Goal: Task Accomplishment & Management: Manage account settings

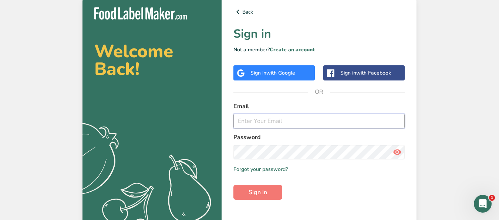
click at [276, 118] on input "email" at bounding box center [318, 121] width 171 height 15
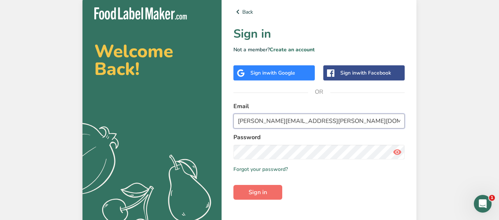
type input "[PERSON_NAME][EMAIL_ADDRESS][PERSON_NAME][DOMAIN_NAME]"
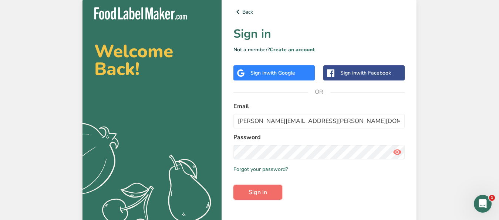
click at [267, 190] on span "Sign in" at bounding box center [258, 192] width 18 height 9
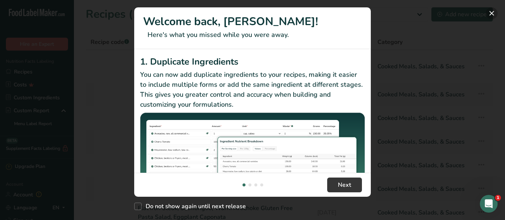
click at [494, 14] on button "New Features" at bounding box center [492, 13] width 12 height 12
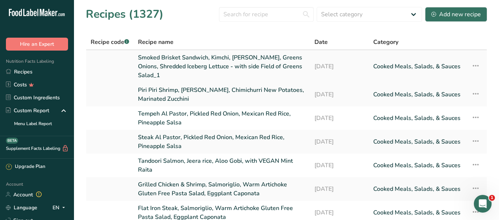
click at [192, 54] on link "Smoked Brisket Sandwich, Kimchi, [PERSON_NAME], Greens Onions, Shredded Iceberg…" at bounding box center [222, 66] width 168 height 27
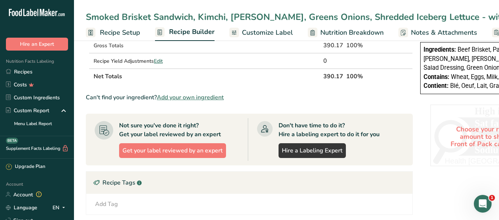
scroll to position [189, 0]
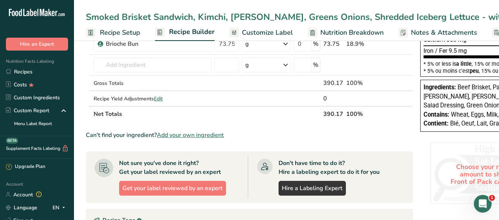
click at [187, 134] on span "Add your own ingredient" at bounding box center [190, 135] width 67 height 9
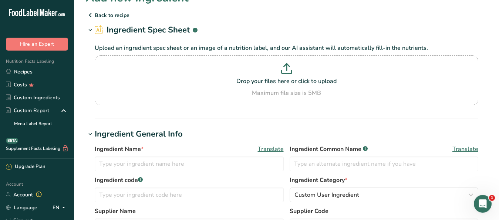
scroll to position [38, 0]
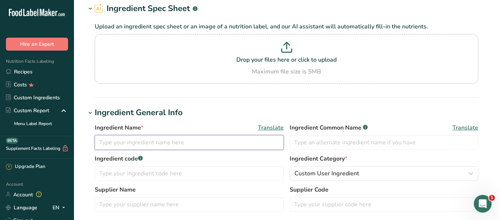
click at [114, 143] on input "text" at bounding box center [189, 142] width 189 height 15
paste input "Quinoa and cauliflower salad"
type input "Quinoa and cauliflower salad"
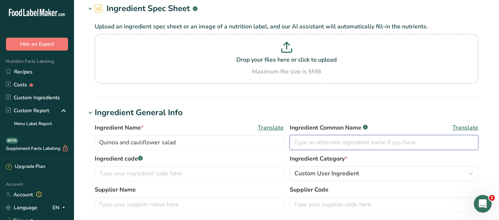
click at [465, 139] on input "text" at bounding box center [384, 142] width 189 height 15
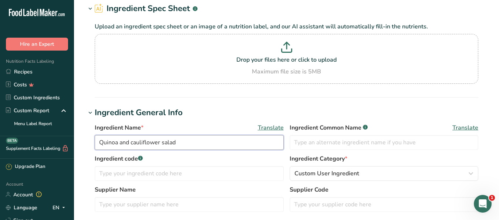
drag, startPoint x: 100, startPoint y: 142, endPoint x: 178, endPoint y: 144, distance: 77.3
click at [178, 144] on input "Quinoa and cauliflower salad" at bounding box center [189, 142] width 189 height 15
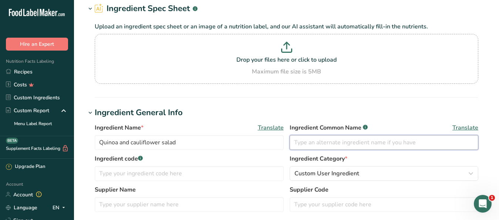
click at [349, 142] on input "text" at bounding box center [384, 142] width 189 height 15
paste input "Quinoa and cauliflower salad"
type input "Quinoa and cauliflower salad"
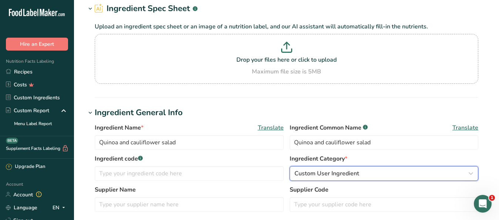
click at [436, 170] on div "Custom User Ingredient" at bounding box center [381, 173] width 175 height 9
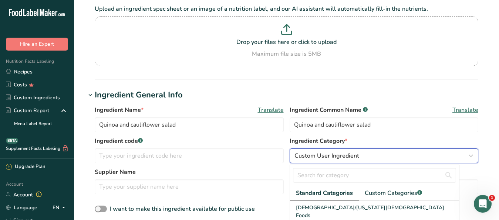
scroll to position [75, 0]
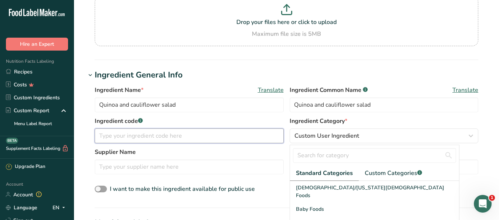
click at [110, 132] on input "text" at bounding box center [189, 136] width 189 height 15
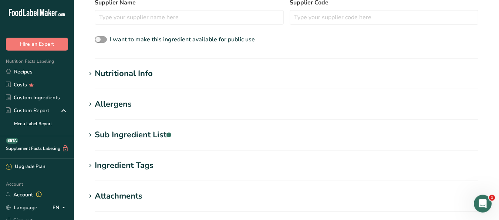
scroll to position [226, 0]
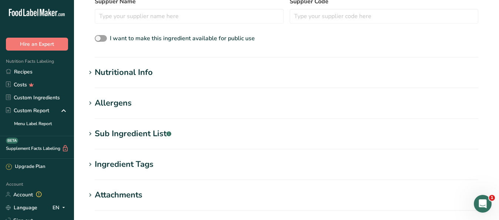
click at [125, 133] on div "Sub Ingredient List .a-a{fill:#347362;}.b-a{fill:#fff;}" at bounding box center [133, 134] width 77 height 12
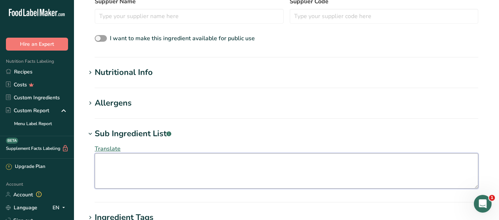
click at [115, 162] on textarea at bounding box center [287, 171] width 384 height 36
click at [132, 167] on textarea at bounding box center [287, 171] width 384 height 36
paste textarea "Quinoa, Cauliflower florets, Sweet potato, Cherry tomatoes, Parsley and Scallio…"
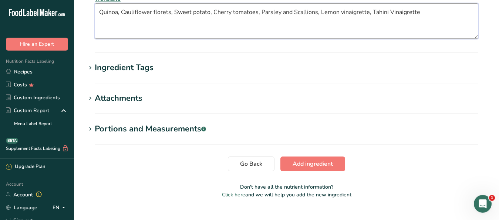
scroll to position [377, 0]
type textarea "Quinoa, Cauliflower florets, Sweet potato, Cherry tomatoes, Parsley and Scallio…"
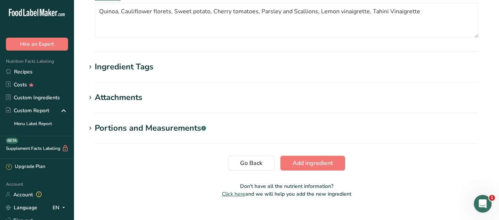
click at [125, 73] on div "Ingredient Tags" at bounding box center [124, 67] width 59 height 12
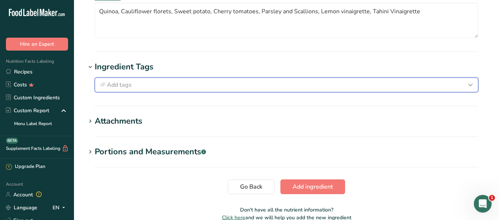
click at [119, 90] on span "Add tags" at bounding box center [119, 85] width 25 height 9
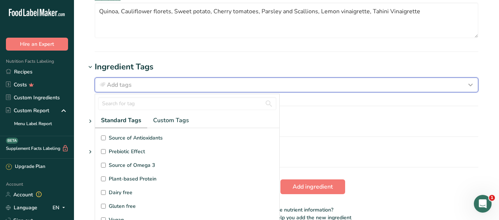
click at [118, 90] on span "Add tags" at bounding box center [119, 85] width 25 height 9
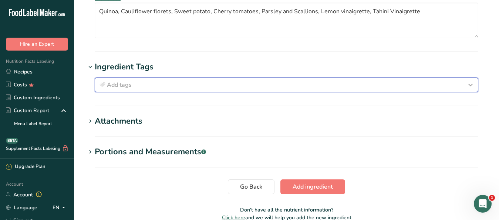
click at [118, 90] on span "Add tags" at bounding box center [119, 85] width 25 height 9
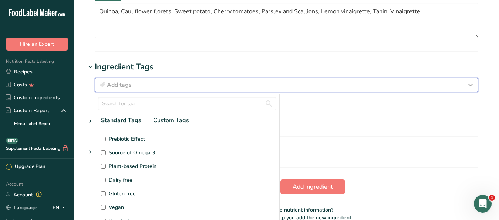
scroll to position [0, 0]
click at [134, 90] on div "Add tags" at bounding box center [286, 85] width 377 height 9
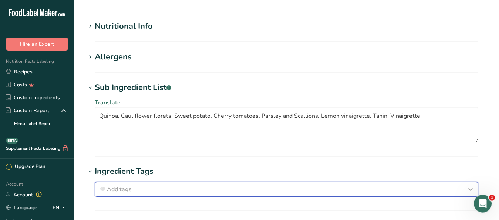
scroll to position [264, 0]
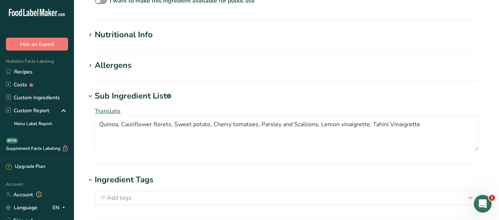
click at [117, 68] on div "Allergens" at bounding box center [113, 66] width 37 height 12
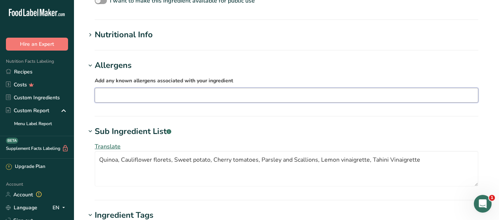
click at [123, 95] on input "text" at bounding box center [286, 95] width 383 height 11
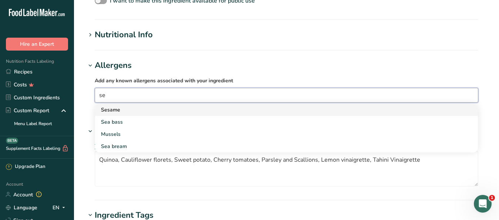
type input "se"
click at [119, 110] on div "Sesame" at bounding box center [280, 110] width 359 height 8
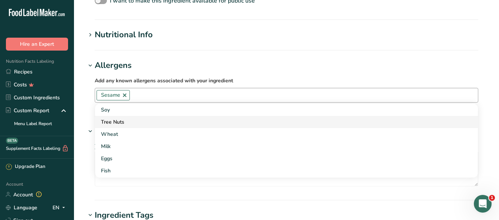
scroll to position [189, 0]
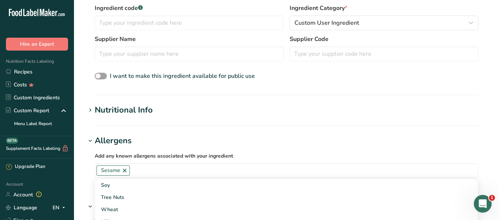
click at [123, 110] on div "Nutritional Info" at bounding box center [124, 110] width 58 height 12
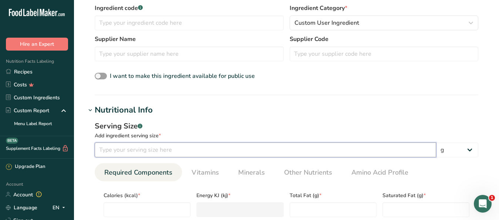
click at [105, 146] on input "number" at bounding box center [265, 150] width 341 height 15
type input "50"
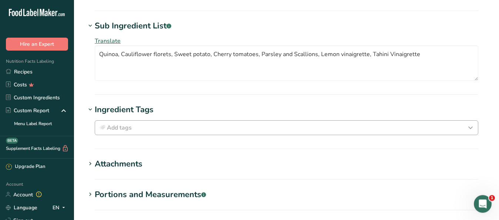
scroll to position [604, 0]
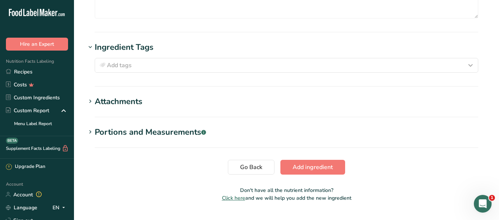
click at [152, 139] on div "Portions and Measurements .a-a{fill:#347362;}.b-a{fill:#fff;}" at bounding box center [150, 132] width 111 height 12
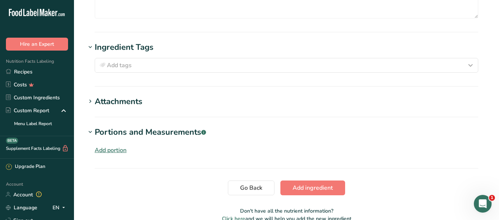
click at [120, 106] on div "Attachments" at bounding box center [119, 102] width 48 height 12
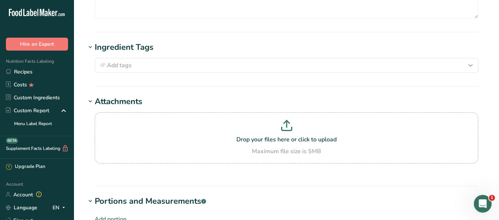
click at [123, 108] on div "Attachments" at bounding box center [119, 102] width 48 height 12
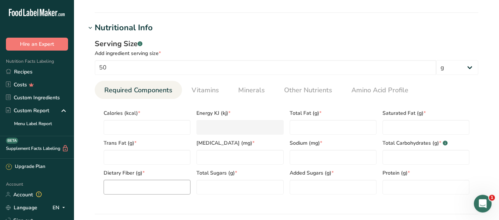
scroll to position [271, 0]
click at [245, 39] on div "Serving Size .a-a{fill:#347362;}.b-a{fill:#fff;}" at bounding box center [287, 44] width 384 height 11
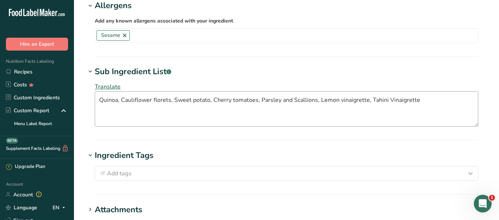
scroll to position [497, 0]
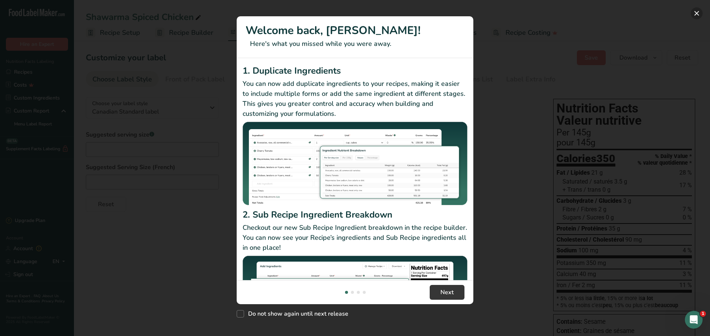
click at [695, 10] on button "New Features" at bounding box center [697, 13] width 12 height 12
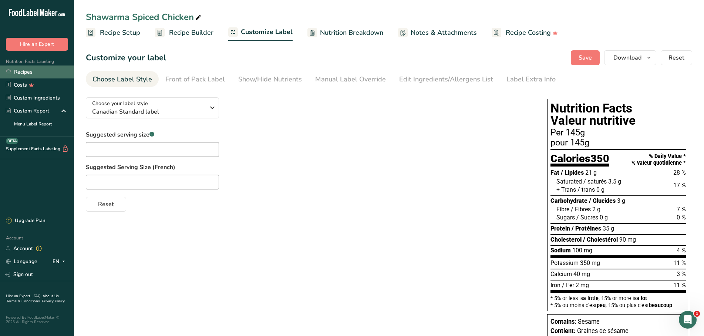
click at [19, 71] on link "Recipes" at bounding box center [37, 71] width 74 height 13
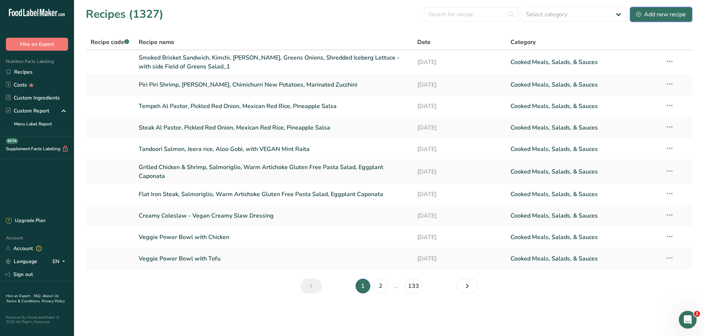
click at [651, 13] on div "Add new recipe" at bounding box center [661, 14] width 50 height 9
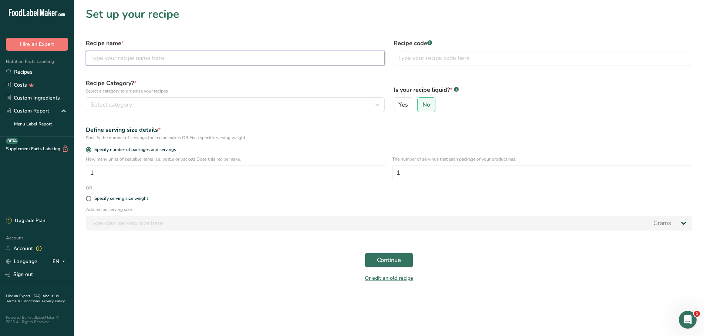
click at [134, 58] on input "text" at bounding box center [235, 58] width 299 height 15
paste input "Quinoa, Cauliflower florets, Sweet potato, Cherry tomatoes, Parsley and Scallio…"
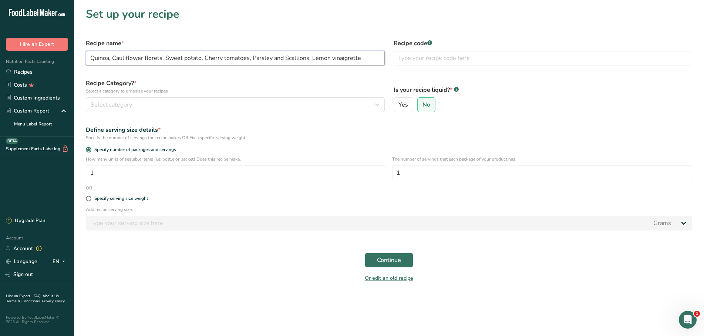
drag, startPoint x: 358, startPoint y: 58, endPoint x: 144, endPoint y: 54, distance: 214.5
click at [144, 54] on input "Quinoa, Cauliflower florets, Sweet potato, Cherry tomatoes, Parsley and Scallio…" at bounding box center [235, 58] width 299 height 15
drag, startPoint x: 110, startPoint y: 57, endPoint x: 152, endPoint y: 74, distance: 45.7
click at [111, 57] on input "Quinoa, Cauliflower Salad" at bounding box center [235, 58] width 299 height 15
type input "Quinoa & Cauliflower Salad"
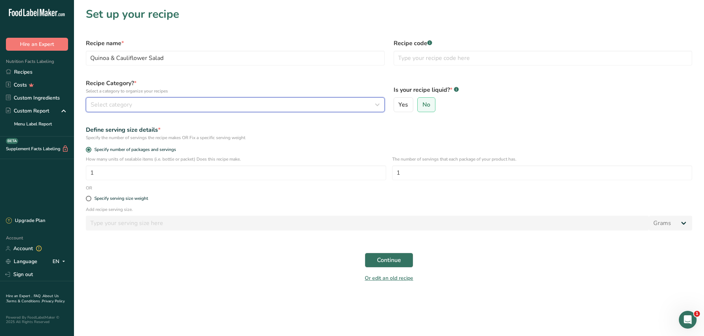
click at [135, 101] on div "Select category" at bounding box center [233, 104] width 285 height 9
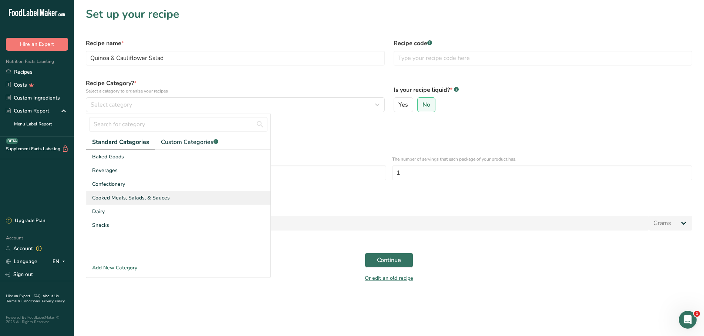
click at [130, 198] on span "Cooked Meals, Salads, & Sauces" at bounding box center [131, 198] width 78 height 8
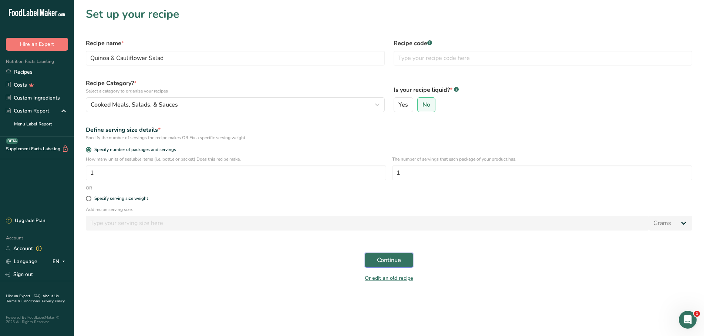
click at [393, 260] on span "Continue" at bounding box center [389, 260] width 24 height 9
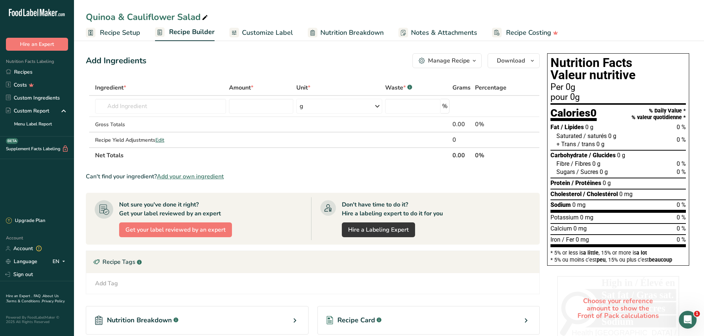
click at [460, 61] on div "Manage Recipe" at bounding box center [449, 60] width 42 height 9
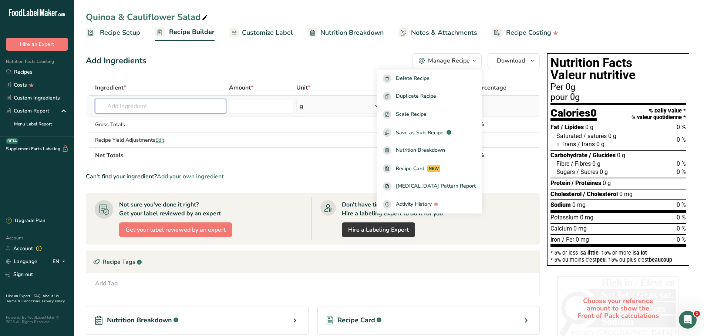
click at [145, 102] on input "text" at bounding box center [160, 106] width 131 height 15
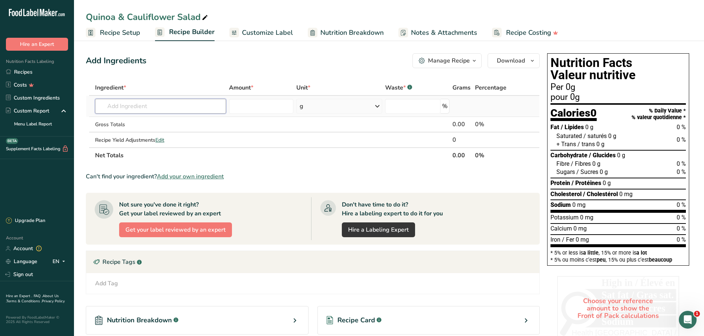
type input "c"
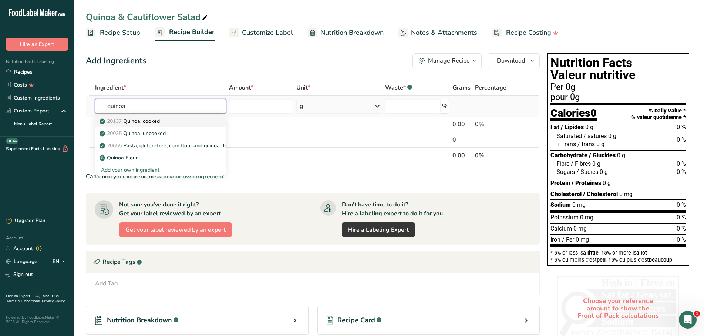
type input "quinoa"
click at [148, 122] on p "20137 Quinoa, cooked" at bounding box center [130, 121] width 59 height 8
type input "Quinoa, cooked"
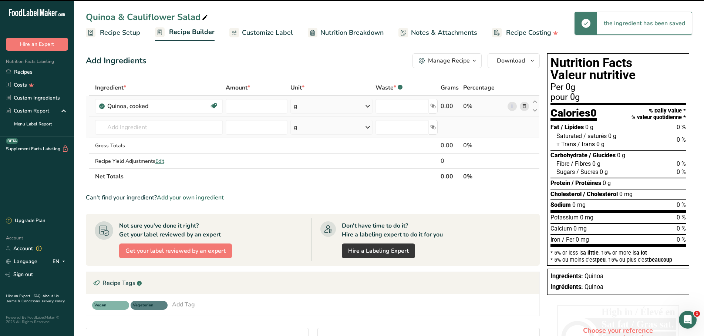
type input "0"
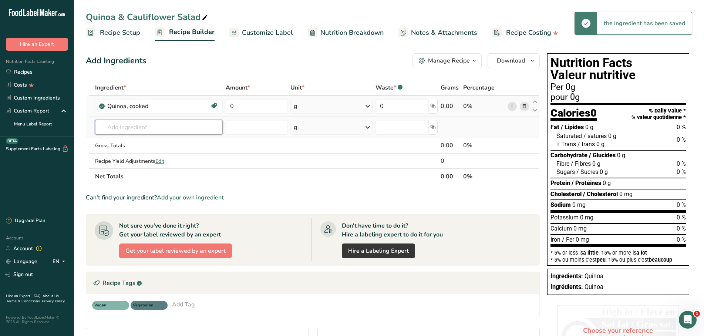
click at [143, 130] on input "text" at bounding box center [159, 127] width 128 height 15
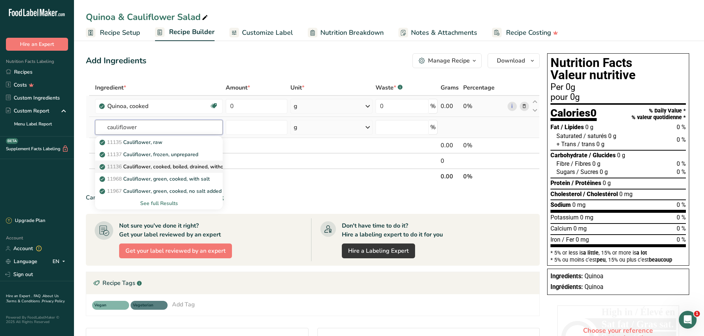
type input "cauliflower"
click at [167, 165] on p "11136 Cauliflower, cooked, boiled, drained, without salt" at bounding box center [170, 167] width 138 height 8
type input "Cauliflower, cooked, boiled, drained, without salt"
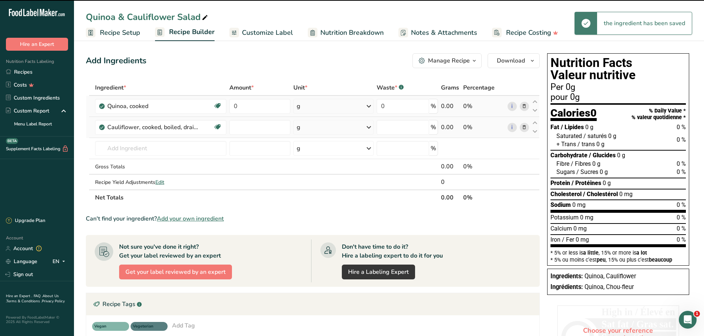
type input "0"
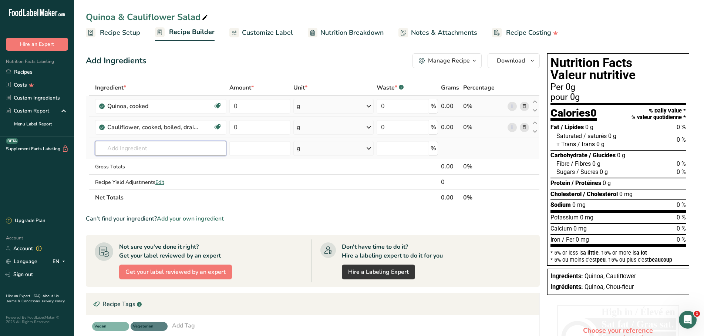
click at [124, 149] on input "text" at bounding box center [160, 148] width 131 height 15
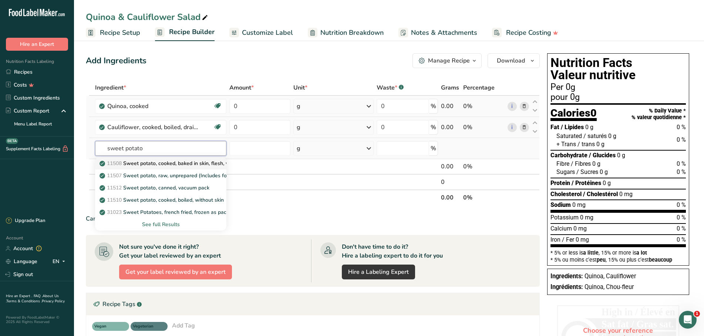
type input "sweet potato"
click at [188, 162] on p "11508 Sweet potato, cooked, baked in skin, flesh, without salt" at bounding box center [177, 163] width 153 height 8
type input "Sweet potato, cooked, baked in skin, flesh, without salt"
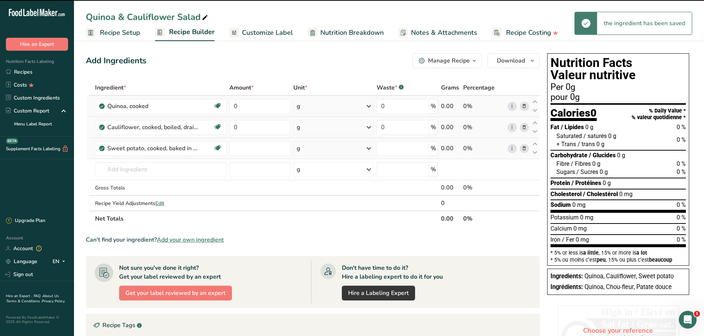
type input "0"
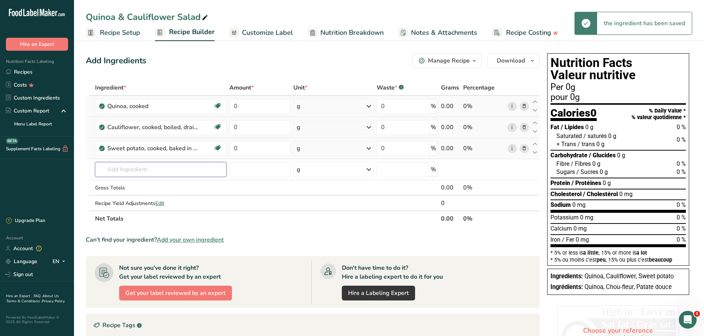
click at [169, 170] on input "text" at bounding box center [160, 169] width 131 height 15
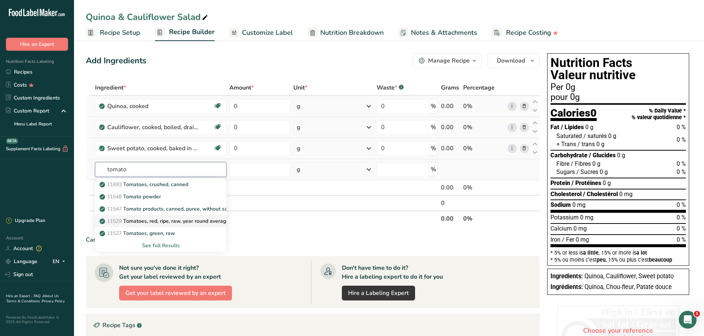
type input "tomato"
click at [159, 221] on p "11529 Tomatoes, red, ripe, raw, year round average" at bounding box center [165, 221] width 128 height 8
type input "Tomatoes, red, ripe, raw, year round average"
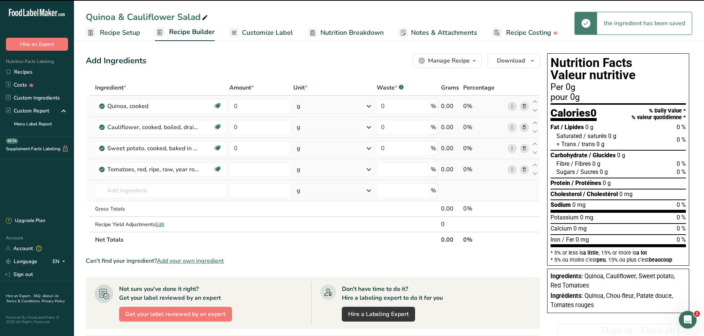
type input "0"
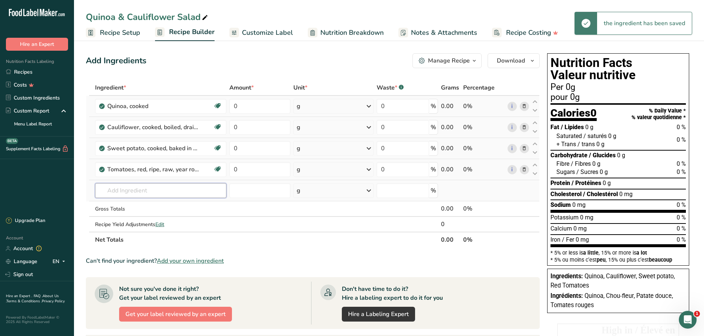
click at [124, 188] on input "text" at bounding box center [160, 190] width 131 height 15
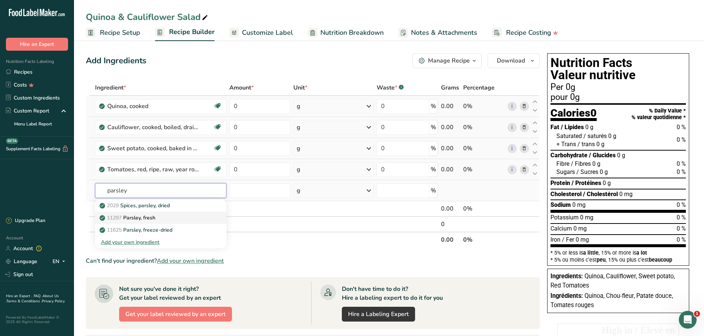
type input "parsley"
click at [143, 217] on p "11297 Parsley, fresh" at bounding box center [128, 218] width 54 height 8
type input "Parsley, fresh"
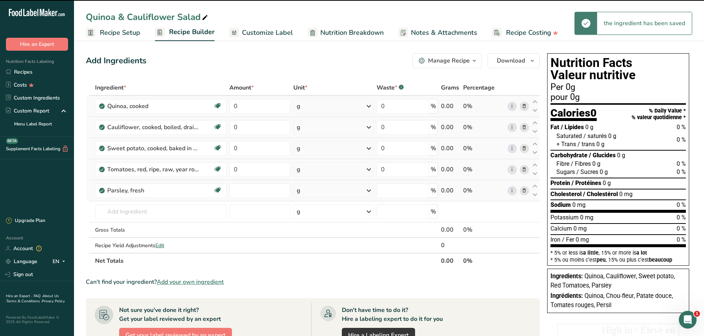
type input "0"
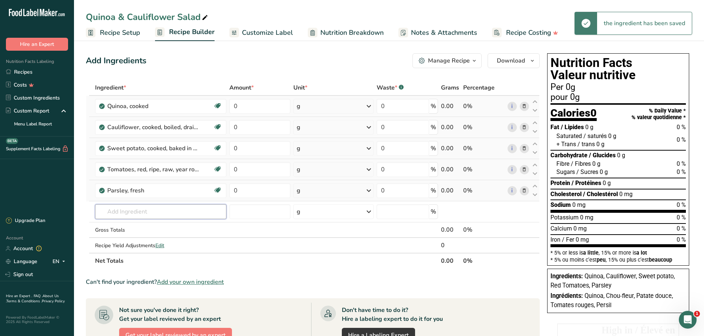
click at [135, 210] on input "text" at bounding box center [160, 211] width 131 height 15
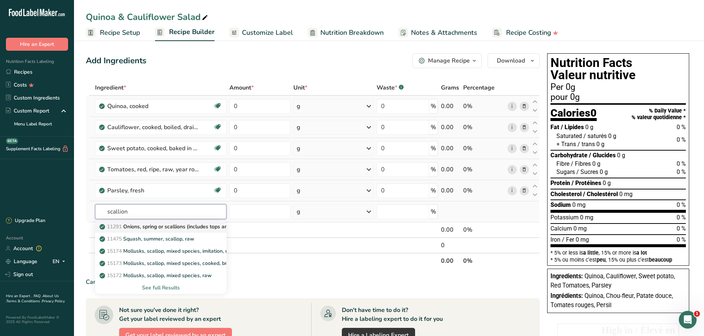
type input "scallion"
click at [150, 230] on p "11291 Onions, spring or scallions (includes tops and bulb), raw" at bounding box center [178, 227] width 155 height 8
type input "Onions, spring or scallions (includes tops and bulb), raw"
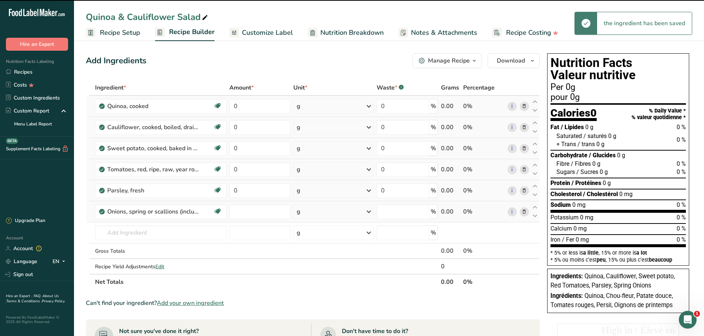
type input "0"
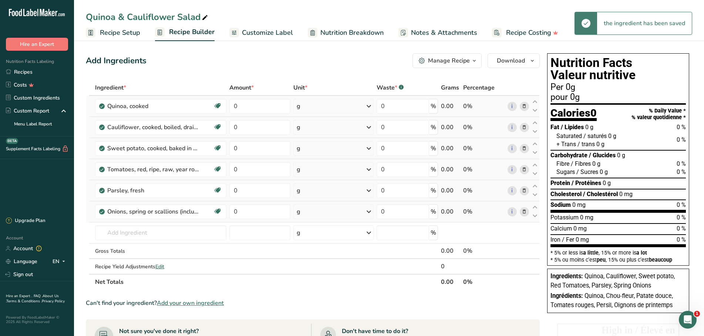
scroll to position [38, 0]
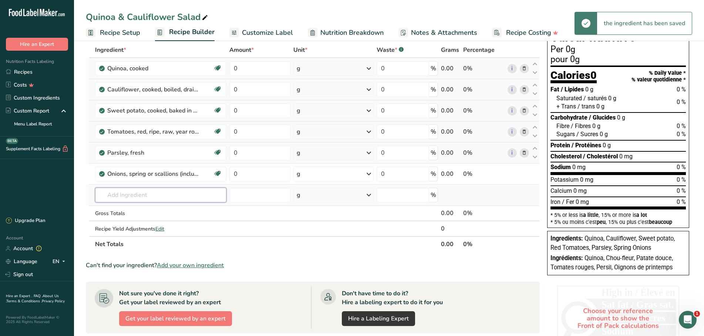
click at [122, 197] on input "text" at bounding box center [160, 195] width 131 height 15
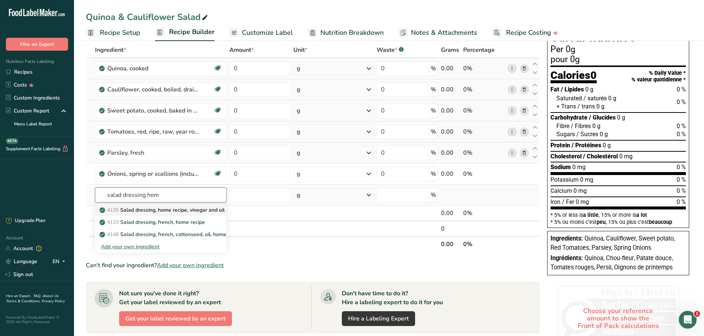
type input "salad dressing hom"
click at [176, 211] on p "4135 Salad dressing, home recipe, vinegar and oil" at bounding box center [163, 210] width 124 height 8
type input "Salad dressing, home recipe, vinegar and oil"
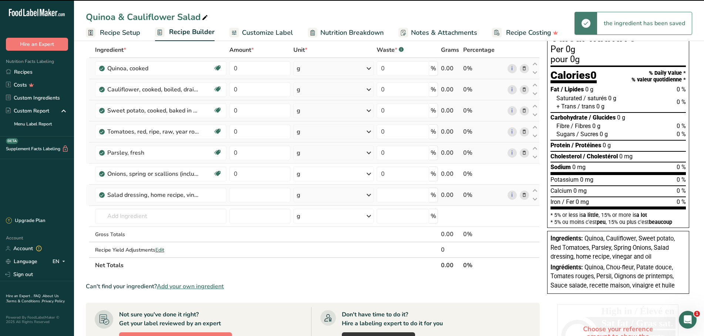
type input "0"
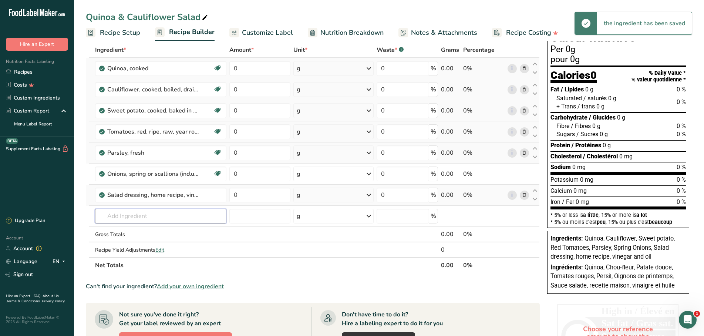
click at [136, 215] on input "text" at bounding box center [160, 216] width 131 height 15
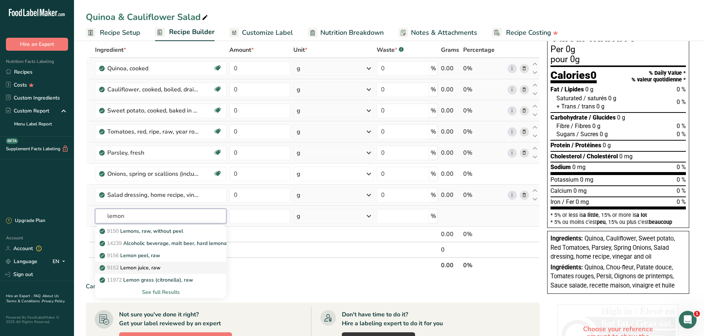
type input "lemon"
click at [150, 266] on p "9152 Lemon juice, raw" at bounding box center [131, 268] width 60 height 8
type input "Lemon juice, raw"
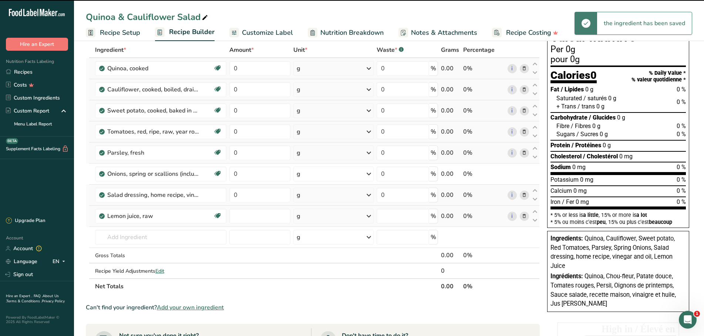
type input "0"
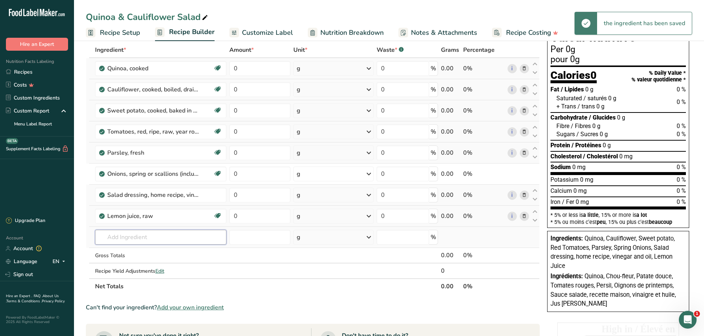
click at [135, 234] on input "text" at bounding box center [160, 237] width 131 height 15
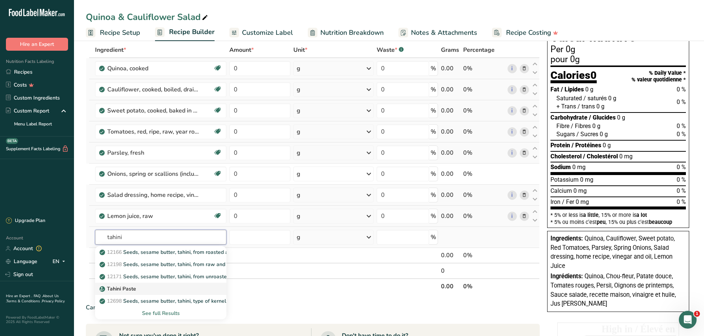
type input "tahini"
click at [124, 287] on p "Tahini Paste" at bounding box center [118, 289] width 35 height 8
type input "Tahini Paste"
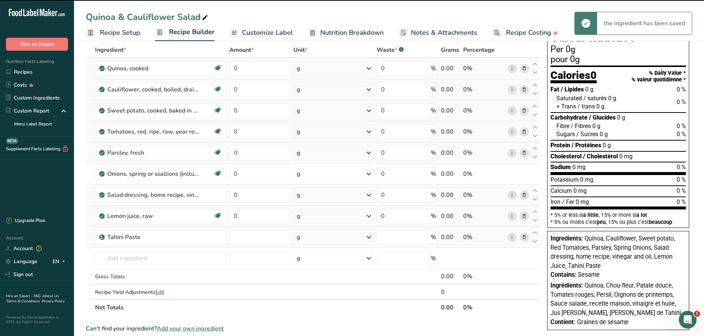
type input "0"
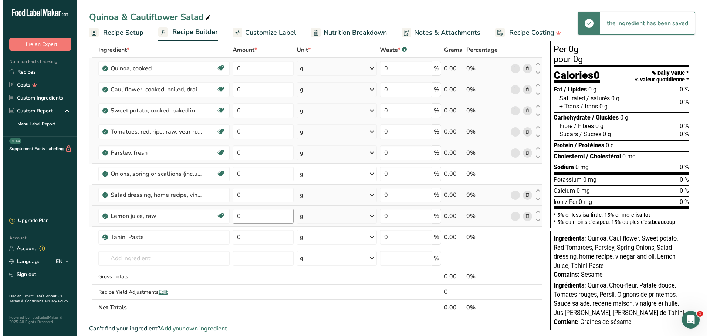
scroll to position [0, 0]
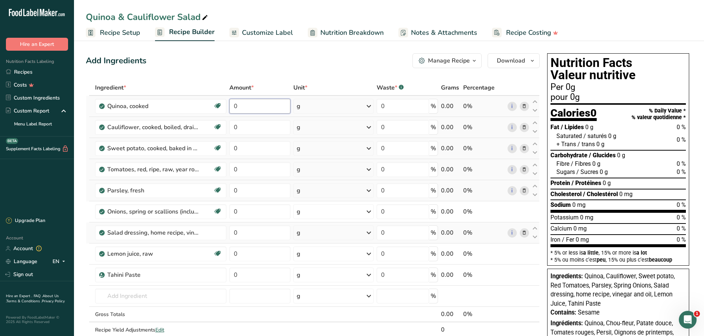
drag, startPoint x: 244, startPoint y: 105, endPoint x: 230, endPoint y: 109, distance: 13.8
click at [230, 109] on input "0" at bounding box center [259, 106] width 61 height 15
type input "5"
type input "40"
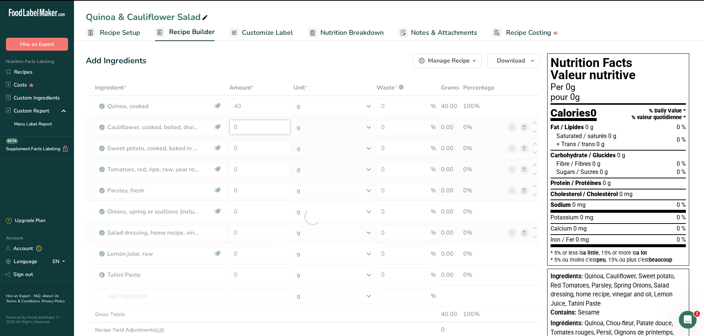
drag, startPoint x: 247, startPoint y: 127, endPoint x: 231, endPoint y: 128, distance: 16.7
click at [231, 128] on input "0" at bounding box center [259, 127] width 61 height 15
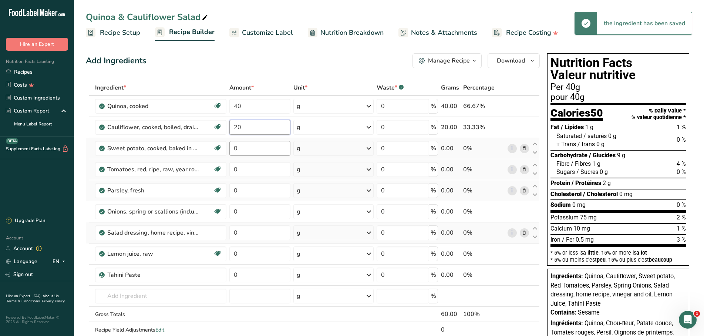
type input "20"
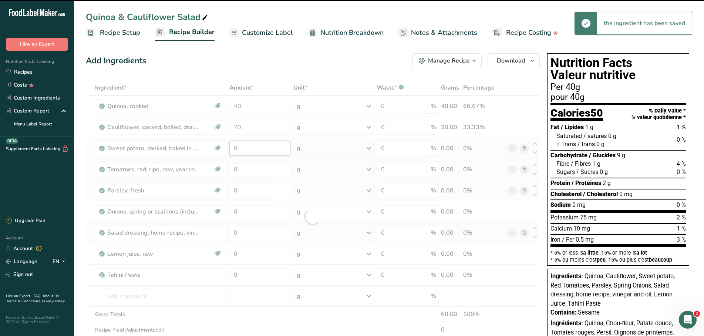
drag, startPoint x: 246, startPoint y: 149, endPoint x: 229, endPoint y: 146, distance: 17.3
click at [229, 146] on input "0" at bounding box center [259, 148] width 61 height 15
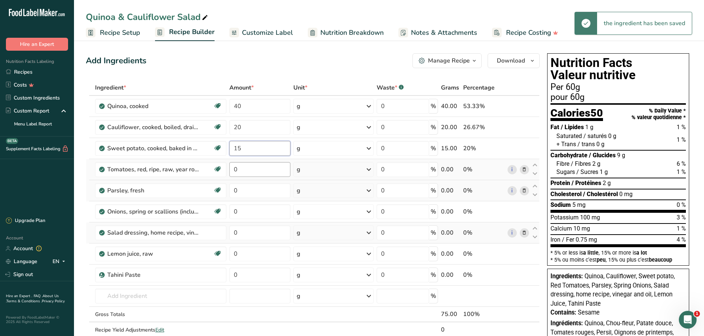
type input "15"
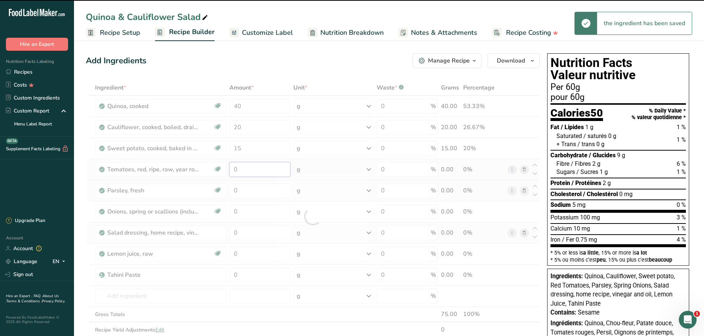
drag, startPoint x: 240, startPoint y: 164, endPoint x: 230, endPoint y: 165, distance: 9.3
click at [230, 165] on input "0" at bounding box center [259, 169] width 61 height 15
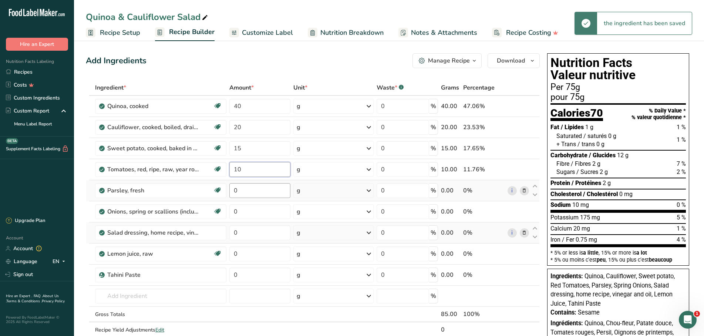
type input "10"
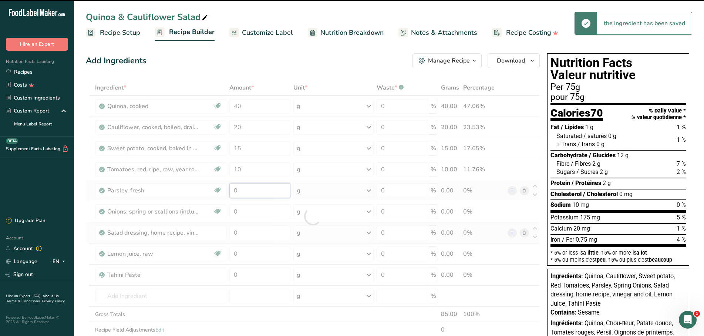
drag, startPoint x: 242, startPoint y: 190, endPoint x: 229, endPoint y: 189, distance: 13.7
click at [229, 189] on input "0" at bounding box center [259, 190] width 61 height 15
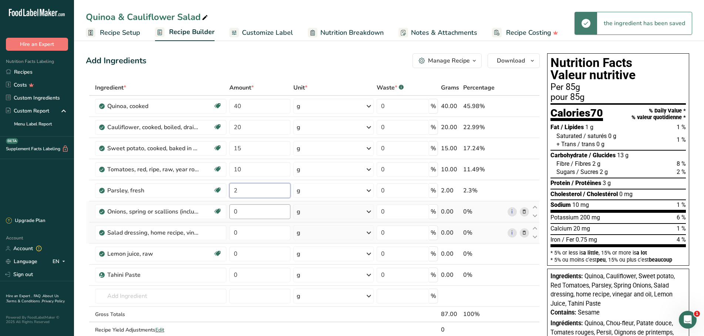
type input "2"
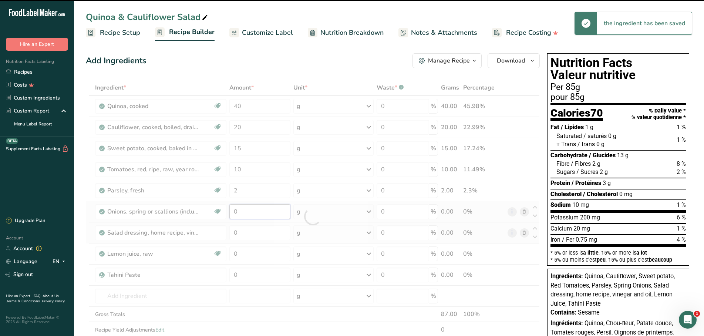
drag, startPoint x: 236, startPoint y: 212, endPoint x: 230, endPoint y: 213, distance: 6.5
click at [230, 213] on input "0" at bounding box center [259, 211] width 61 height 15
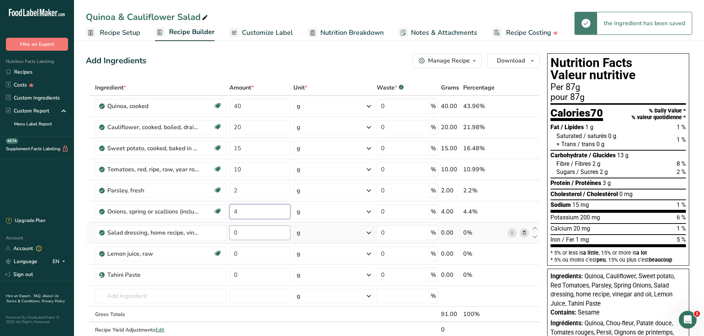
type input "4"
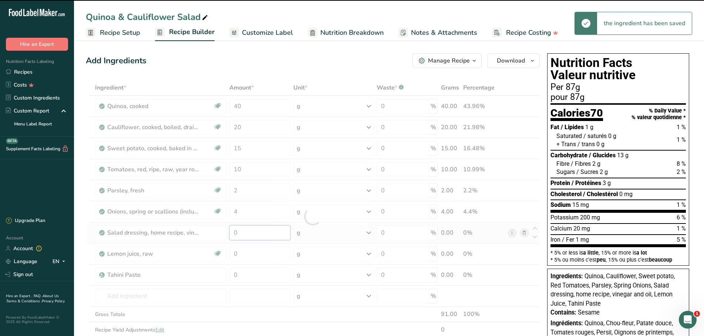
drag, startPoint x: 237, startPoint y: 233, endPoint x: 231, endPoint y: 234, distance: 6.0
click at [231, 234] on input "0" at bounding box center [259, 232] width 61 height 15
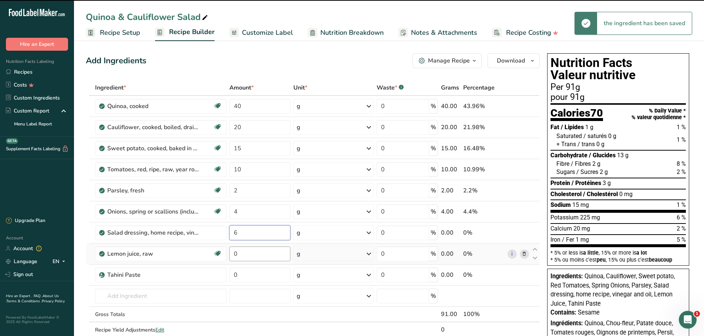
type input "6"
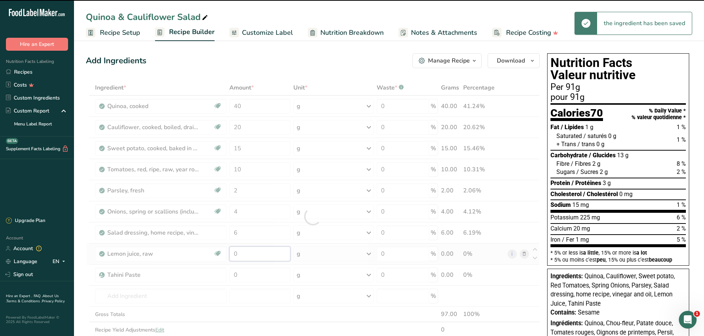
drag, startPoint x: 238, startPoint y: 256, endPoint x: 233, endPoint y: 256, distance: 5.5
click at [233, 256] on input "0" at bounding box center [259, 253] width 61 height 15
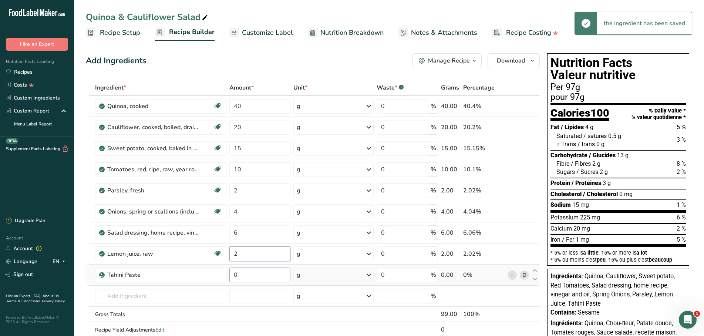
type input "2"
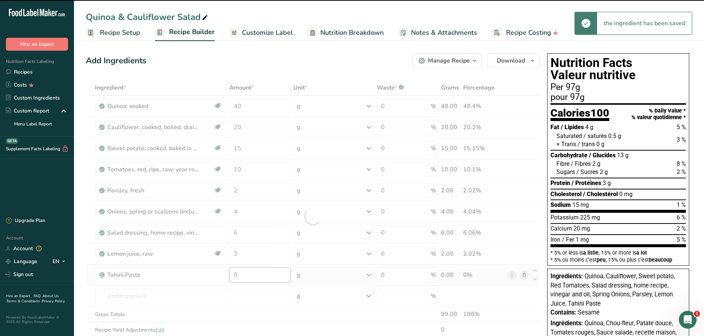
drag, startPoint x: 240, startPoint y: 273, endPoint x: 223, endPoint y: 278, distance: 17.3
click at [229, 278] on input "0" at bounding box center [259, 274] width 61 height 15
type input "0"
click at [248, 293] on input "number" at bounding box center [259, 295] width 61 height 15
click at [188, 297] on input "text" at bounding box center [160, 295] width 131 height 15
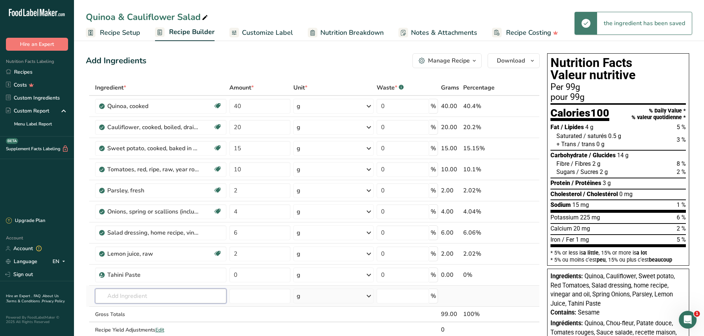
click at [179, 297] on input "text" at bounding box center [160, 295] width 131 height 15
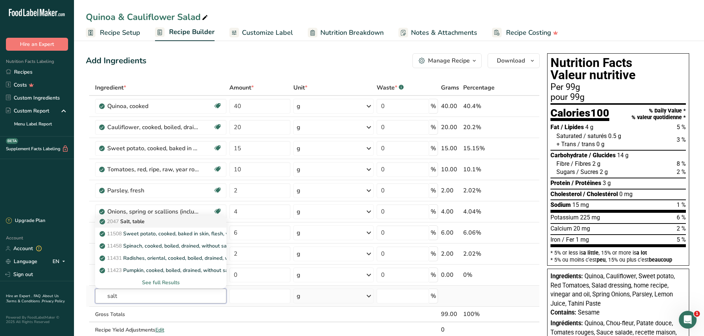
type input "salt"
click at [141, 224] on p "2047 Salt, table" at bounding box center [123, 221] width 44 height 8
type input "Salt, table"
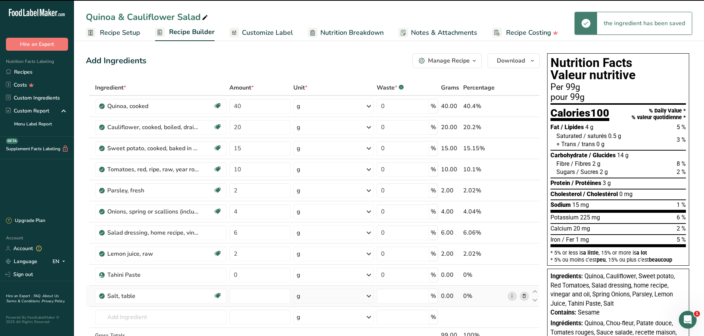
type input "0"
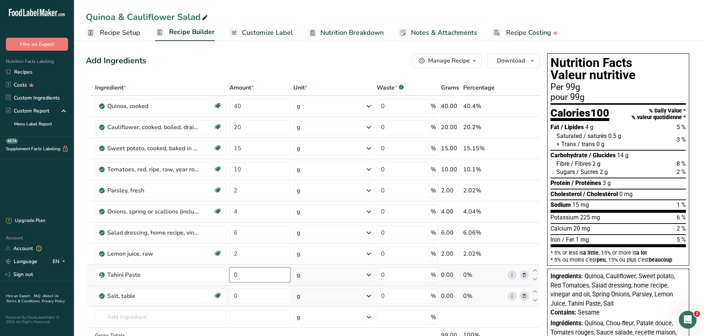
drag, startPoint x: 246, startPoint y: 280, endPoint x: 234, endPoint y: 275, distance: 13.1
click at [234, 275] on input "0" at bounding box center [259, 274] width 61 height 15
type input "3"
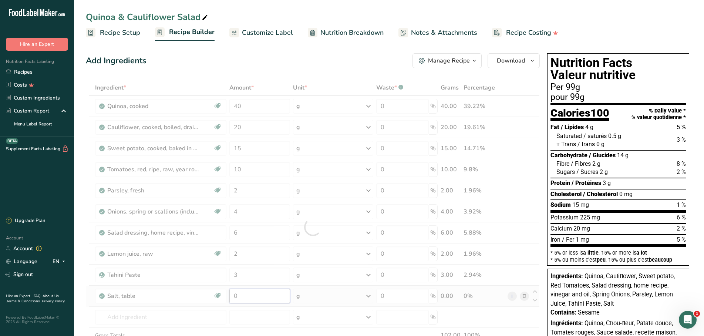
click at [242, 295] on input "0" at bounding box center [259, 295] width 61 height 15
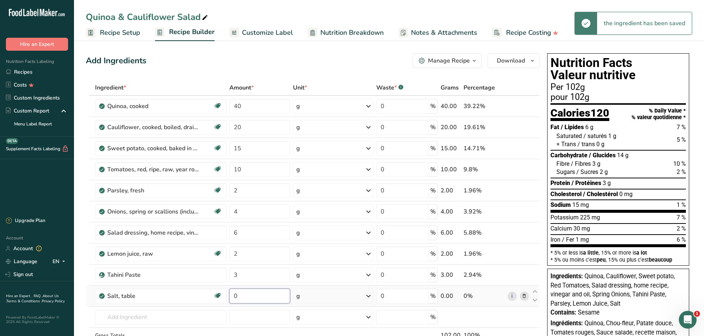
drag, startPoint x: 240, startPoint y: 297, endPoint x: 227, endPoint y: 294, distance: 13.4
click at [229, 294] on input "0" at bounding box center [259, 295] width 61 height 15
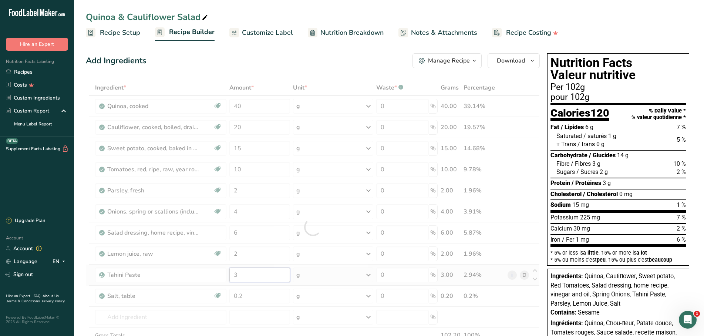
click at [256, 278] on input "3" at bounding box center [259, 274] width 61 height 15
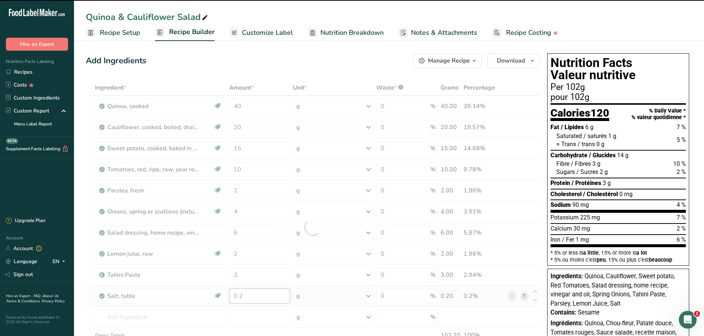
click at [239, 296] on input "0.2" at bounding box center [259, 295] width 61 height 15
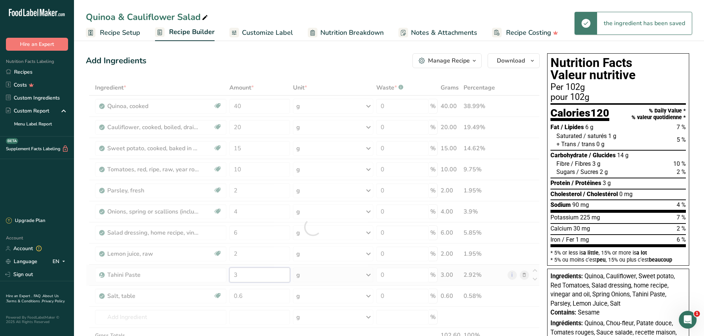
click at [247, 274] on input "3" at bounding box center [259, 274] width 61 height 15
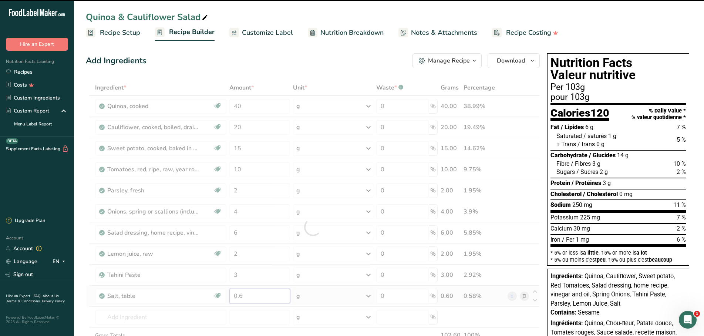
drag, startPoint x: 244, startPoint y: 295, endPoint x: 240, endPoint y: 296, distance: 4.1
click at [240, 296] on input "0.6" at bounding box center [259, 295] width 61 height 15
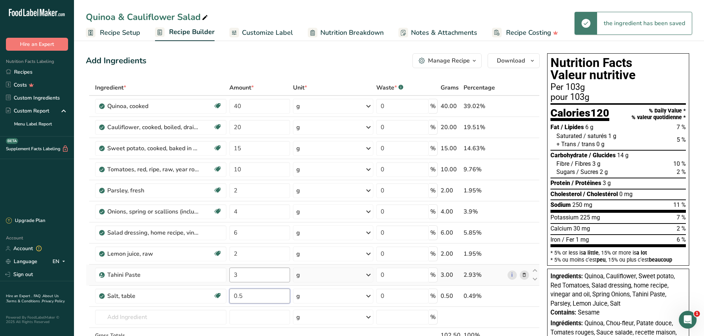
type input "0.5"
click at [253, 277] on input "3" at bounding box center [259, 274] width 61 height 15
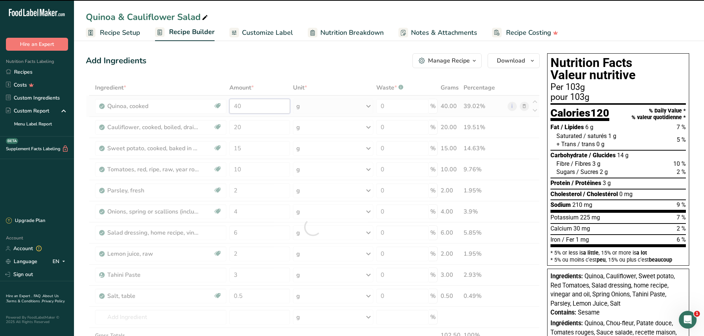
drag, startPoint x: 242, startPoint y: 107, endPoint x: 232, endPoint y: 109, distance: 10.6
click at [232, 109] on input "40" at bounding box center [259, 106] width 61 height 15
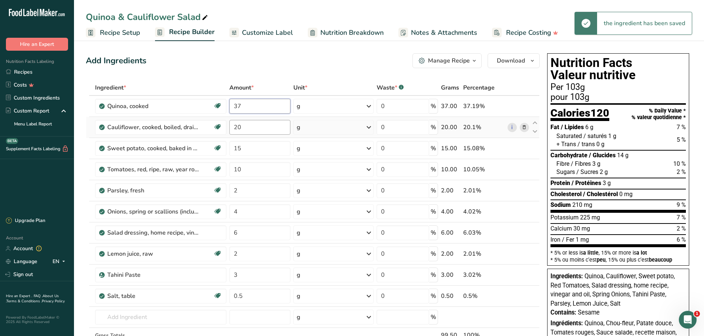
type input "37"
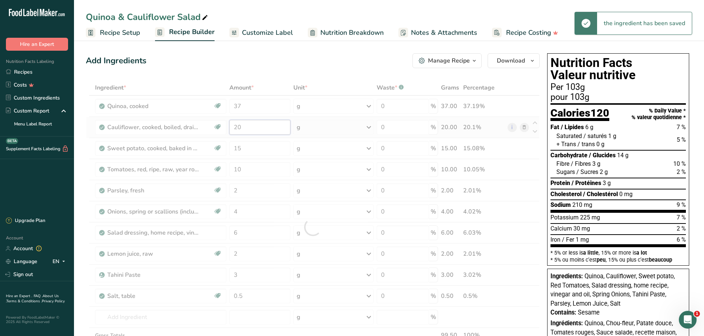
click at [259, 129] on input "20" at bounding box center [259, 127] width 61 height 15
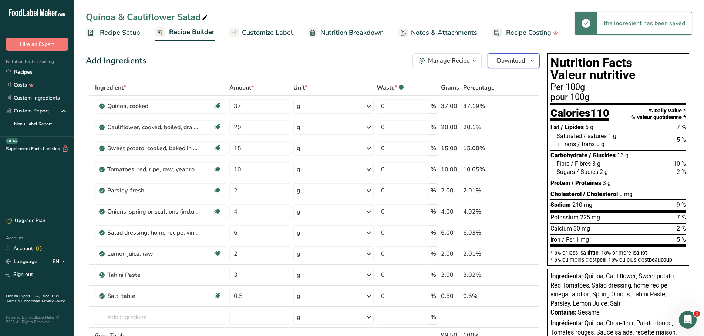
drag, startPoint x: 515, startPoint y: 62, endPoint x: 472, endPoint y: 70, distance: 43.6
click at [471, 60] on span "button" at bounding box center [474, 60] width 9 height 9
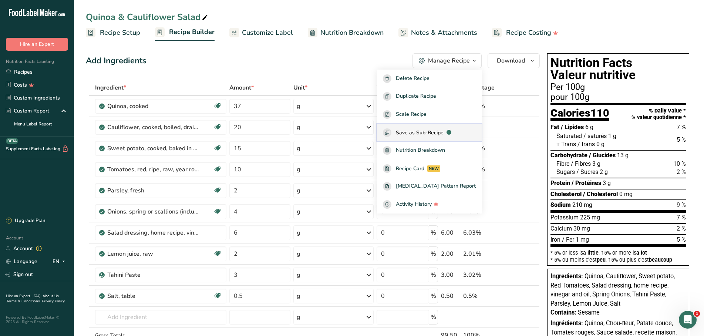
click at [428, 131] on span "Save as Sub-Recipe" at bounding box center [420, 133] width 48 height 8
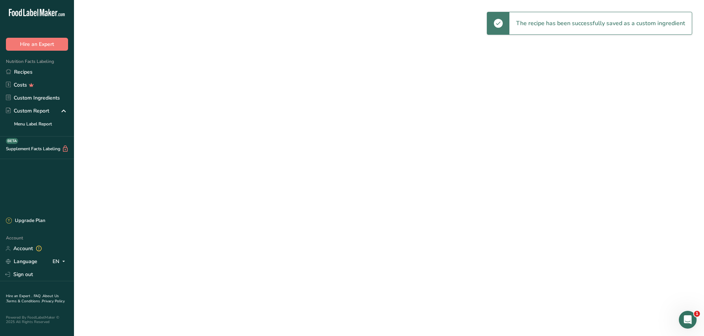
select select "30"
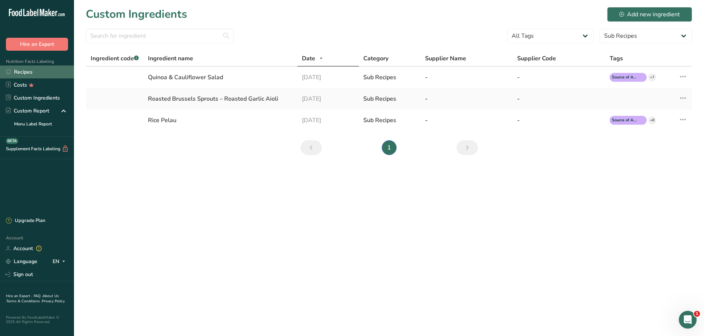
click at [25, 70] on link "Recipes" at bounding box center [37, 71] width 74 height 13
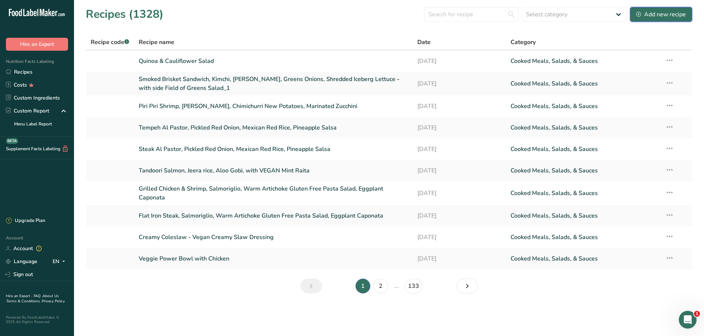
click at [655, 17] on div "Add new recipe" at bounding box center [661, 14] width 50 height 9
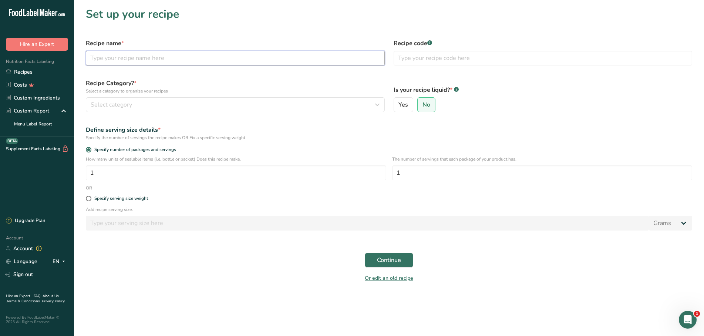
click at [131, 58] on input "text" at bounding box center [235, 58] width 299 height 15
type input "b"
type input "smoked"
click at [365, 253] on button "Continue" at bounding box center [389, 260] width 48 height 15
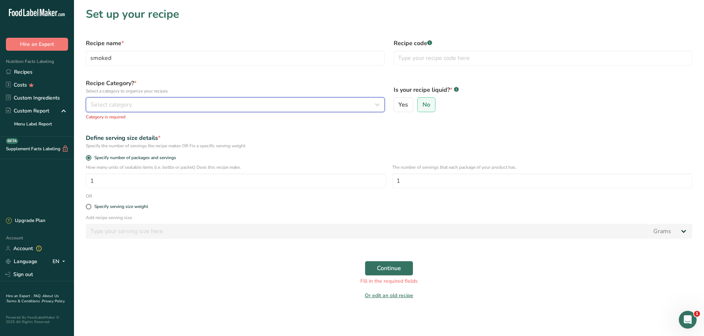
click at [117, 104] on span "Select category" at bounding box center [111, 104] width 41 height 9
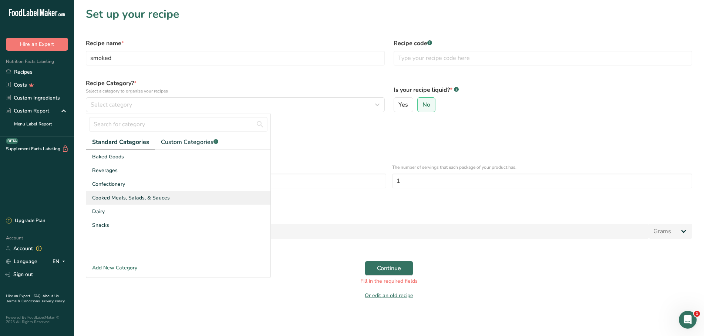
click at [121, 195] on span "Cooked Meals, Salads, & Sauces" at bounding box center [131, 198] width 78 height 8
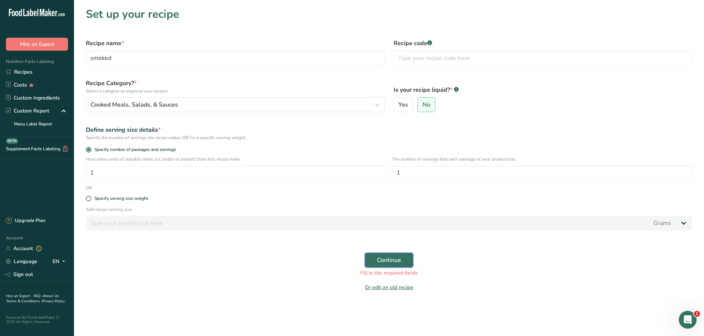
click at [376, 261] on button "Continue" at bounding box center [389, 260] width 48 height 15
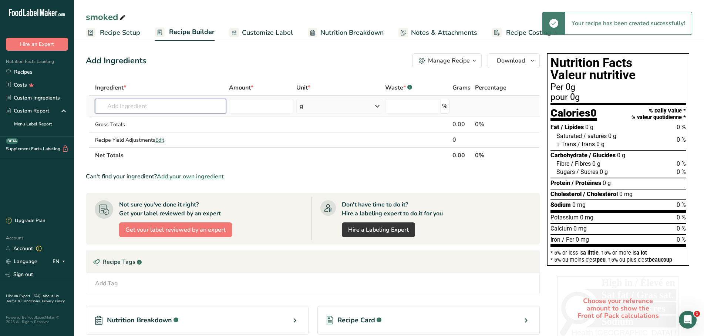
click at [169, 103] on input "text" at bounding box center [160, 106] width 131 height 15
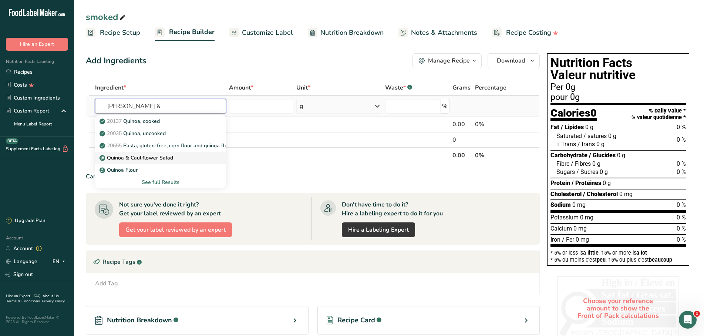
type input "quninoa &"
click at [133, 158] on p "Quinoa & Cauliflower Salad" at bounding box center [137, 158] width 72 height 8
type input "Quinoa & Cauliflower Salad"
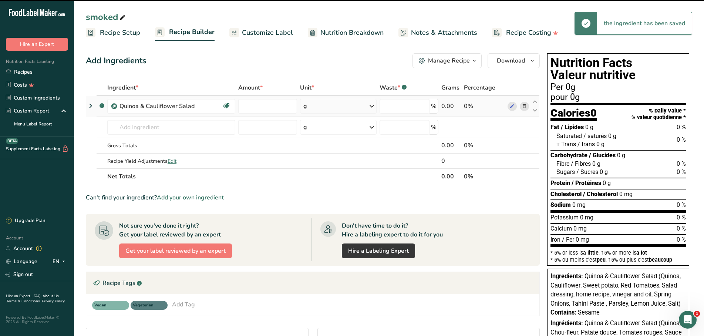
type input "0"
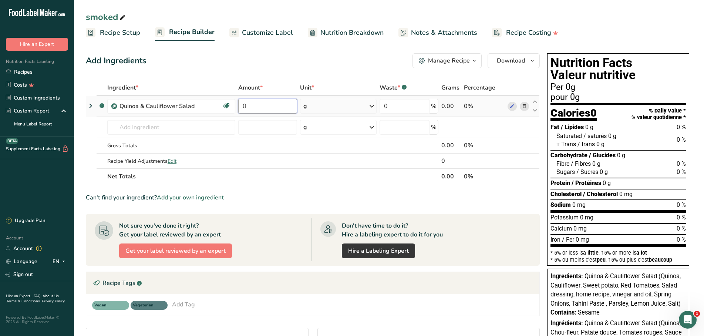
drag, startPoint x: 268, startPoint y: 106, endPoint x: 237, endPoint y: 105, distance: 31.1
click at [238, 105] on input "0" at bounding box center [267, 106] width 59 height 15
type input "100"
click at [262, 129] on input "number" at bounding box center [267, 127] width 58 height 15
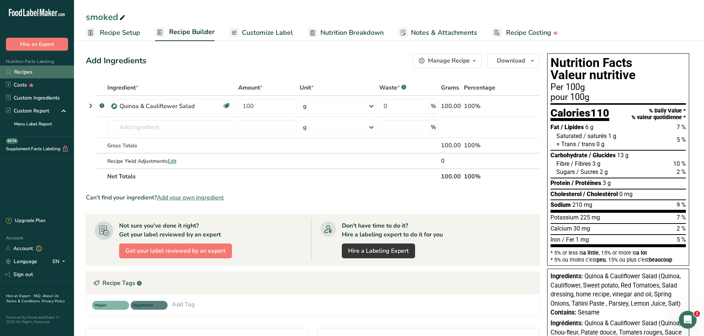
click at [19, 72] on link "Recipes" at bounding box center [37, 71] width 74 height 13
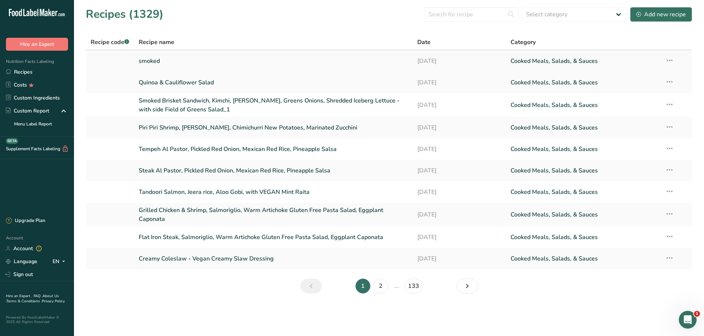
click at [671, 59] on icon at bounding box center [669, 60] width 9 height 13
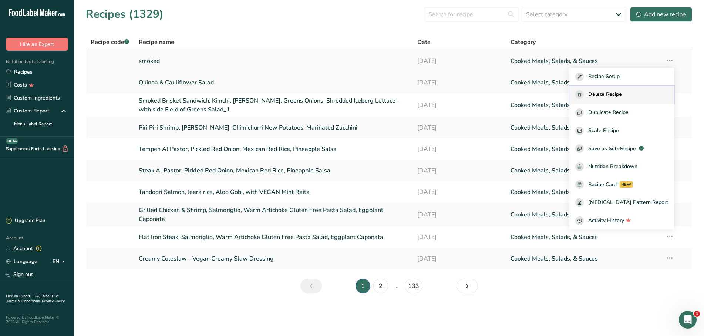
click at [608, 95] on span "Delete Recipe" at bounding box center [605, 94] width 34 height 9
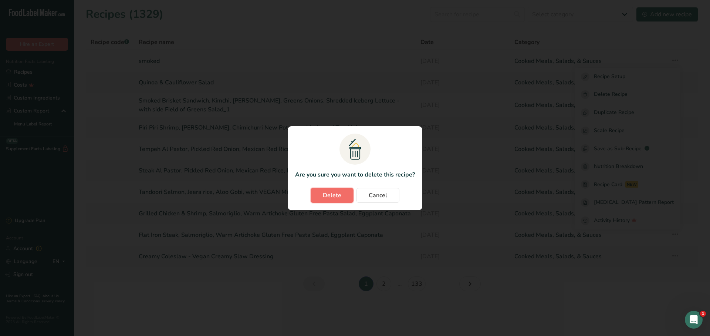
click at [344, 194] on button "Delete" at bounding box center [332, 195] width 43 height 15
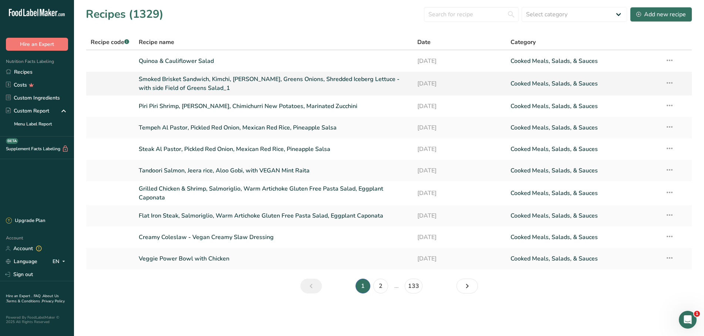
click at [189, 80] on link "Smoked Brisket Sandwich, Kimchi, [PERSON_NAME], Greens Onions, Shredded Iceberg…" at bounding box center [274, 84] width 270 height 18
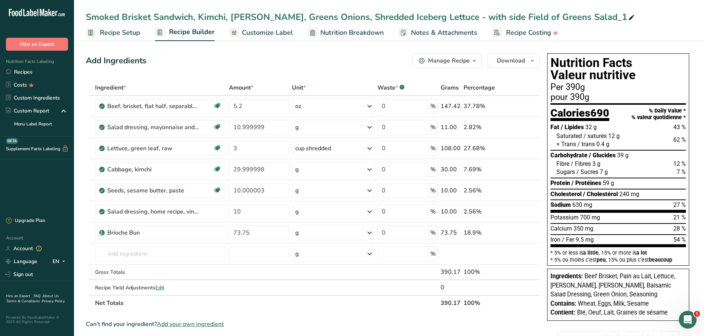
click at [628, 18] on icon at bounding box center [631, 18] width 7 height 10
drag, startPoint x: 155, startPoint y: 18, endPoint x: 193, endPoint y: 21, distance: 37.8
click at [193, 21] on input "Smoked Brisket Sandwich, Kimchi, Sesame Aioli, Greens Onions, Shredded Iceberg …" at bounding box center [389, 16] width 606 height 13
drag, startPoint x: 492, startPoint y: 16, endPoint x: 547, endPoint y: 17, distance: 54.7
click at [580, 19] on input "Smoked Brisket Wrap, Kimchi, Sesame Aioli, Greens Onions, Shredded Iceberg Lett…" at bounding box center [389, 16] width 606 height 13
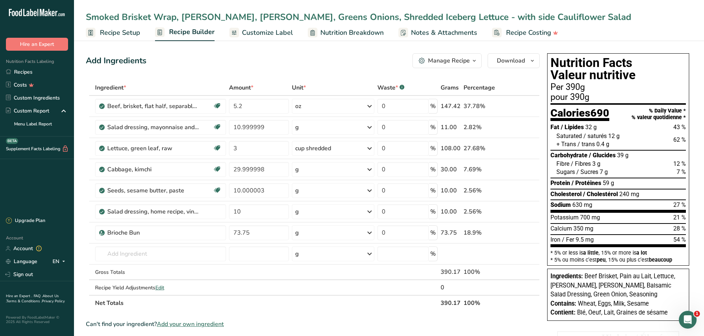
click at [490, 17] on input "Smoked Brisket Wrap, Kimchi, Sesame Aioli, Greens Onions, Shredded Iceberg Lett…" at bounding box center [389, 16] width 606 height 13
type input "Smoked Brisket Wrap, Kimchi, Sesame Aioli, Greens Onions, Shredded Iceberg Lett…"
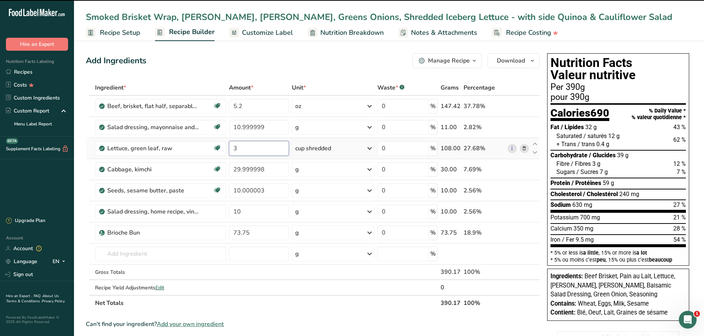
drag, startPoint x: 246, startPoint y: 149, endPoint x: 233, endPoint y: 148, distance: 13.0
click at [233, 148] on input "3" at bounding box center [259, 148] width 60 height 15
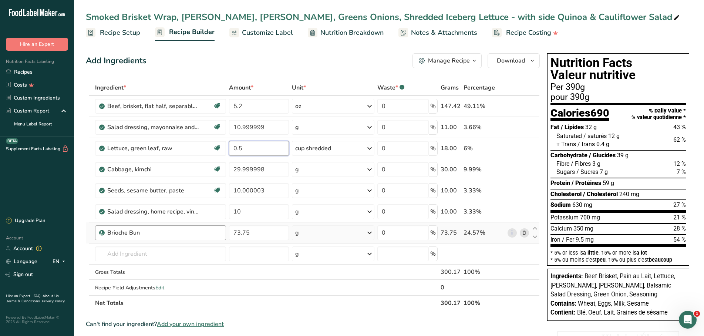
type input "0.5"
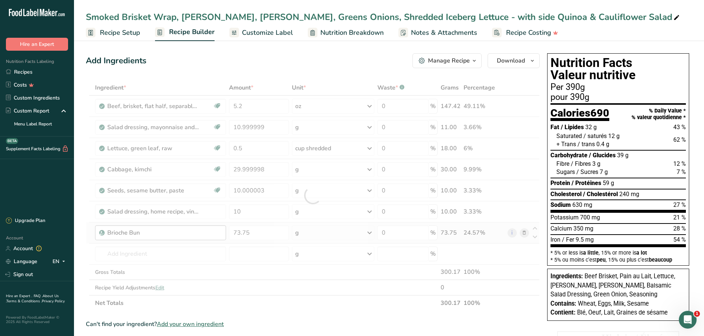
click at [213, 232] on div "Ingredient * Amount * Unit * Waste * .a-a{fill:#347362;}.b-a{fill:#fff;} Grams …" at bounding box center [313, 195] width 454 height 231
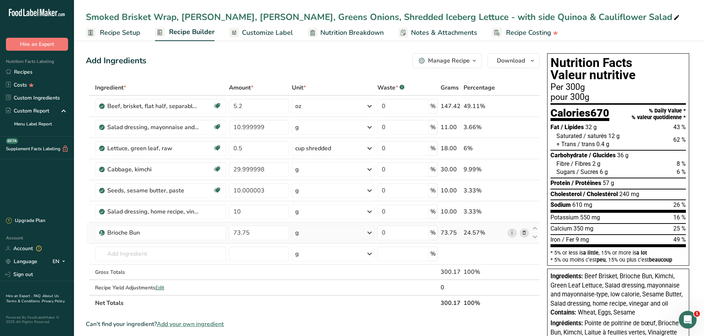
click at [524, 232] on icon at bounding box center [523, 233] width 5 height 8
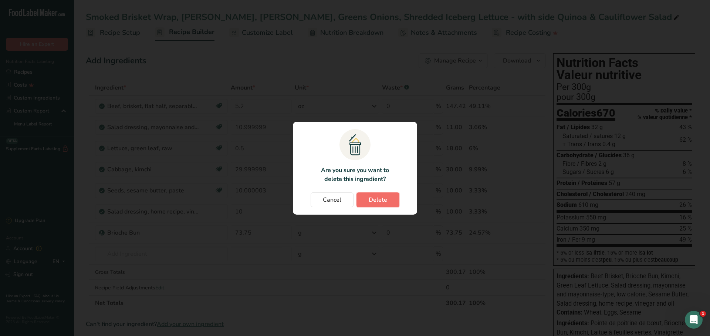
click at [384, 200] on span "Delete" at bounding box center [378, 199] width 18 height 9
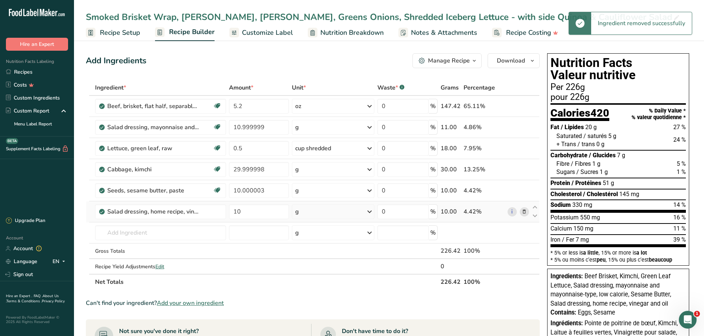
click at [524, 212] on icon at bounding box center [523, 212] width 5 height 8
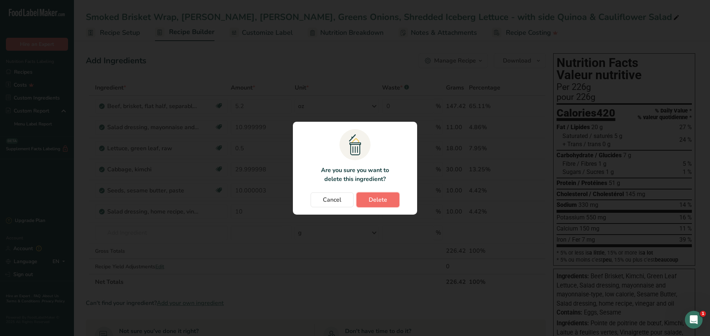
click at [382, 200] on span "Delete" at bounding box center [378, 199] width 18 height 9
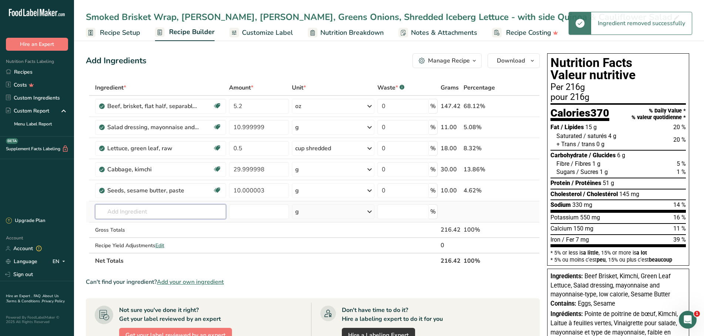
click at [134, 217] on input "text" at bounding box center [160, 211] width 131 height 15
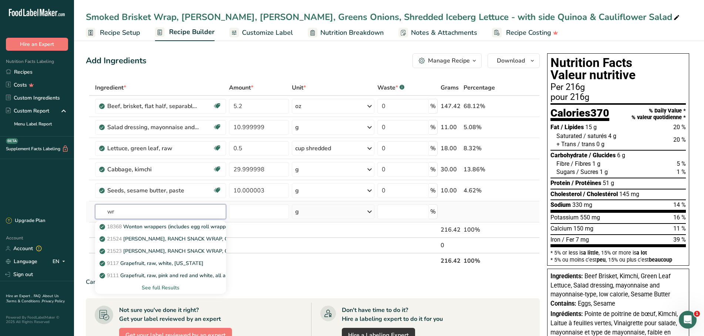
type input "w"
type input "tort"
drag, startPoint x: 130, startPoint y: 210, endPoint x: 99, endPoint y: 206, distance: 31.7
click at [99, 206] on input "tort" at bounding box center [160, 211] width 131 height 15
type input "tor"
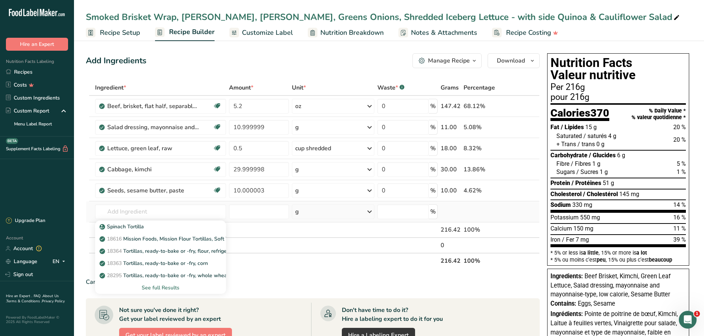
click at [153, 288] on div "See full Results" at bounding box center [160, 288] width 119 height 8
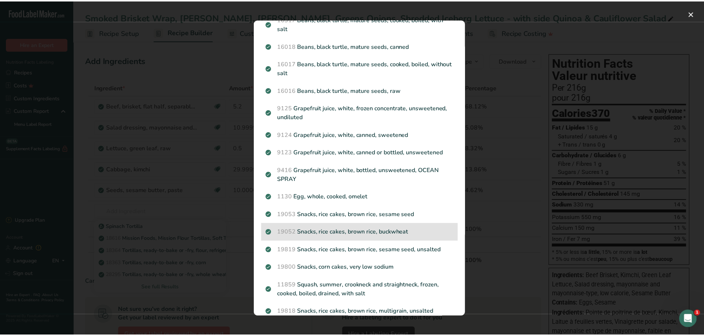
scroll to position [780, 0]
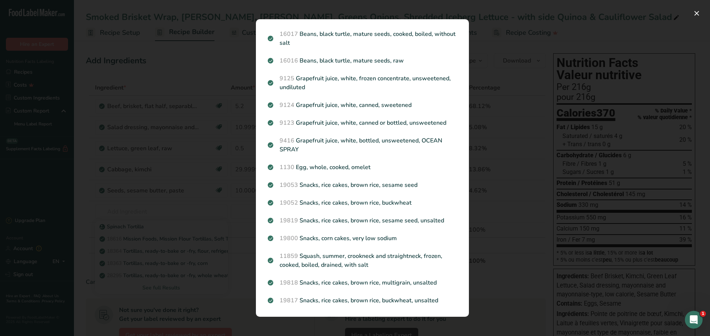
click at [139, 211] on div "Search results modal" at bounding box center [355, 168] width 710 height 336
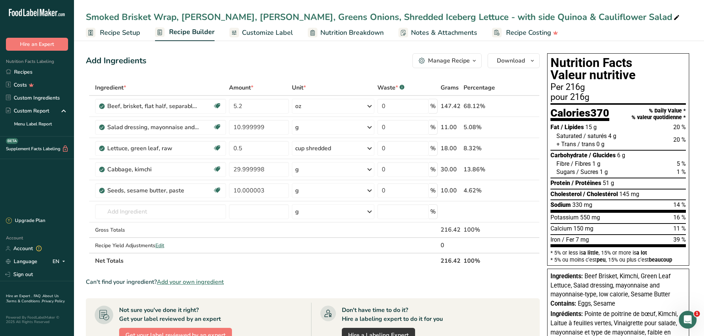
click at [198, 282] on span "Add your own ingredient" at bounding box center [190, 281] width 67 height 9
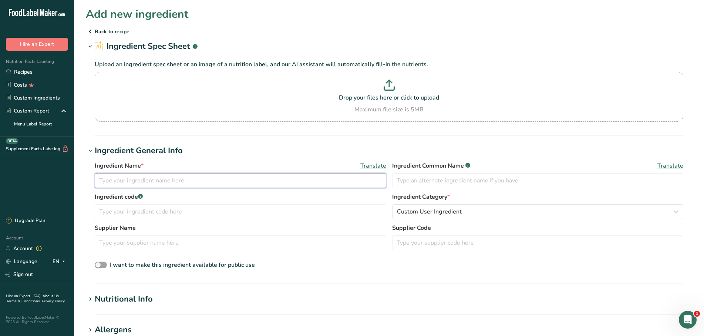
click at [125, 181] on input "text" at bounding box center [240, 180] width 291 height 15
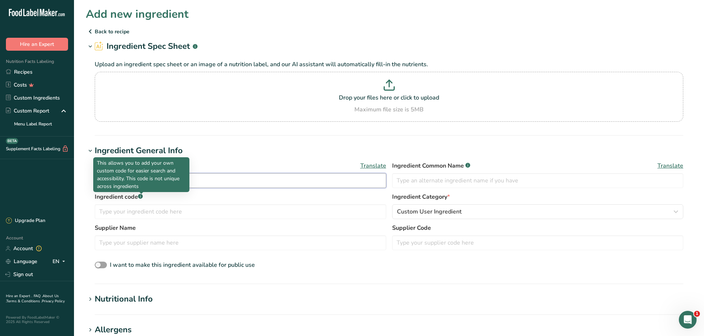
click at [195, 176] on input "Tortilla" at bounding box center [240, 180] width 291 height 15
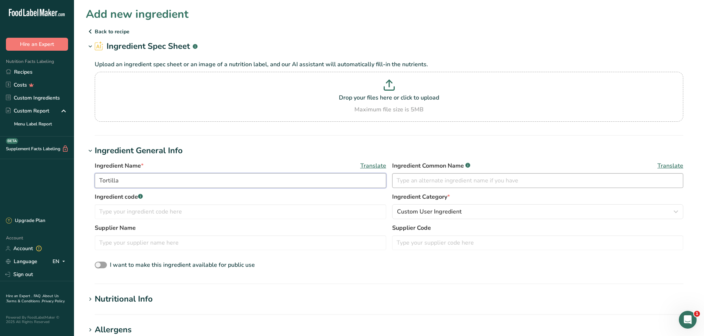
type input "Tortilla"
click at [403, 182] on input "text" at bounding box center [537, 180] width 291 height 15
click at [426, 179] on input "Totillia WHole Wheat" at bounding box center [537, 180] width 291 height 15
type input "Totillia Whole Wheat"
click at [157, 213] on input "text" at bounding box center [240, 211] width 291 height 15
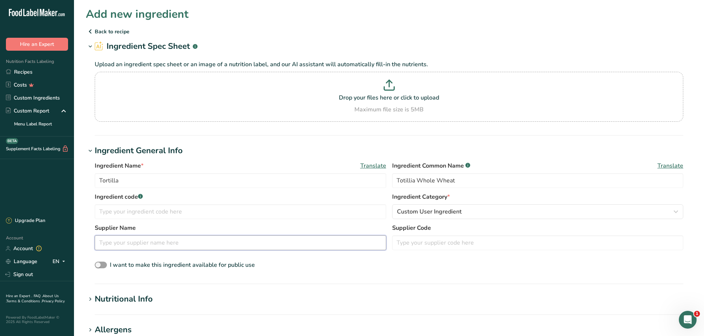
click at [320, 239] on input "text" at bounding box center [240, 242] width 291 height 15
type input "Casa Mendosa"
click at [126, 289] on section "Add new ingredient Back to recipe Ingredient Spec Sheet .a-a{fill:#347362;}.b-a…" at bounding box center [389, 267] width 630 height 534
click at [126, 297] on div "Nutritional Info" at bounding box center [124, 299] width 58 height 12
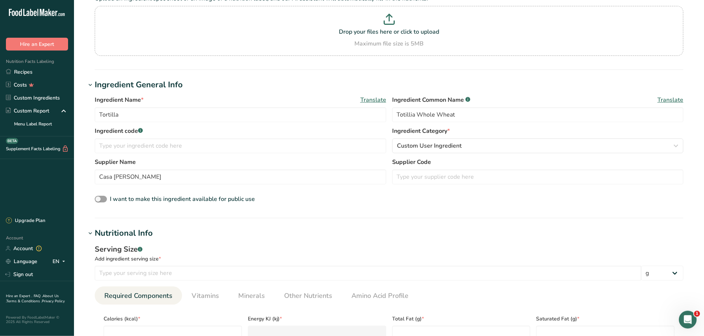
scroll to position [75, 0]
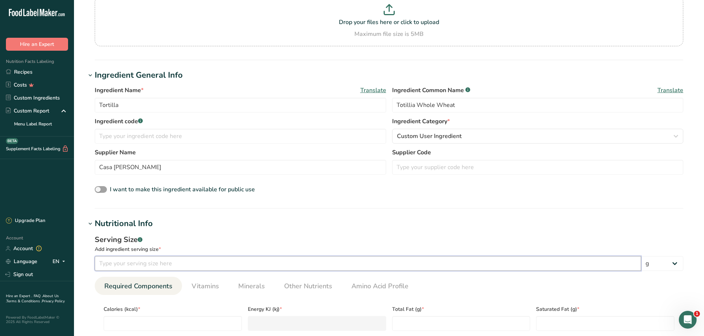
click at [160, 266] on input "number" at bounding box center [368, 263] width 546 height 15
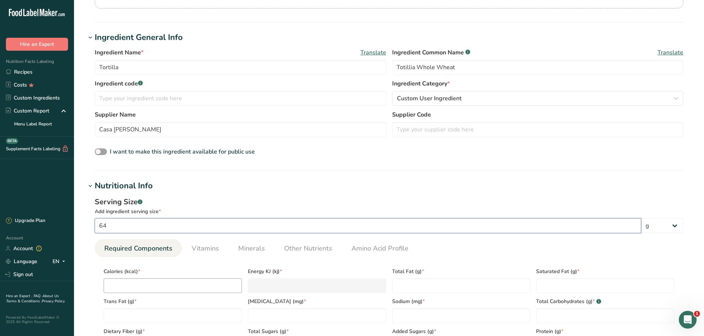
type input "64"
click at [144, 284] on input "number" at bounding box center [173, 285] width 138 height 15
type input "1"
type KJ "4.2"
type input "19"
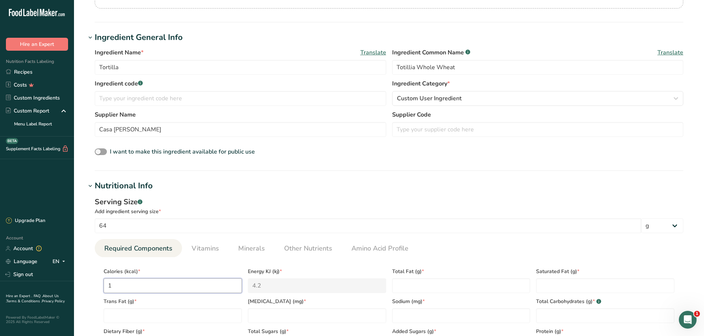
type KJ "79.5"
type input "190"
type KJ "795"
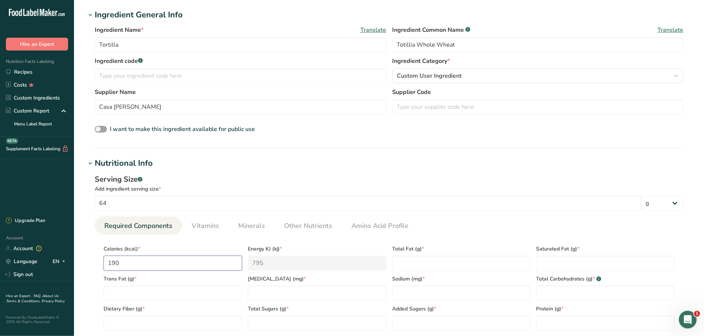
scroll to position [151, 0]
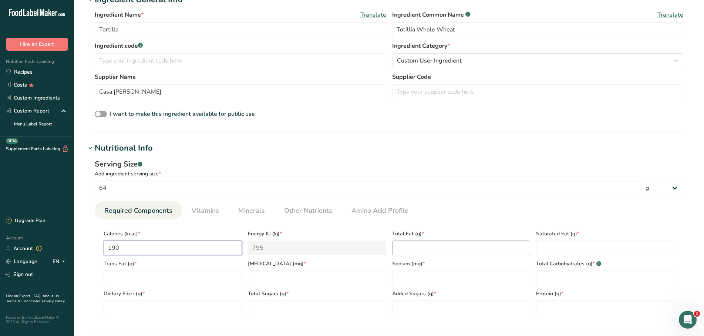
type input "190"
click at [414, 248] on Fat "number" at bounding box center [461, 247] width 138 height 15
type Fat "5"
click at [574, 245] on Fat "number" at bounding box center [605, 247] width 138 height 15
drag, startPoint x: 551, startPoint y: 249, endPoint x: 531, endPoint y: 244, distance: 20.4
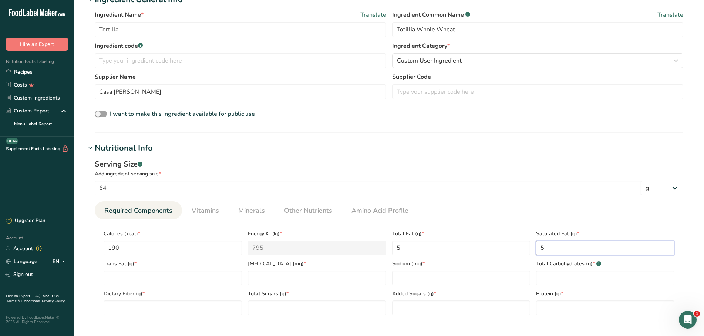
click at [536, 244] on Fat "5" at bounding box center [605, 247] width 138 height 15
type Fat "1"
drag, startPoint x: 408, startPoint y: 250, endPoint x: 394, endPoint y: 248, distance: 13.5
click at [394, 248] on Fat "5" at bounding box center [461, 247] width 138 height 15
click at [117, 279] on Fat "number" at bounding box center [173, 277] width 138 height 15
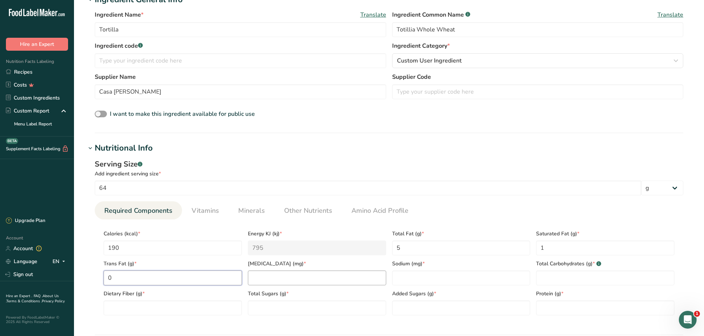
type Fat "0"
click at [271, 281] on input "number" at bounding box center [317, 277] width 138 height 15
type input "0"
click at [415, 277] on input "number" at bounding box center [461, 277] width 138 height 15
type input "330"
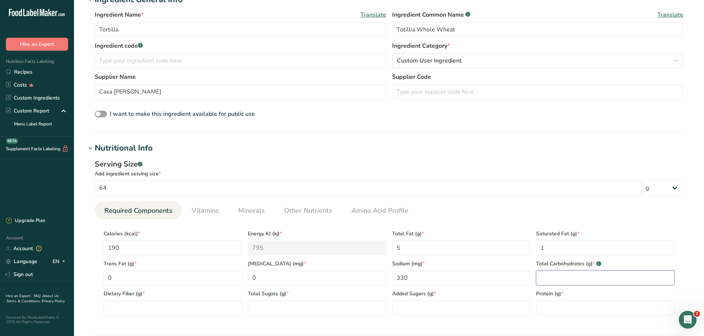
click at [563, 277] on Carbohydrates "number" at bounding box center [605, 277] width 138 height 15
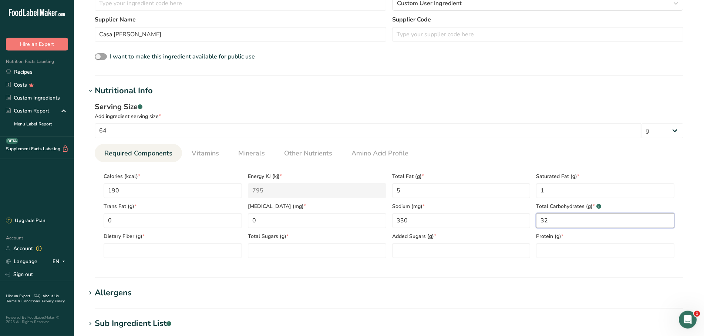
scroll to position [226, 0]
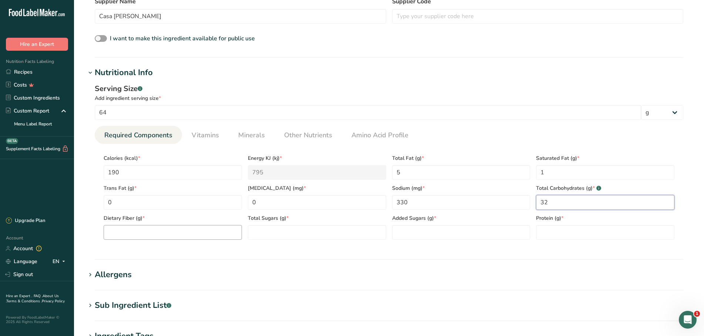
type Carbohydrates "32"
click at [166, 235] on Fiber "number" at bounding box center [173, 232] width 138 height 15
type Fiber "1"
click at [263, 229] on Sugars "number" at bounding box center [317, 232] width 138 height 15
type Sugars "1"
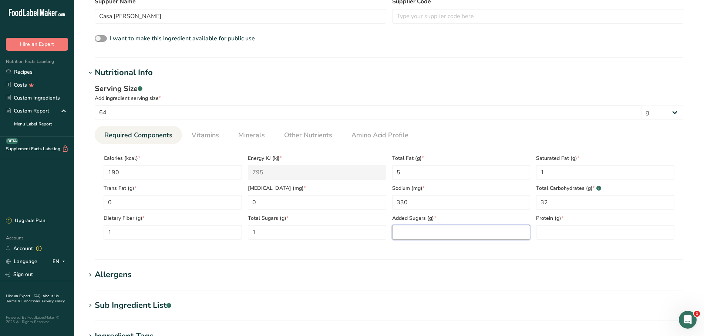
click at [418, 233] on Sugars "number" at bounding box center [461, 232] width 138 height 15
type Sugars "0"
click at [558, 233] on input "number" at bounding box center [605, 232] width 138 height 15
type input "5"
click at [140, 276] on h1 "Allergens" at bounding box center [389, 275] width 606 height 12
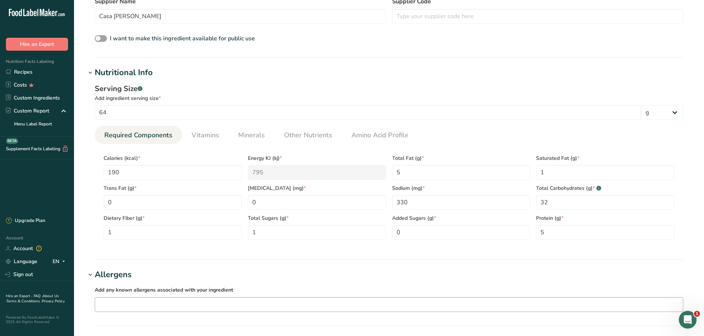
click at [150, 301] on input "text" at bounding box center [389, 303] width 588 height 11
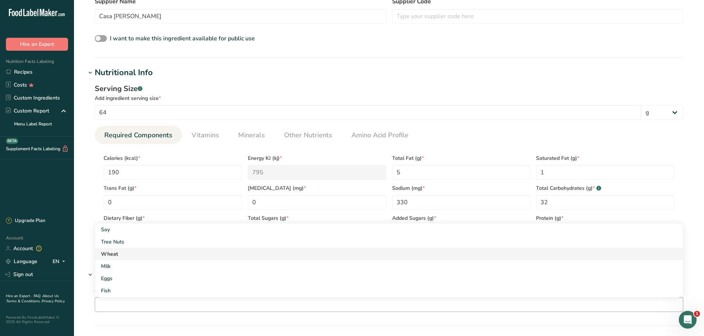
click at [114, 253] on div "Wheat" at bounding box center [383, 254] width 564 height 8
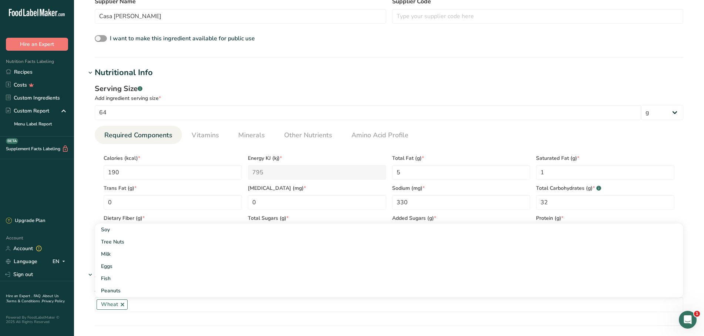
click at [144, 318] on section "Allergens Add any known allergens associated with your ingredient Wheat Soy Tre…" at bounding box center [389, 297] width 606 height 57
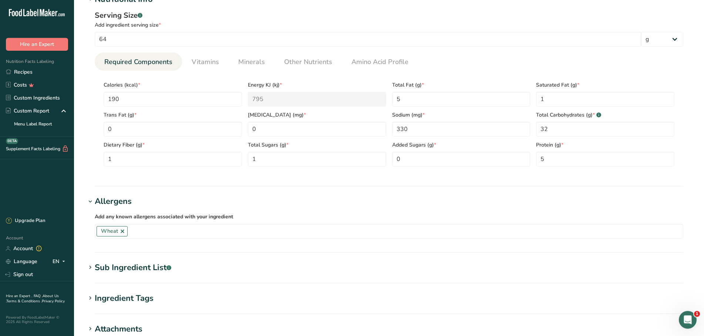
scroll to position [302, 0]
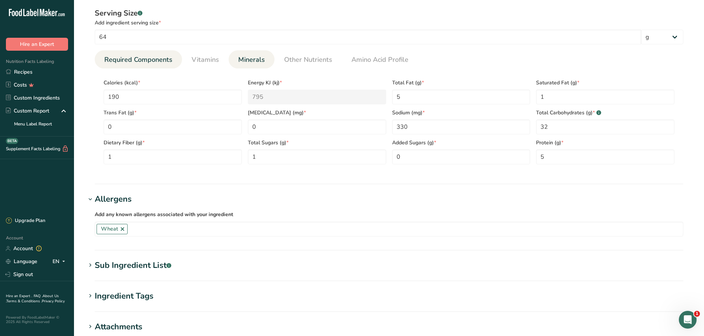
click at [242, 61] on span "Minerals" at bounding box center [251, 60] width 27 height 10
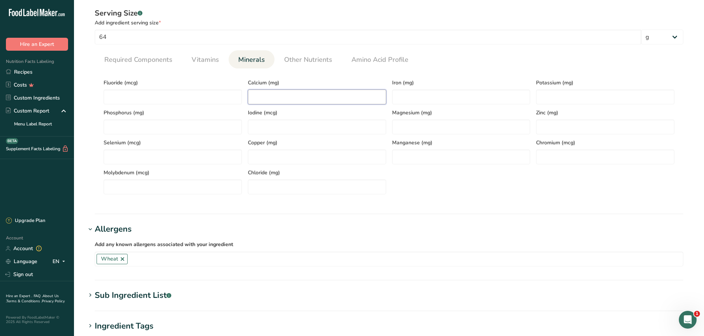
click at [283, 95] on input "number" at bounding box center [317, 97] width 138 height 15
type input "75"
click at [462, 98] on input "number" at bounding box center [461, 97] width 138 height 15
type input "2"
click at [554, 95] on input "number" at bounding box center [605, 97] width 138 height 15
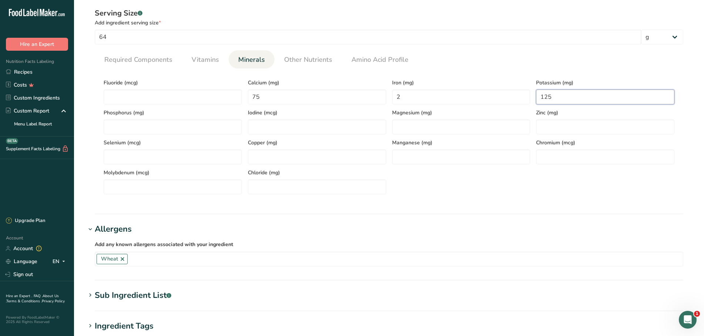
type input "125"
click at [512, 172] on div "Fluoride (mcg) Calcium (mg) 75 Iron (mg) 2 Potassium (mg) 125 Phosphorus (mg) I…" at bounding box center [389, 134] width 577 height 120
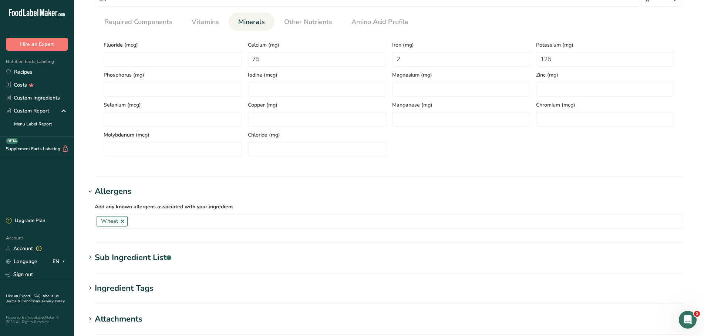
scroll to position [459, 0]
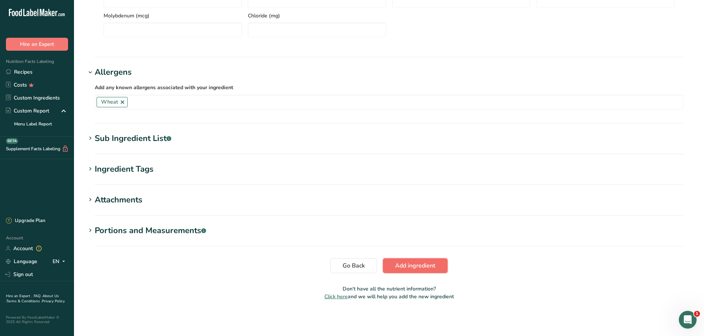
click at [420, 266] on span "Add ingredient" at bounding box center [415, 265] width 40 height 9
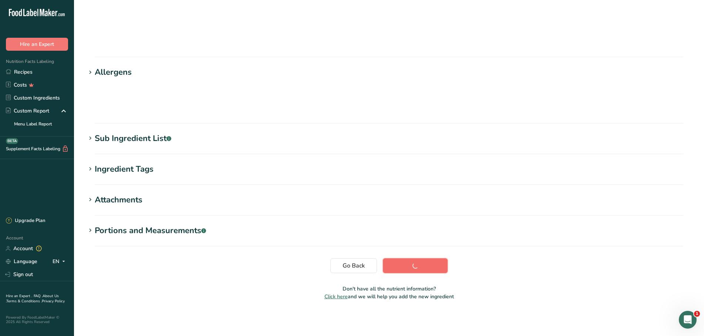
scroll to position [31, 0]
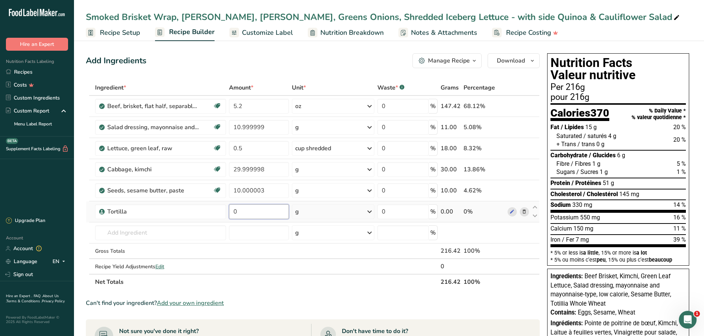
drag, startPoint x: 247, startPoint y: 211, endPoint x: 233, endPoint y: 212, distance: 14.4
click at [233, 212] on input "0" at bounding box center [259, 211] width 60 height 15
type input "64"
click at [285, 225] on input "number" at bounding box center [259, 232] width 60 height 15
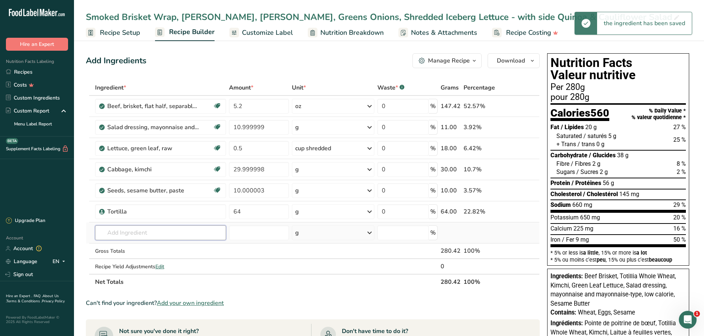
click at [155, 231] on input "text" at bounding box center [160, 232] width 131 height 15
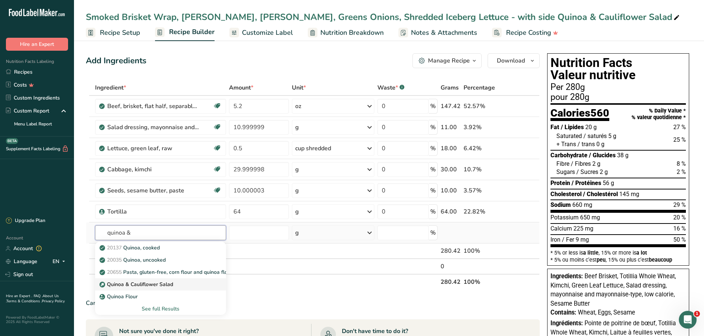
type input "quinoa &"
click at [107, 284] on p "Quinoa & Cauliflower Salad" at bounding box center [137, 284] width 72 height 8
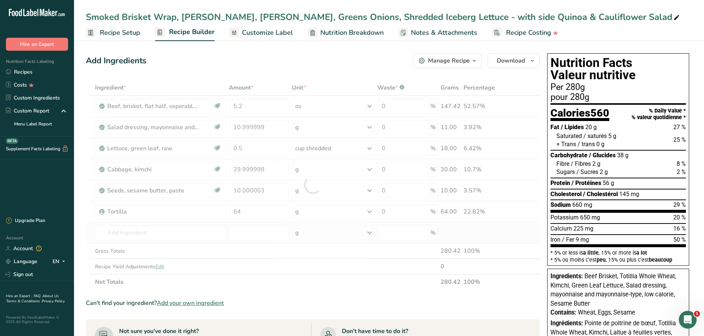
type input "Quinoa & Cauliflower Salad"
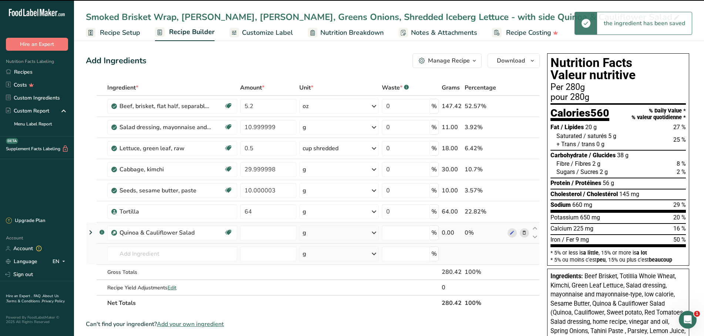
type input "0"
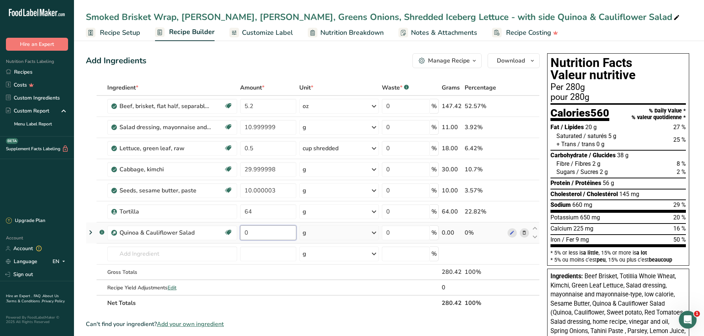
drag, startPoint x: 253, startPoint y: 233, endPoint x: 233, endPoint y: 231, distance: 19.7
click at [240, 231] on input "0" at bounding box center [268, 232] width 56 height 15
type input "100"
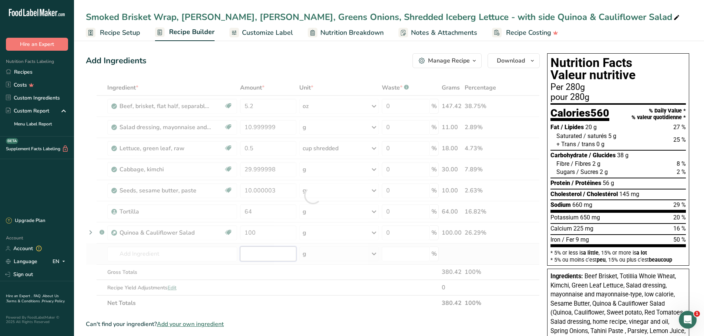
click at [264, 250] on input "number" at bounding box center [268, 253] width 56 height 15
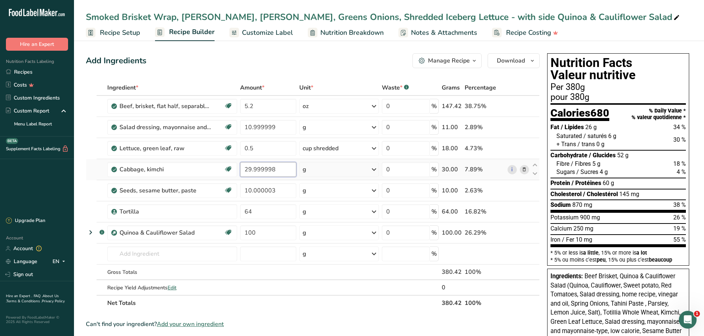
drag, startPoint x: 251, startPoint y: 168, endPoint x: 244, endPoint y: 170, distance: 6.9
click at [244, 170] on input "29.999998" at bounding box center [268, 169] width 56 height 15
type input "40.999998"
click at [261, 125] on input "10.999999" at bounding box center [268, 127] width 56 height 15
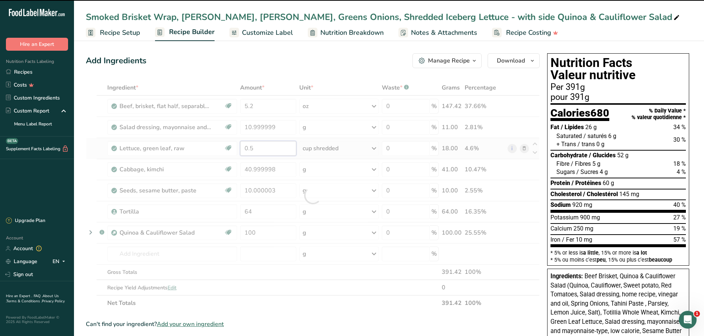
click at [250, 149] on input "0.5" at bounding box center [268, 148] width 56 height 15
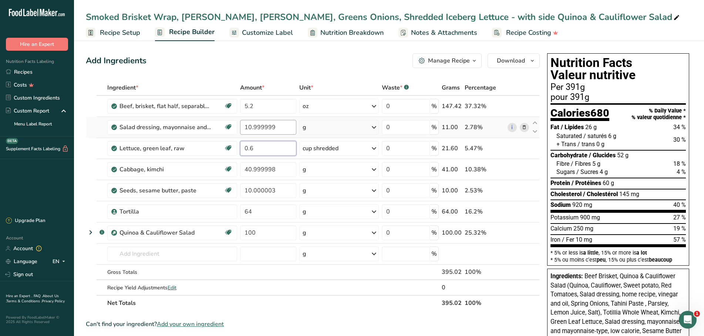
type input "0.6"
click at [264, 131] on input "10.999999" at bounding box center [268, 127] width 56 height 15
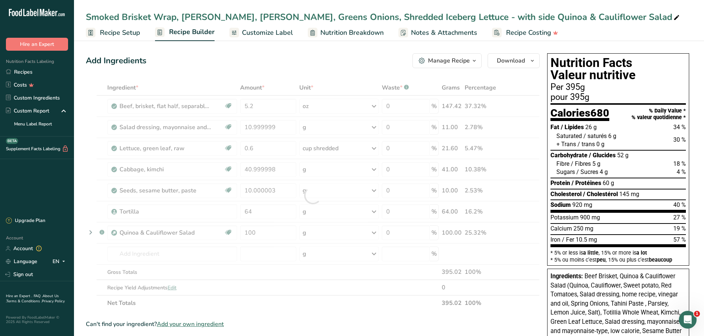
click at [265, 29] on span "Customize Label" at bounding box center [267, 33] width 51 height 10
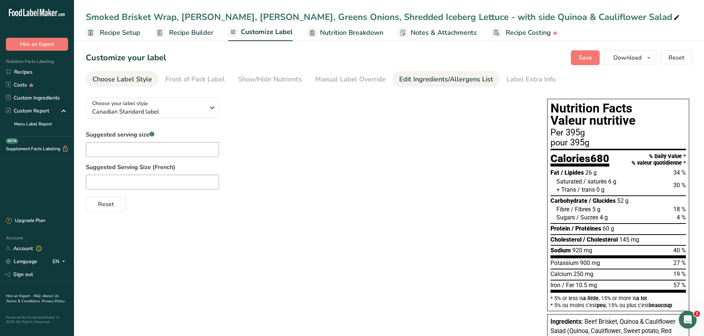
click at [422, 78] on div "Edit Ingredients/Allergens List" at bounding box center [446, 79] width 94 height 10
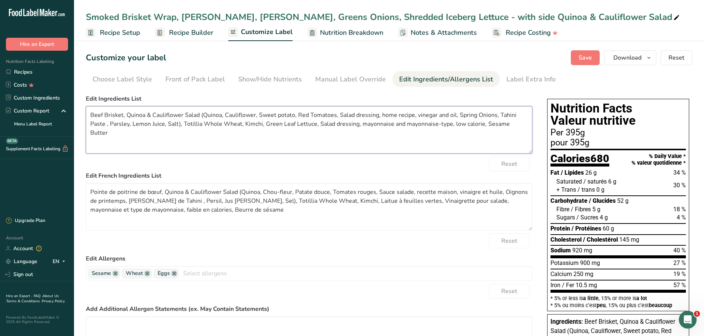
click at [189, 124] on textarea "Beef Brisket, Quinoa & Cauliflower Salad (Quinoa, Cauliflower, Sweet potato, Re…" at bounding box center [309, 129] width 446 height 47
click at [198, 124] on textarea "Beef Brisket, Quinoa & Cauliflower Salad (Quinoa, Cauliflower, Sweet potato, Re…" at bounding box center [309, 129] width 446 height 47
click at [214, 136] on textarea "Beef Brisket, Quinoa & Cauliflower Salad (Quinoa, Cauliflower, Sweet potato, Re…" at bounding box center [309, 129] width 446 height 47
drag, startPoint x: 240, startPoint y: 123, endPoint x: 183, endPoint y: 125, distance: 57.0
click at [183, 125] on textarea "Beef Brisket, Quinoa & Cauliflower Salad (Quinoa, Cauliflower, Sweet potato, Re…" at bounding box center [309, 129] width 446 height 47
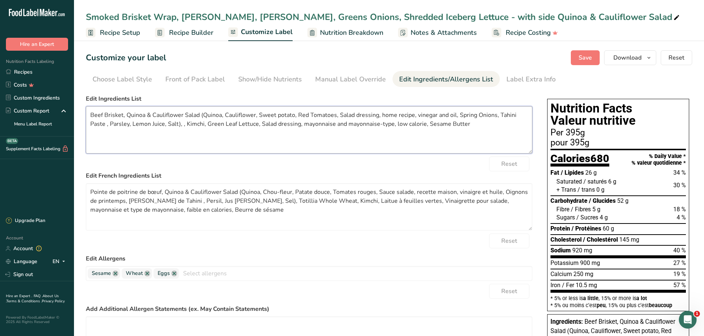
drag, startPoint x: 236, startPoint y: 123, endPoint x: 206, endPoint y: 123, distance: 30.3
click at [206, 123] on textarea "Beef Brisket, Quinoa & Cauliflower Salad (Quinoa, Cauliflower, Sweet potato, Re…" at bounding box center [309, 129] width 446 height 47
click at [184, 123] on textarea "Beef Brisket, Quinoa & Cauliflower Salad (Quinoa, Cauliflower, Sweet potato, Re…" at bounding box center [309, 129] width 446 height 47
drag, startPoint x: 432, startPoint y: 126, endPoint x: 225, endPoint y: 126, distance: 206.7
click at [225, 126] on textarea "Beef Brisket, Quinoa & Cauliflower Salad (Quinoa, Cauliflower, Sweet potato, Re…" at bounding box center [309, 129] width 446 height 47
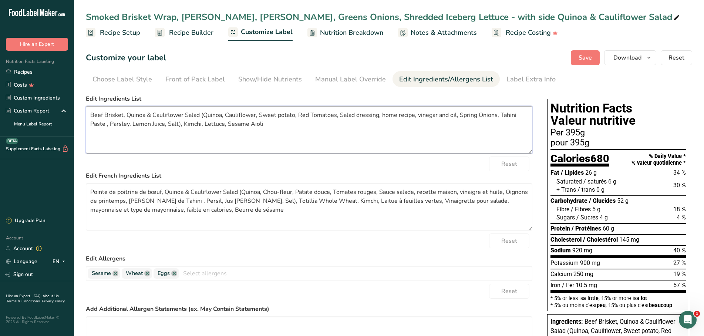
click at [275, 137] on textarea "Beef Brisket, Quinoa & Cauliflower Salad (Quinoa, Cauliflower, Sweet potato, Re…" at bounding box center [309, 129] width 446 height 47
click at [225, 123] on textarea "Beef Brisket, Quinoa & Cauliflower Salad (Quinoa, Cauliflower, Sweet potato, Re…" at bounding box center [309, 129] width 446 height 47
click at [261, 124] on textarea "Beef Brisket, Quinoa & Cauliflower Salad (Quinoa, Cauliflower, Sweet potato, Re…" at bounding box center [309, 129] width 446 height 47
type textarea "Beef Brisket, Quinoa & Cauliflower Salad (Quinoa, Cauliflower, Sweet potato, Re…"
drag, startPoint x: 242, startPoint y: 217, endPoint x: 79, endPoint y: 178, distance: 167.1
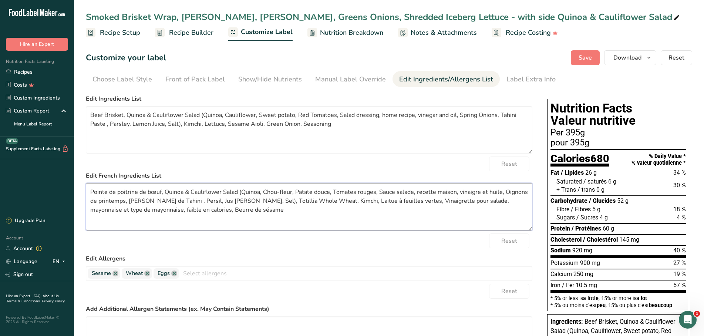
click at [86, 183] on textarea "Pointe de poitrine de bœuf, Quinoa & Cauliflower Salad (Quinoa, Chou-fleur, Pat…" at bounding box center [309, 206] width 446 height 47
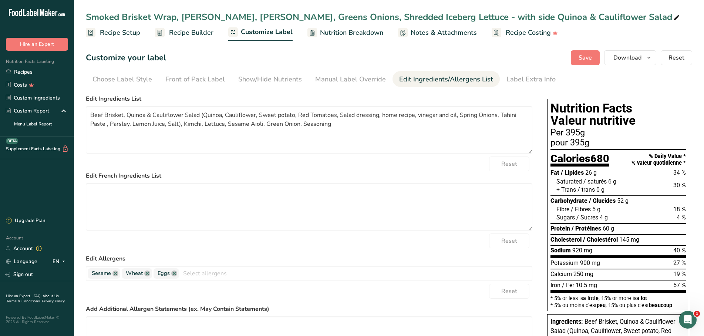
click at [355, 163] on div "Reset" at bounding box center [309, 163] width 446 height 15
drag, startPoint x: 586, startPoint y: 58, endPoint x: 294, endPoint y: 128, distance: 300.3
drag, startPoint x: 334, startPoint y: 124, endPoint x: 79, endPoint y: 105, distance: 255.6
click at [86, 106] on textarea "Beef Brisket, Quinoa & Cauliflower Salad (Quinoa, Cauliflower, Sweet potato, Re…" at bounding box center [309, 129] width 446 height 47
click at [287, 16] on div "Smoked Brisket Wrap, Kimchi, Sesame Aioli, Greens Onions, Shredded Iceberg Lett…" at bounding box center [383, 16] width 595 height 13
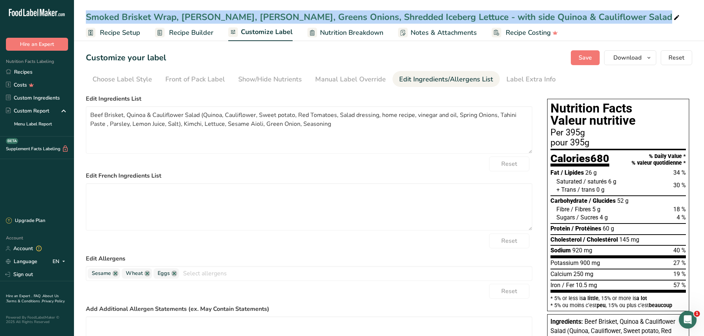
click at [91, 13] on div "Smoked Brisket Wrap, Kimchi, Sesame Aioli, Greens Onions, Shredded Iceberg Lett…" at bounding box center [389, 16] width 630 height 13
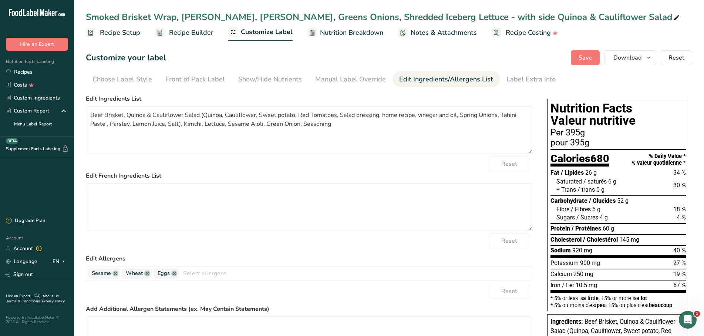
click at [87, 15] on div "Smoked Brisket Wrap, Kimchi, Sesame Aioli, Greens Onions, Shredded Iceberg Lett…" at bounding box center [383, 16] width 595 height 13
drag, startPoint x: 87, startPoint y: 15, endPoint x: 608, endPoint y: 7, distance: 521.9
click at [608, 10] on input "Smoked Brisket Wrap, Kimchi, Sesame Aioli, Greens Onions, Shredded Iceberg Lett…" at bounding box center [389, 16] width 606 height 13
click at [144, 138] on textarea "Beef Brisket, Quinoa & Cauliflower Salad (Quinoa, Cauliflower, Sweet potato, Re…" at bounding box center [309, 129] width 446 height 47
drag, startPoint x: 121, startPoint y: 115, endPoint x: 210, endPoint y: 125, distance: 89.7
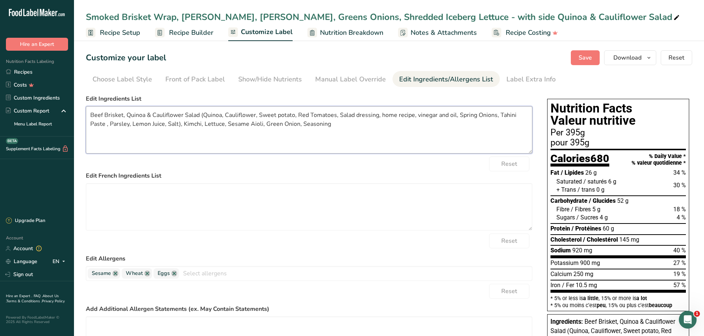
click at [121, 115] on textarea "Beef Brisket, Quinoa & Cauliflower Salad (Quinoa, Cauliflower, Sweet potato, Re…" at bounding box center [309, 129] width 446 height 47
type textarea "Beef, Quinoa & Cauliflower Salad (Quinoa, Cauliflower, Sweet potato, Red Tomato…"
click at [283, 158] on div "Reset" at bounding box center [309, 163] width 446 height 15
click at [248, 200] on textarea at bounding box center [309, 206] width 446 height 47
click at [114, 274] on link at bounding box center [115, 273] width 6 height 6
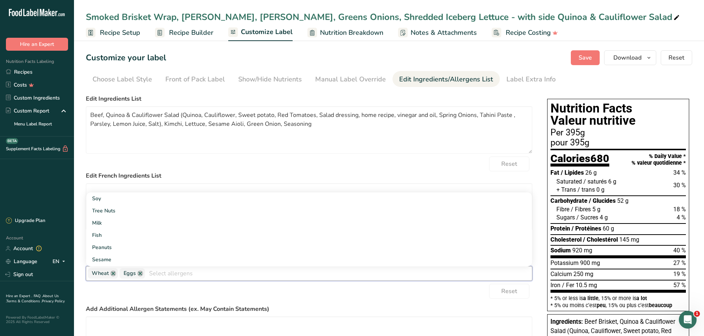
click at [151, 271] on input "text" at bounding box center [338, 272] width 387 height 11
click at [105, 256] on link "Sesame" at bounding box center [309, 259] width 446 height 12
click at [587, 55] on span "Save" at bounding box center [584, 57] width 13 height 9
click at [625, 55] on span "Download" at bounding box center [627, 57] width 28 height 9
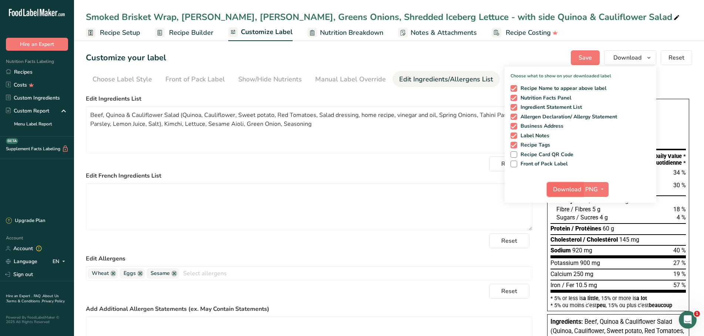
click at [571, 187] on span "Download" at bounding box center [567, 189] width 28 height 9
click at [88, 16] on div "Smoked Brisket Wrap, Kimchi, Sesame Aioli, Greens Onions, Shredded Iceberg Lett…" at bounding box center [383, 16] width 595 height 13
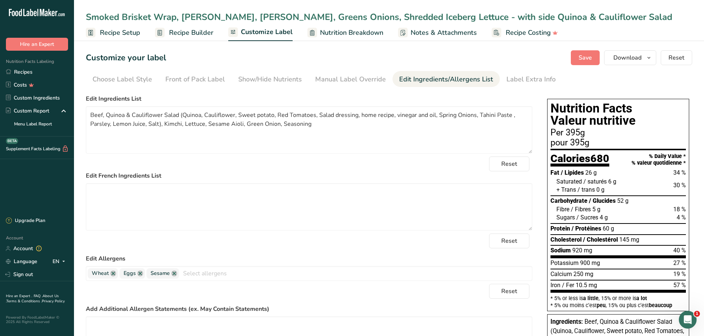
drag, startPoint x: 87, startPoint y: 16, endPoint x: 616, endPoint y: 33, distance: 529.2
click at [616, 24] on input "Smoked Brisket Wrap, Kimchi, Sesame Aioli, Greens Onions, Shredded Iceberg Lett…" at bounding box center [389, 16] width 606 height 13
click at [22, 70] on link "Recipes" at bounding box center [37, 71] width 74 height 13
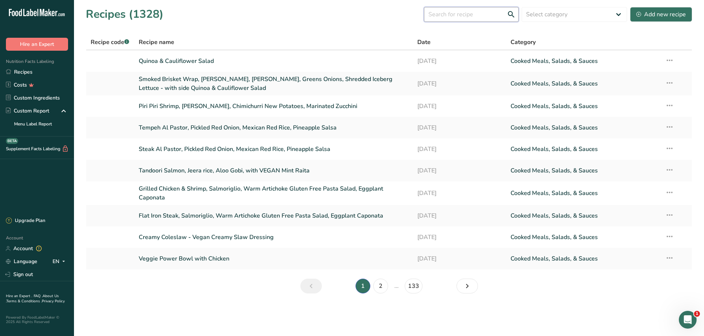
click at [470, 16] on input "text" at bounding box center [471, 14] width 95 height 15
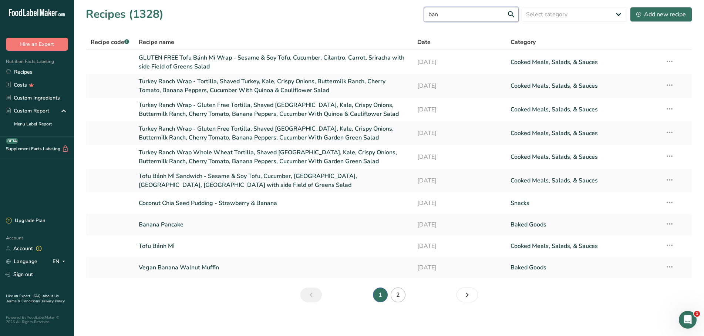
type input "ban"
click at [398, 287] on link "2" at bounding box center [398, 294] width 15 height 15
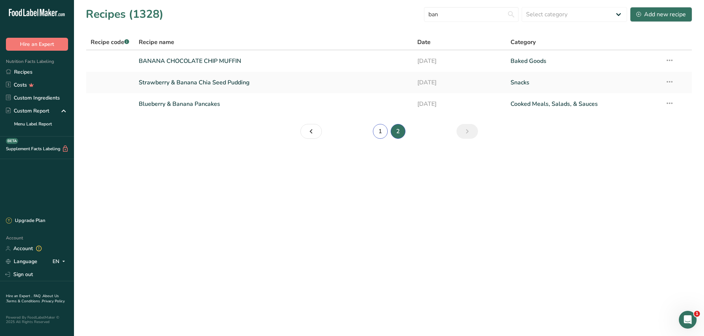
click at [381, 134] on link "1" at bounding box center [380, 131] width 15 height 15
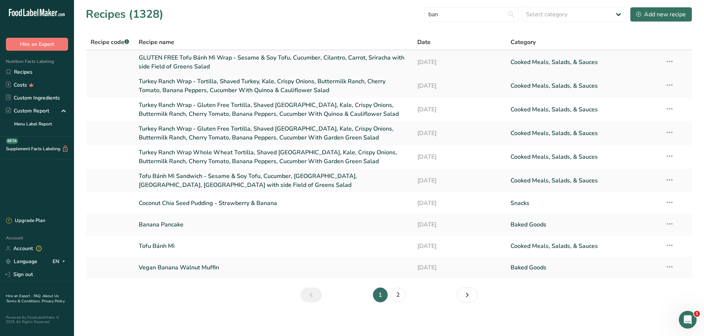
click at [212, 61] on link "GLUTEN FREE Tofu Bánh Mì Wrap - Sesame & Soy Tofu, Cucumber, Cilantro, Carrot, …" at bounding box center [274, 62] width 270 height 18
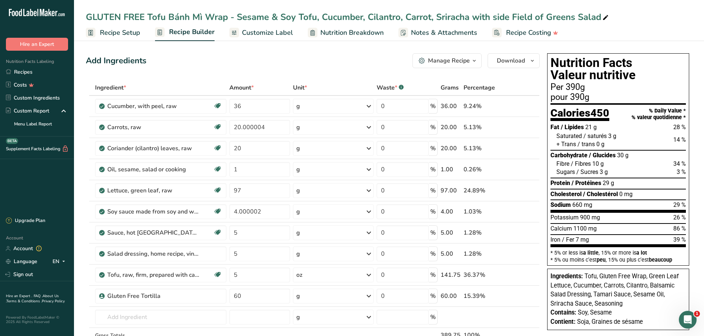
click at [461, 58] on div "Manage Recipe" at bounding box center [449, 60] width 42 height 9
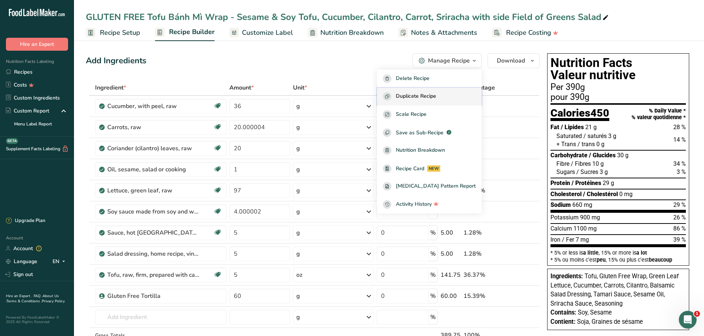
click at [432, 92] on span "Duplicate Recipe" at bounding box center [416, 96] width 40 height 9
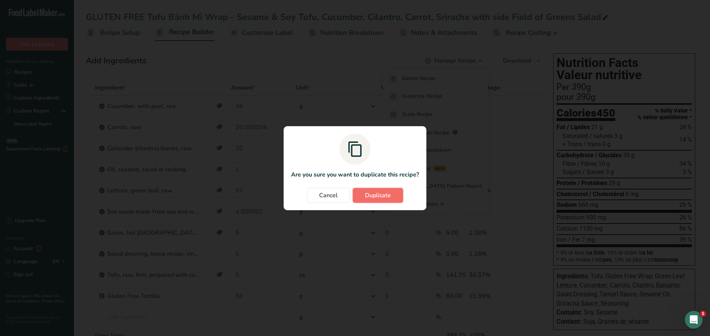
click at [374, 191] on span "Duplicate" at bounding box center [378, 195] width 26 height 9
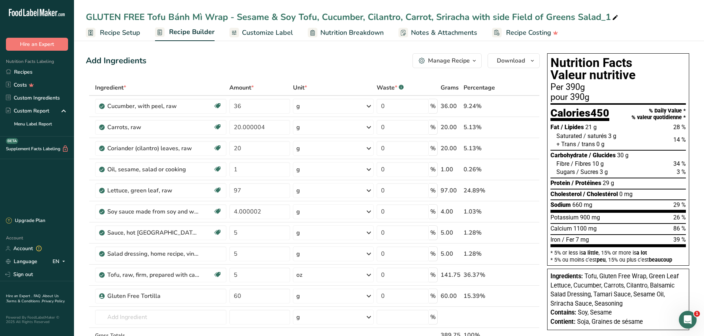
click at [276, 31] on span "Customize Label" at bounding box center [267, 33] width 51 height 10
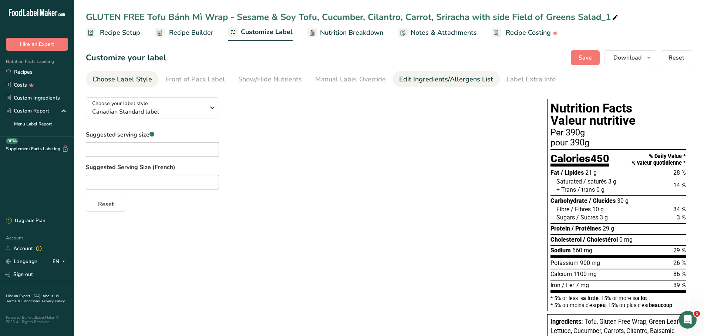
click at [426, 79] on div "Edit Ingredients/Allergens List" at bounding box center [446, 79] width 94 height 10
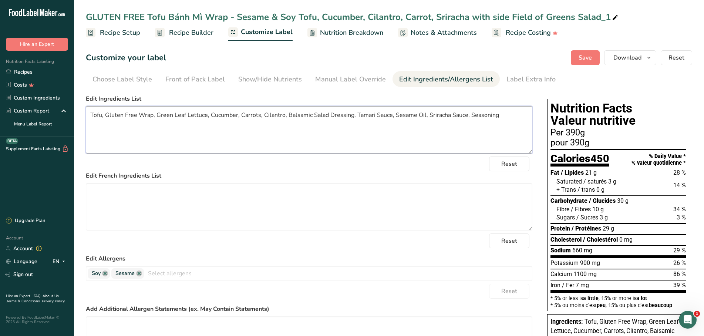
drag, startPoint x: 151, startPoint y: 115, endPoint x: 140, endPoint y: 114, distance: 10.8
click at [140, 114] on textarea "Tofu, Gluten Free Wrap, Green Leaf Lettuce, Cucumber, Carrots, Cilantro, Balsam…" at bounding box center [309, 129] width 446 height 47
click at [136, 114] on textarea "Tofu, Gluten Free Tortilla, Green Leaf Lettuce, Cucumber, Carrots, Cilantro, Ba…" at bounding box center [309, 129] width 446 height 47
drag, startPoint x: 137, startPoint y: 113, endPoint x: 106, endPoint y: 116, distance: 30.8
click at [106, 116] on textarea "Tofu, Gluten Free Tortilla, Green Leaf Lettuce, Cucumber, Carrots, Cilantro, Ba…" at bounding box center [309, 129] width 446 height 47
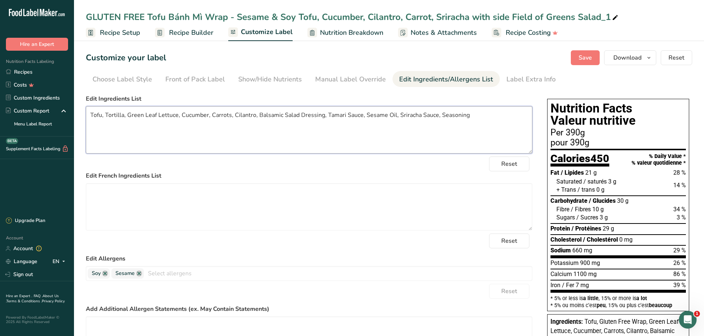
click at [106, 115] on textarea "Tofu, Tortilla, Green Leaf Lettuce, Cucumber, Carrots, Cilantro, Balsamic Salad…" at bounding box center [309, 129] width 446 height 47
drag, startPoint x: 92, startPoint y: 114, endPoint x: 500, endPoint y: 115, distance: 407.6
click at [500, 115] on textarea "Tofu, Tortilla, Green Leaf Lettuce, Cucumber, Carrots, Cilantro, Balsamic Salad…" at bounding box center [309, 129] width 446 height 47
click at [491, 115] on textarea "Tofu, Tortilla, Green Leaf Lettuce, Cucumber, Carrots, Cilantro, Balsamic Salad…" at bounding box center [309, 129] width 446 height 47
drag, startPoint x: 442, startPoint y: 115, endPoint x: 90, endPoint y: 115, distance: 351.7
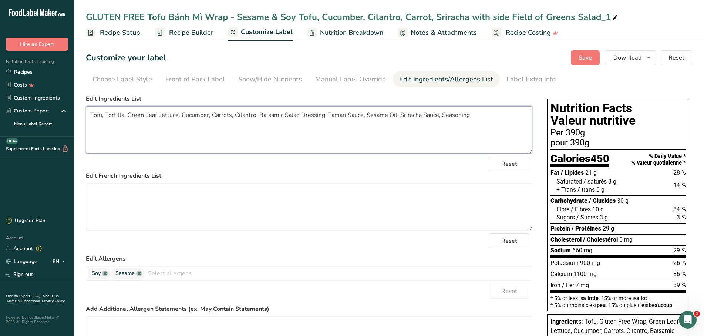
click at [90, 115] on textarea "Tofu, Tortilla, Green Leaf Lettuce, Cucumber, Carrots, Cilantro, Balsamic Salad…" at bounding box center [309, 129] width 446 height 47
type textarea "Tofu, Tortilla, Green Leaf Lettuce, Cucumber, Carrots, Cilantro, Balsamic Salad…"
click at [161, 185] on textarea at bounding box center [309, 206] width 446 height 47
click at [198, 30] on span "Recipe Builder" at bounding box center [191, 33] width 44 height 10
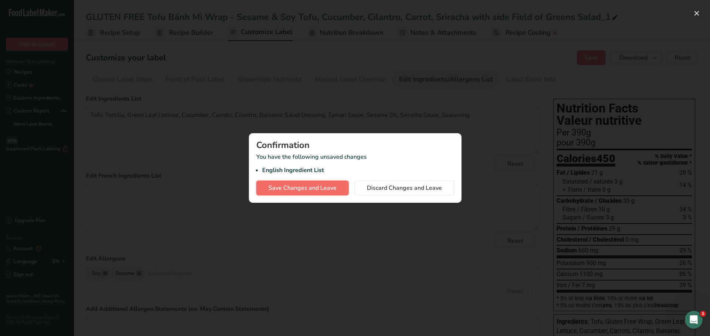
click at [321, 186] on span "Save Changes and Leave" at bounding box center [303, 187] width 68 height 9
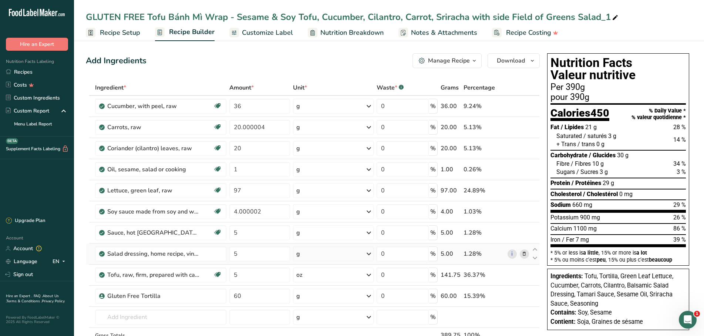
click at [527, 251] on icon at bounding box center [523, 254] width 5 height 8
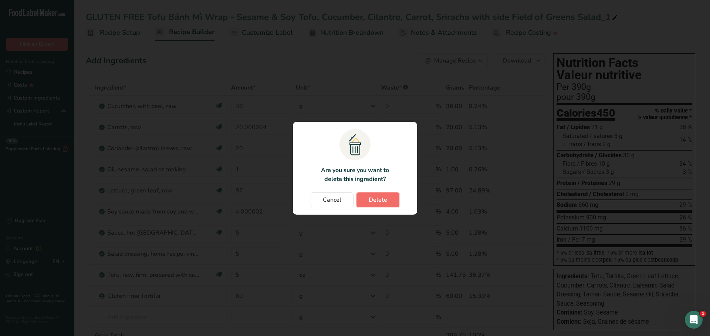
click at [395, 198] on button "Delete" at bounding box center [378, 199] width 43 height 15
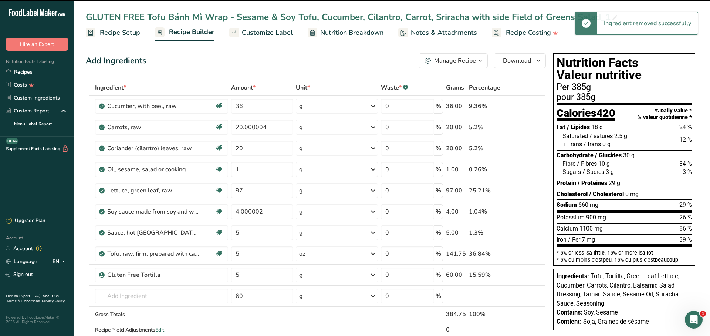
type input "60"
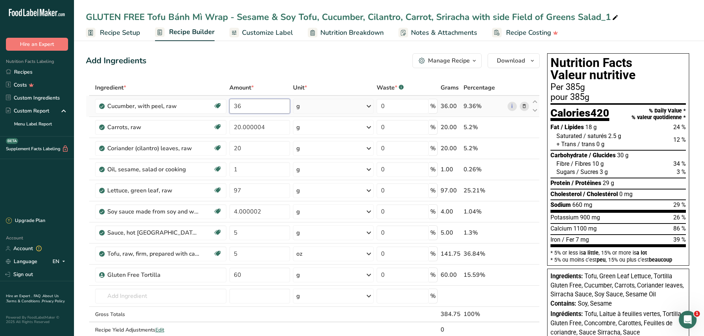
drag, startPoint x: 241, startPoint y: 107, endPoint x: 234, endPoint y: 106, distance: 6.3
click at [234, 106] on input "36" at bounding box center [259, 106] width 61 height 15
click at [136, 299] on input "text" at bounding box center [160, 295] width 131 height 15
type input "quinoa & cau"
click at [151, 270] on p "Quinoa & Cauliflower Salad" at bounding box center [137, 270] width 72 height 8
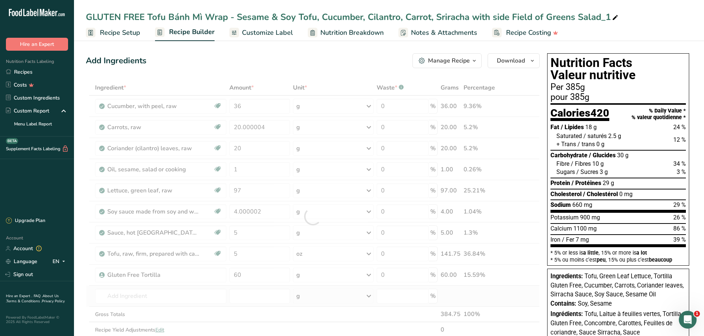
type input "Quinoa & Cauliflower Salad"
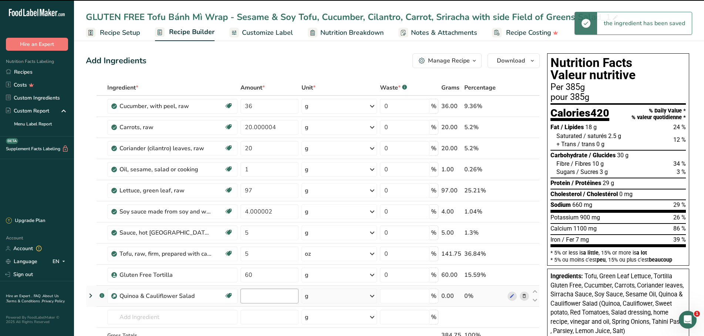
type input "0"
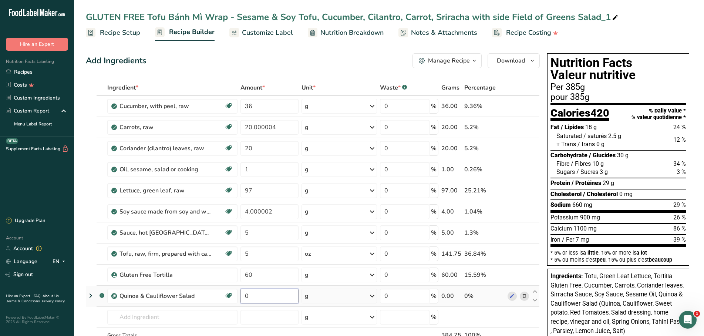
drag, startPoint x: 250, startPoint y: 293, endPoint x: 245, endPoint y: 295, distance: 5.5
click at [245, 295] on input "0" at bounding box center [269, 295] width 58 height 15
type input "100"
click at [159, 317] on input "text" at bounding box center [172, 317] width 130 height 15
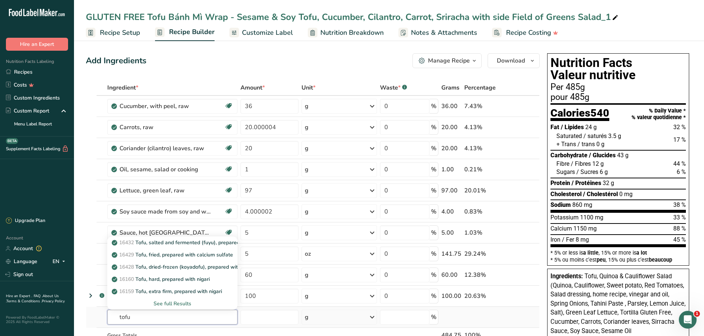
type input "tofu"
click at [178, 301] on div "See full Results" at bounding box center [172, 304] width 118 height 8
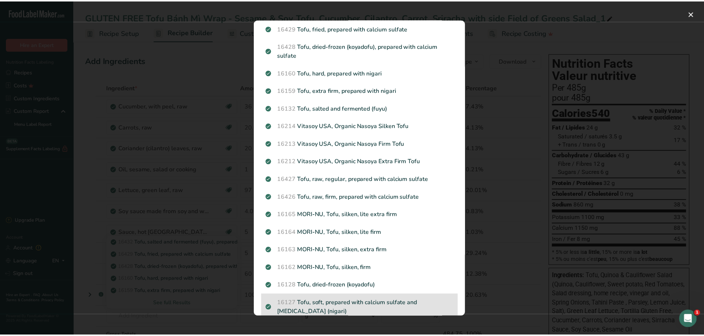
scroll to position [98, 0]
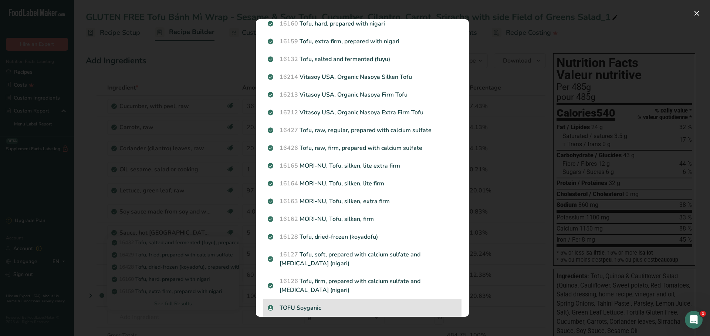
click at [311, 305] on p "TOFU Soyganic" at bounding box center [362, 307] width 189 height 9
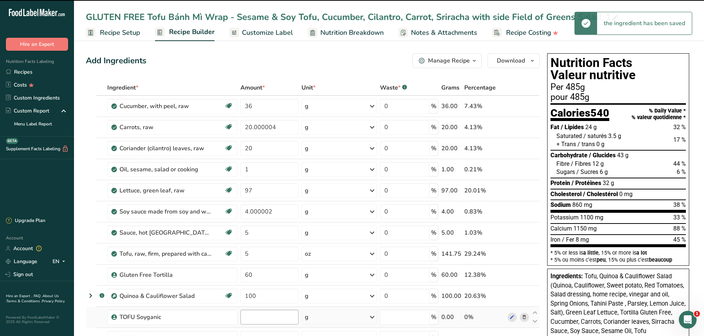
type input "0"
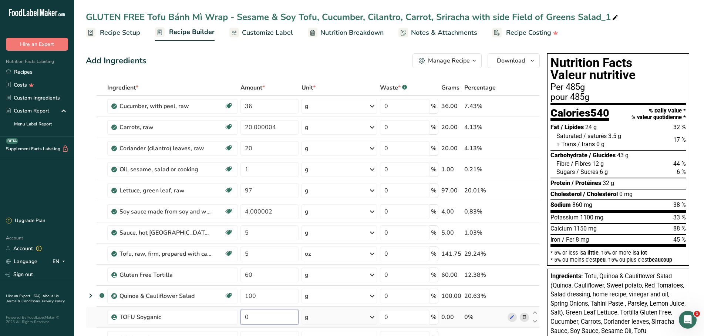
drag, startPoint x: 257, startPoint y: 318, endPoint x: 245, endPoint y: 313, distance: 13.1
click at [245, 313] on input "0" at bounding box center [269, 317] width 58 height 15
type input "5"
click at [375, 318] on div "Ingredient * Amount * Unit * Waste * .a-a{fill:#347362;}.b-a{fill:#fff;} Grams …" at bounding box center [313, 237] width 454 height 315
click at [372, 318] on icon at bounding box center [372, 316] width 9 height 13
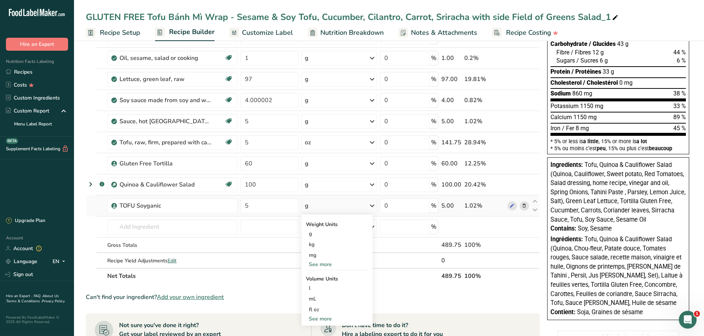
scroll to position [113, 0]
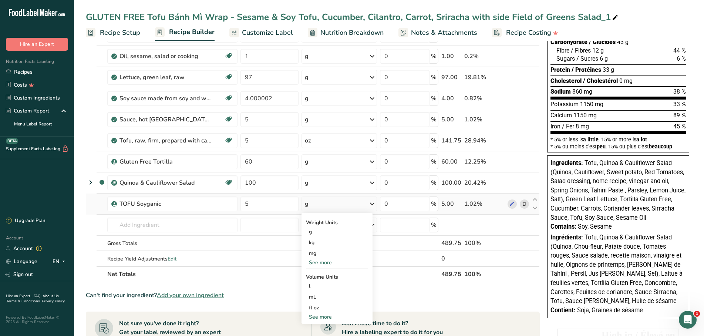
click at [316, 263] on div "See more" at bounding box center [337, 263] width 62 height 8
click at [316, 283] on div "oz" at bounding box center [337, 285] width 62 height 11
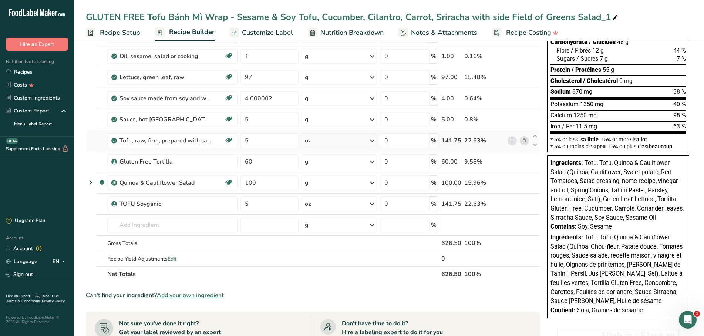
click at [524, 139] on icon at bounding box center [523, 141] width 5 height 8
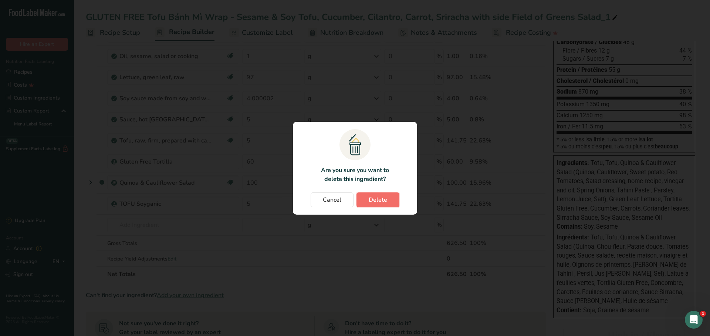
click at [391, 199] on button "Delete" at bounding box center [378, 199] width 43 height 15
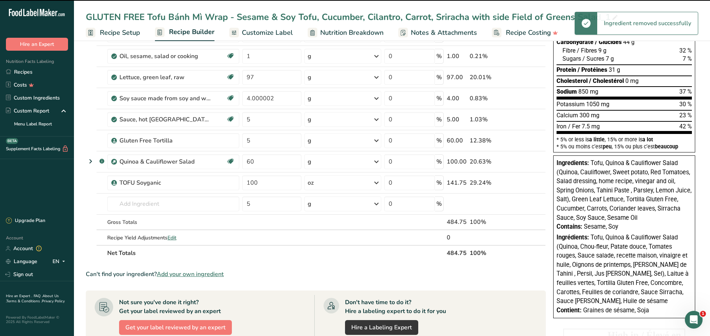
type input "60"
type input "100"
type input "5"
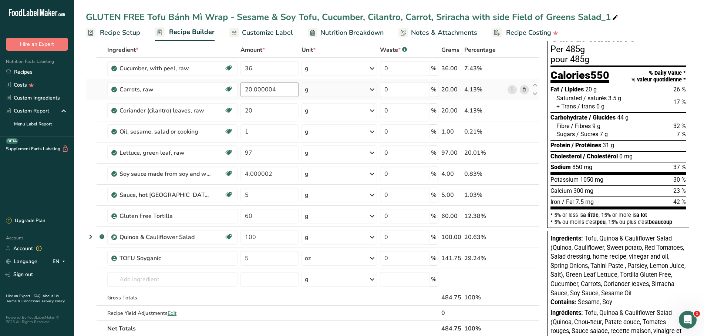
scroll to position [0, 0]
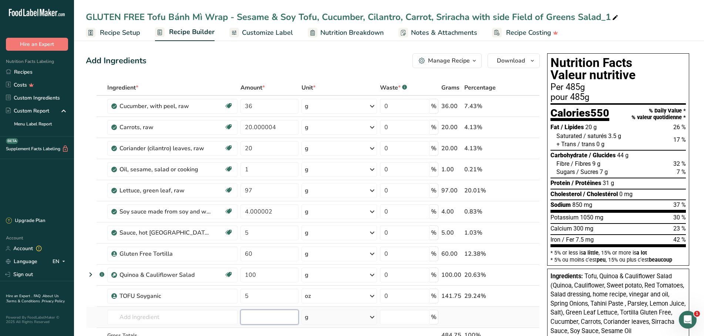
click at [267, 315] on input "number" at bounding box center [269, 317] width 58 height 15
drag, startPoint x: 258, startPoint y: 192, endPoint x: 241, endPoint y: 190, distance: 16.7
click at [241, 190] on input "97" at bounding box center [269, 190] width 58 height 15
type input "15"
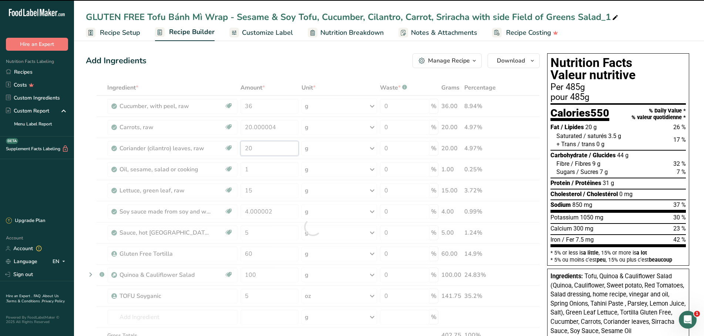
drag, startPoint x: 254, startPoint y: 148, endPoint x: 243, endPoint y: 151, distance: 12.1
click at [243, 151] on input "20" at bounding box center [269, 148] width 58 height 15
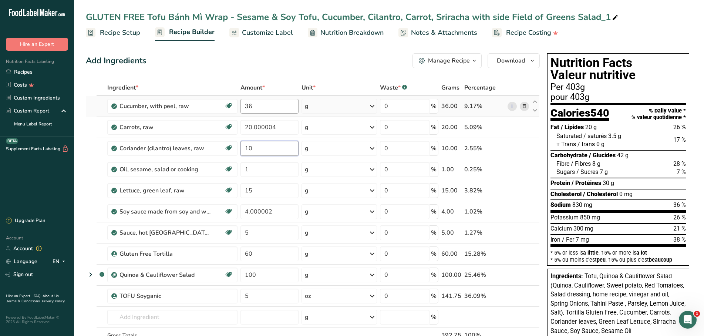
type input "10"
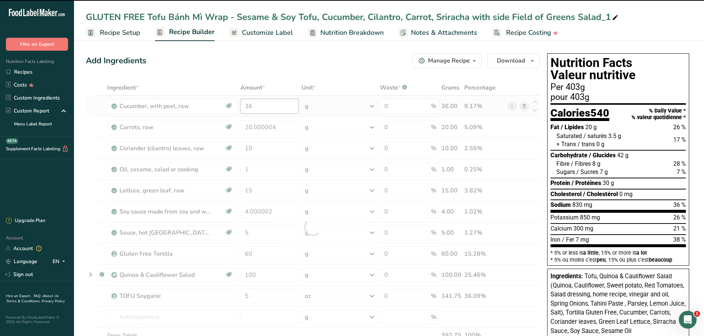
drag, startPoint x: 262, startPoint y: 108, endPoint x: 246, endPoint y: 106, distance: 16.8
click at [246, 106] on input "36" at bounding box center [269, 106] width 58 height 15
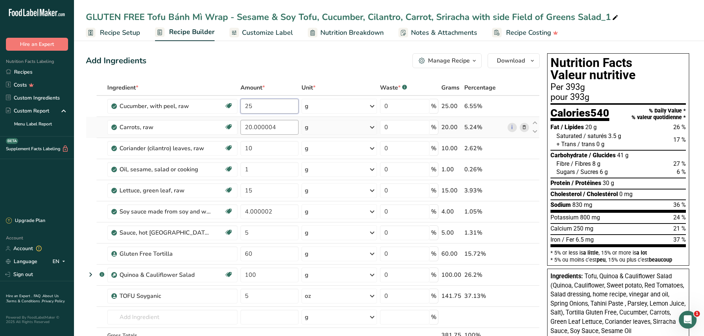
type input "25"
click at [267, 128] on input "20.000004" at bounding box center [269, 127] width 58 height 15
drag, startPoint x: 251, startPoint y: 126, endPoint x: 246, endPoint y: 127, distance: 5.7
click at [246, 127] on input "20.000004" at bounding box center [269, 127] width 58 height 15
type input "20.000004"
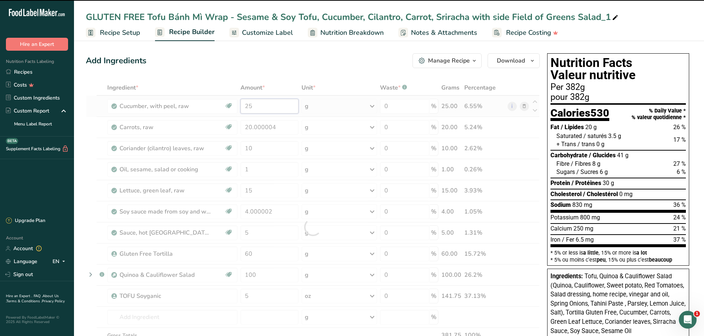
drag, startPoint x: 253, startPoint y: 106, endPoint x: 245, endPoint y: 107, distance: 7.8
click at [245, 107] on input "25" at bounding box center [269, 106] width 58 height 15
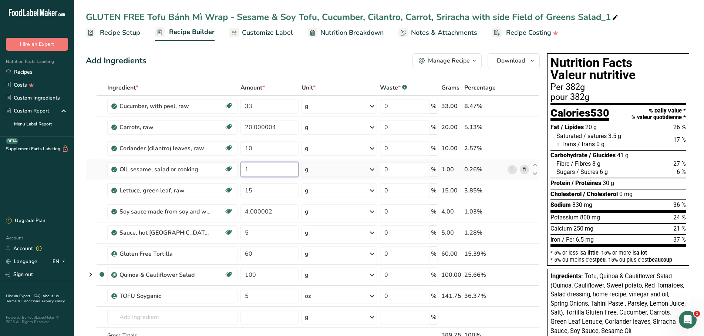
click at [269, 172] on input "1" at bounding box center [269, 169] width 58 height 15
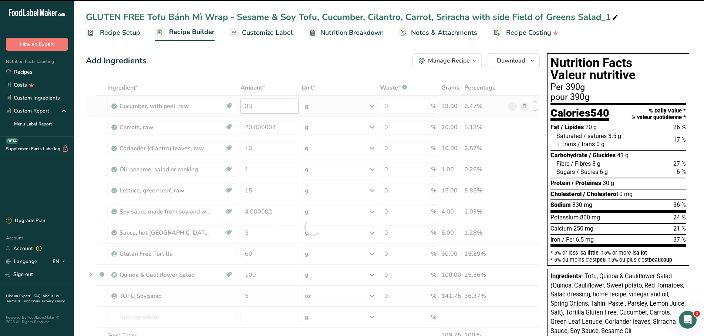
drag, startPoint x: 255, startPoint y: 107, endPoint x: 247, endPoint y: 108, distance: 8.6
click at [247, 108] on input "33" at bounding box center [269, 106] width 58 height 15
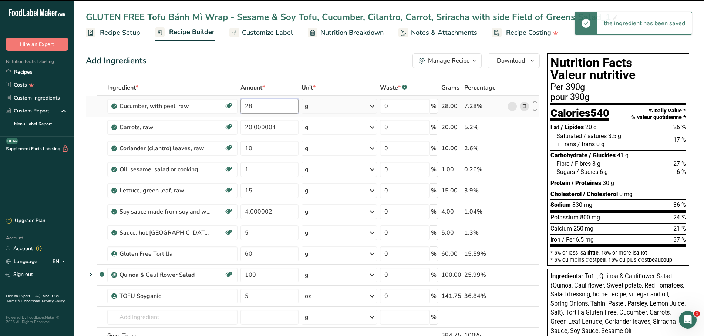
type input "28"
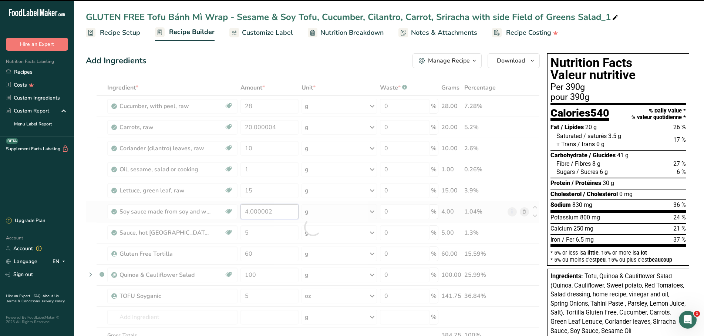
drag, startPoint x: 249, startPoint y: 210, endPoint x: 243, endPoint y: 212, distance: 5.4
click at [243, 212] on input "4.000002" at bounding box center [269, 211] width 58 height 15
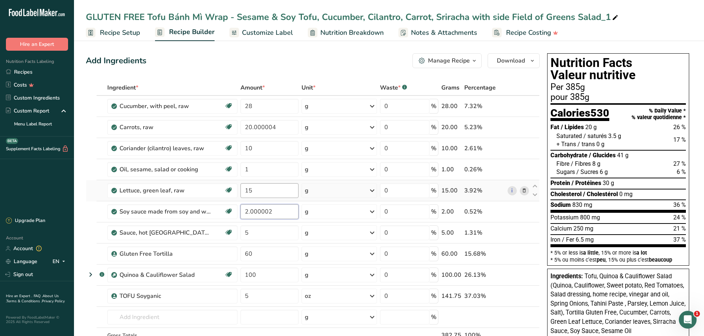
type input "2.000002"
click at [260, 190] on input "15" at bounding box center [269, 190] width 58 height 15
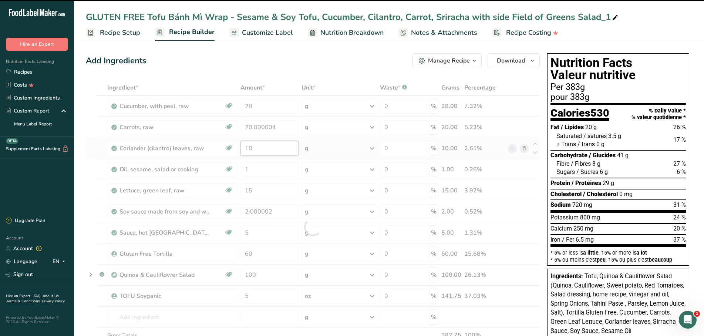
click at [249, 150] on input "10" at bounding box center [269, 148] width 58 height 15
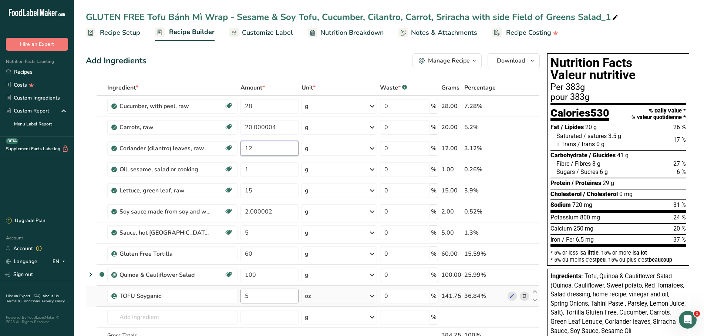
type input "12"
click at [260, 298] on input "5" at bounding box center [269, 295] width 58 height 15
click at [278, 32] on span "Customize Label" at bounding box center [267, 33] width 51 height 10
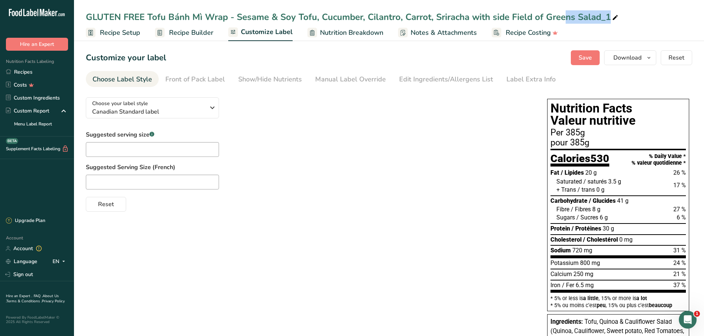
drag, startPoint x: 512, startPoint y: 16, endPoint x: 613, endPoint y: 19, distance: 101.4
click at [613, 19] on div "GLUTEN FREE Tofu Bánh Mì Wrap - Sesame & Soy Tofu, Cucumber, Cilantro, Carrot, …" at bounding box center [353, 16] width 534 height 13
click at [683, 18] on input "GLUTEN FREE Tofu Bánh Mì Wrap - Sesame & Soy Tofu, Cucumber, Cilantro, Carrot, …" at bounding box center [389, 16] width 606 height 13
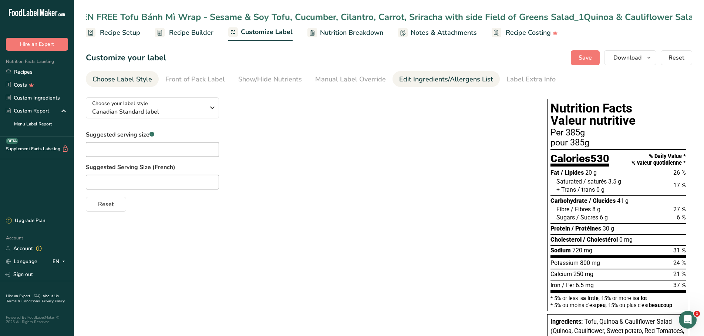
type input "GLUTEN FREE Tofu Bánh Mì Wrap - Sesame & Soy Tofu, Cucumber, Cilantro, Carrot, …"
click at [436, 81] on div "Edit Ingredients/Allergens List" at bounding box center [446, 79] width 94 height 10
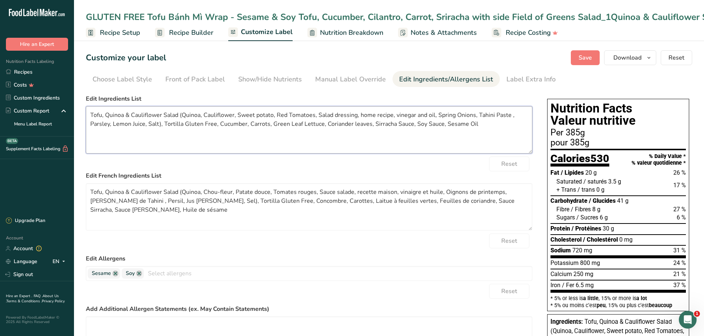
drag, startPoint x: 301, startPoint y: 123, endPoint x: 272, endPoint y: 122, distance: 28.5
click at [272, 122] on textarea "Tofu, Quinoa & Cauliflower Salad (Quinoa, Cauliflower, Sweet potato, Red Tomato…" at bounding box center [309, 129] width 446 height 47
drag, startPoint x: 293, startPoint y: 123, endPoint x: 335, endPoint y: 123, distance: 42.9
click at [335, 123] on textarea "Tofu, Quinoa & Cauliflower Salad (Quinoa, Cauliflower, Sweet potato, Red Tomato…" at bounding box center [309, 129] width 446 height 47
click at [362, 124] on textarea "Tofu, Quinoa & Cauliflower Salad (Quinoa, Cauliflower, Sweet potato, Red Tomato…" at bounding box center [309, 129] width 446 height 47
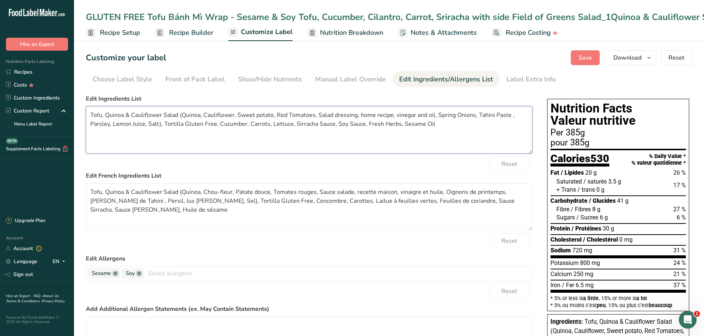
click at [433, 123] on textarea "Tofu, Quinoa & Cauliflower Salad (Quinoa, Cauliflower, Sweet potato, Red Tomato…" at bounding box center [309, 129] width 446 height 47
type textarea "Tofu, Quinoa & Cauliflower Salad (Quinoa, Cauliflower, Sweet potato, Red Tomato…"
drag, startPoint x: 145, startPoint y: 223, endPoint x: 63, endPoint y: 165, distance: 100.6
click at [86, 183] on textarea "Tofu, Quinoa & Cauliflower Salad (Quinoa, Chou-fleur, Patate douce, Tomates rou…" at bounding box center [309, 206] width 446 height 47
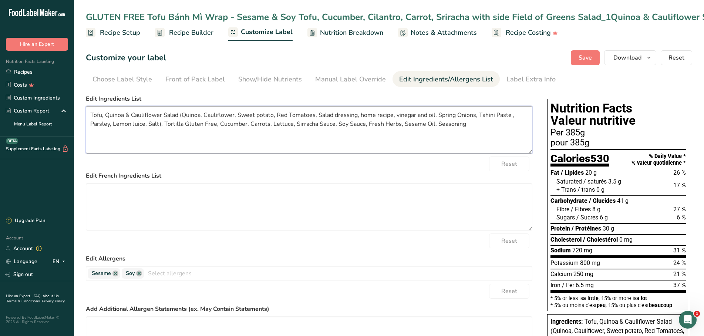
drag, startPoint x: 470, startPoint y: 125, endPoint x: 91, endPoint y: 115, distance: 378.9
click at [91, 115] on textarea "Tofu, Quinoa & Cauliflower Salad (Quinoa, Cauliflower, Sweet potato, Red Tomato…" at bounding box center [309, 129] width 446 height 47
click at [206, 141] on textarea "Tofu, Quinoa & Cauliflower Salad (Quinoa, Cauliflower, Sweet potato, Red Tomato…" at bounding box center [309, 129] width 446 height 47
drag, startPoint x: 334, startPoint y: 124, endPoint x: 361, endPoint y: 125, distance: 27.7
click at [361, 125] on textarea "Tofu, Quinoa & Cauliflower Salad (Quinoa, Cauliflower, Sweet potato, Red Tomato…" at bounding box center [309, 129] width 446 height 47
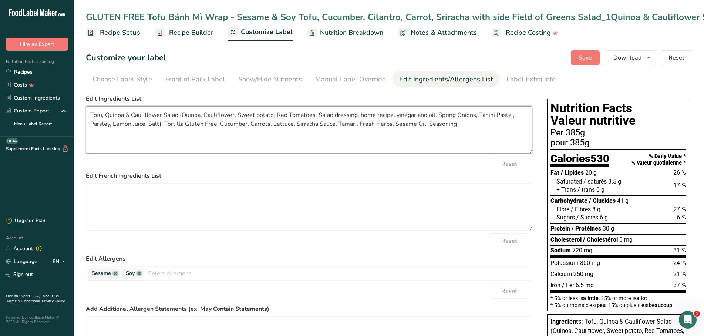
click at [331, 126] on textarea "Tofu, Quinoa & Cauliflower Salad (Quinoa, Cauliflower, Sweet potato, Red Tomato…" at bounding box center [309, 129] width 446 height 47
drag, startPoint x: 438, startPoint y: 128, endPoint x: 61, endPoint y: 107, distance: 376.7
click at [86, 107] on textarea "Tofu, Quinoa & Cauliflower Salad (Quinoa, Cauliflower, Sweet potato, Red Tomato…" at bounding box center [309, 129] width 446 height 47
type textarea "Tofu, Quinoa & Cauliflower Salad (Quinoa, Cauliflower, Sweet potato, Red Tomato…"
click at [94, 12] on div "GLUTEN FREE Tofu Bánh Mì Wrap - Sesame & Soy Tofu, Cucumber, Cilantro, Carrot, …" at bounding box center [410, 16] width 648 height 13
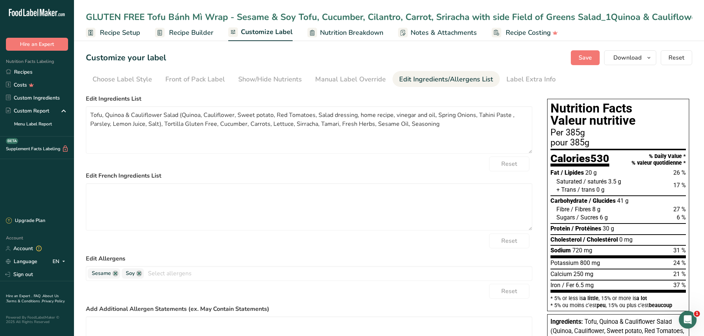
scroll to position [0, 32]
click at [578, 17] on input "GLUTEN FREE Tofu Bánh Mì Wrap - Sesame & Soy Tofu, Cucumber, Cilantro, Carrot, …" at bounding box center [389, 16] width 606 height 13
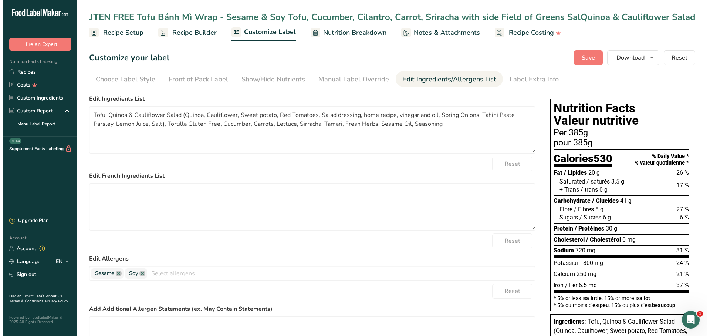
scroll to position [0, 0]
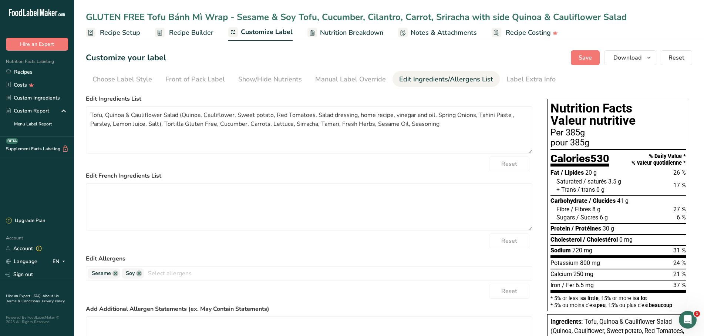
drag, startPoint x: 626, startPoint y: 16, endPoint x: 56, endPoint y: -5, distance: 569.9
click at [86, 10] on input "GLUTEN FREE Tofu Bánh Mì Wrap - Sesame & Soy Tofu, Cucumber, Cilantro, Carrot, …" at bounding box center [389, 16] width 606 height 13
type input "GLUTEN FREE Tofu Bánh Mì Wrap - Sesame & Soy Tofu, Cucumber, Cilantro, Carrot, …"
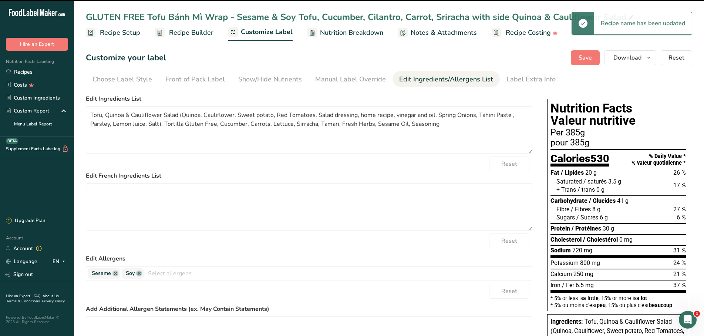
type textarea "Tofu, Quinoa & Cauliflower Salad (Quinoa, Cauliflower, Sweet potato, Red Tomato…"
type textarea "Tofu, Quinoa & Cauliflower Salad (Quinoa, Chou-fleur, Patate douce, Tomates rou…"
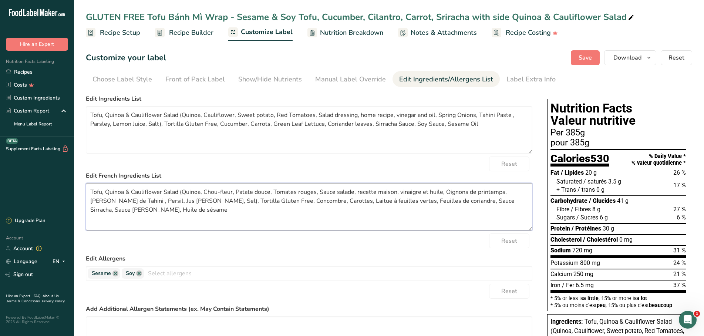
drag, startPoint x: 125, startPoint y: 224, endPoint x: 75, endPoint y: 182, distance: 65.6
click at [86, 183] on textarea "Tofu, Quinoa & Cauliflower Salad (Quinoa, Chou-fleur, Patate douce, Tomates rou…" at bounding box center [309, 206] width 446 height 47
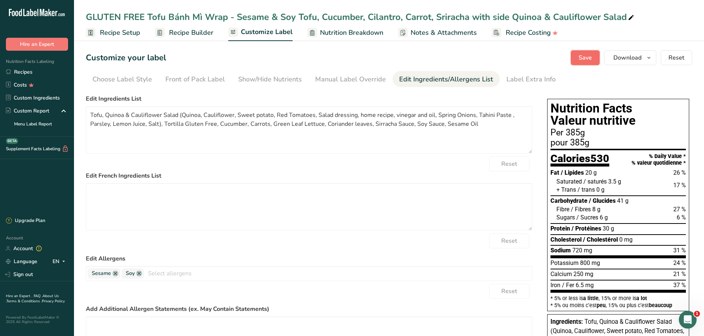
click at [584, 57] on span "Save" at bounding box center [584, 57] width 13 height 9
click at [623, 58] on span "Download" at bounding box center [627, 57] width 28 height 9
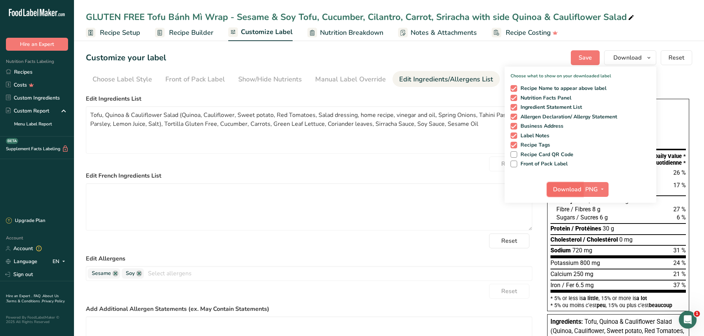
click at [565, 193] on span "Download" at bounding box center [567, 189] width 28 height 9
click at [196, 33] on span "Recipe Builder" at bounding box center [191, 33] width 44 height 10
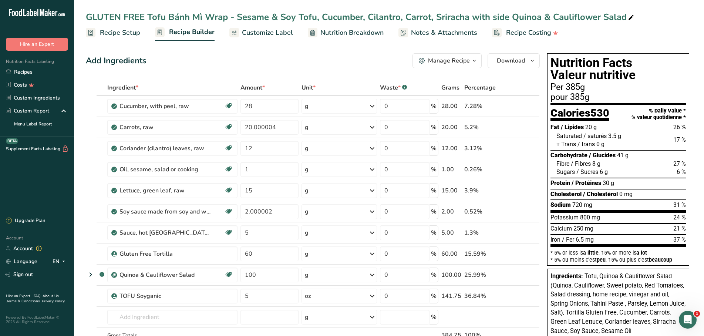
click at [430, 64] on div "Manage Recipe" at bounding box center [449, 60] width 42 height 9
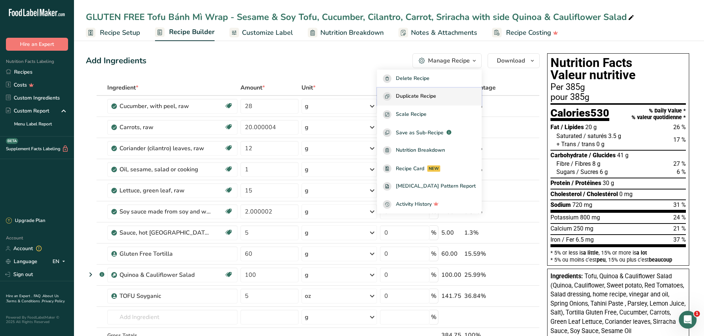
click at [423, 98] on span "Duplicate Recipe" at bounding box center [416, 96] width 40 height 9
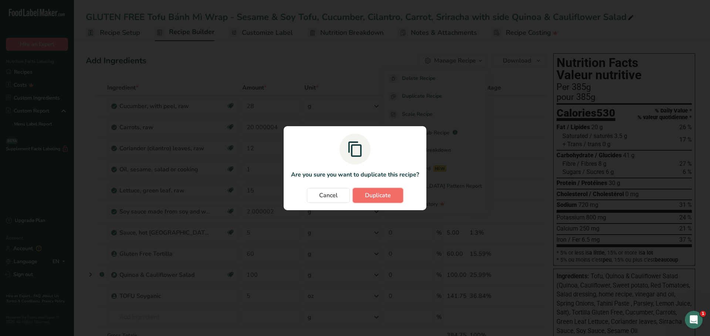
click at [382, 191] on span "Duplicate" at bounding box center [378, 195] width 26 height 9
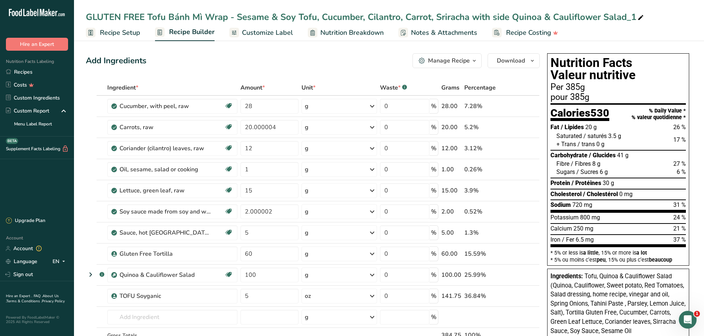
click at [639, 18] on icon at bounding box center [640, 18] width 7 height 10
drag, startPoint x: 148, startPoint y: 16, endPoint x: 41, endPoint y: 15, distance: 106.5
click at [86, 15] on input "GLUTEN FREE Tofu Bánh Mì Wrap - Sesame & Soy Tofu, Cucumber, Cilantro, Carrot, …" at bounding box center [389, 16] width 606 height 13
type input "Tofu Bánh Mì Wrap - Sesame & Soy Tofu, Cucumber, Cilantro, Carrot, Sriracha wit…"
click at [256, 32] on span "Customize Label" at bounding box center [267, 33] width 51 height 10
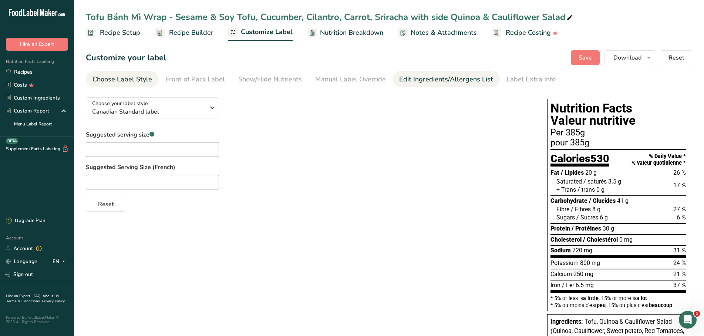
click at [427, 77] on div "Edit Ingredients/Allergens List" at bounding box center [446, 79] width 94 height 10
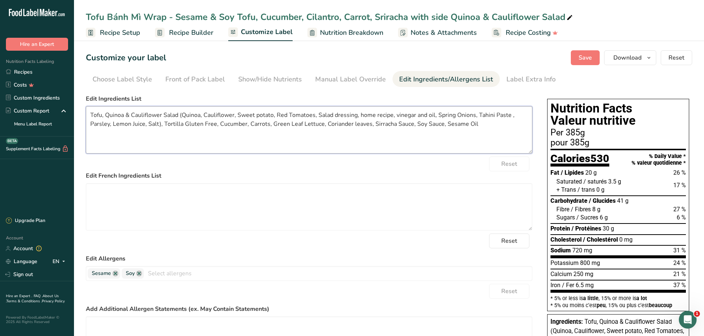
drag, startPoint x: 213, startPoint y: 122, endPoint x: 182, endPoint y: 122, distance: 30.7
click at [182, 122] on textarea "Tofu, Quinoa & Cauliflower Salad (Quinoa, Cauliflower, Sweet potato, Red Tomato…" at bounding box center [309, 129] width 446 height 47
drag, startPoint x: 444, startPoint y: 126, endPoint x: 77, endPoint y: 102, distance: 368.5
click at [86, 106] on textarea "Tofu, Quinoa & Cauliflower Salad (Quinoa, Cauliflower, Sweet potato, Red Tomato…" at bounding box center [309, 129] width 446 height 47
click at [339, 124] on textarea "Tofu, Quinoa & Cauliflower Salad (Quinoa, Cauliflower, Sweet potato, Red Tomato…" at bounding box center [309, 129] width 446 height 47
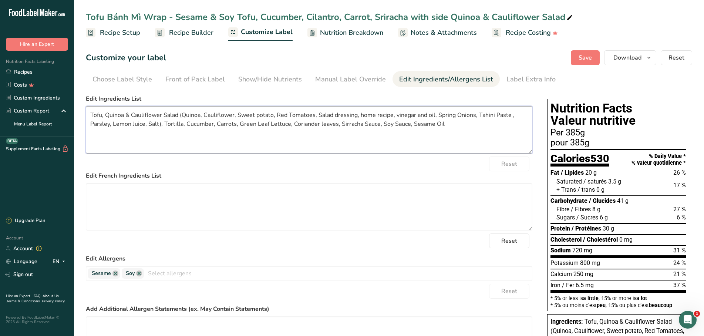
click at [342, 123] on textarea "Tofu, Quinoa & Cauliflower Salad (Quinoa, Cauliflower, Sweet potato, Red Tomato…" at bounding box center [309, 129] width 446 height 47
click at [373, 131] on textarea "Tofu, Quinoa & Cauliflower Salad (Quinoa, Cauliflower, Sweet potato, Red Tomato…" at bounding box center [309, 129] width 446 height 47
drag, startPoint x: 451, startPoint y: 124, endPoint x: 51, endPoint y: 94, distance: 401.0
click at [86, 106] on textarea "Tofu, Quinoa & Cauliflower Salad (Quinoa, Cauliflower, Sweet potato, Red Tomato…" at bounding box center [309, 129] width 446 height 47
type textarea "Tofu, Quinoa & Cauliflower Salad (Quinoa, Cauliflower, Sweet potato, Red Tomato…"
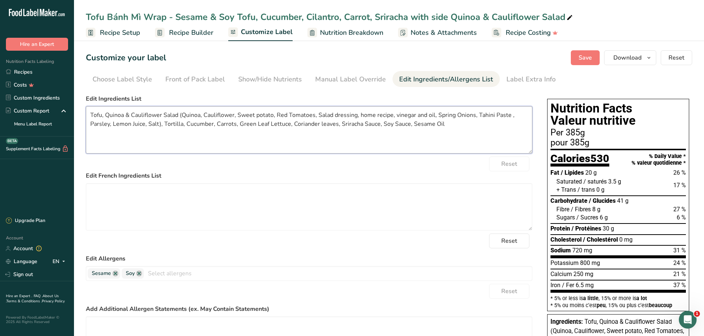
click at [154, 126] on textarea "Tofu, Quinoa & Cauliflower Salad (Quinoa, Cauliflower, Sweet potato, Red Tomato…" at bounding box center [309, 129] width 446 height 47
drag, startPoint x: 89, startPoint y: 113, endPoint x: 498, endPoint y: 131, distance: 409.1
click at [498, 131] on textarea "Tofu, Quinoa & Cauliflower Salad (Quinoa, Cauliflower, Sweet potato, Red Tomato…" at bounding box center [309, 129] width 446 height 47
click at [195, 33] on span "Recipe Builder" at bounding box center [191, 33] width 44 height 10
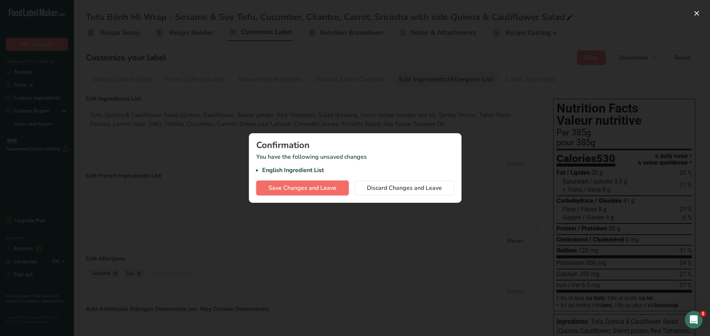
click at [301, 185] on span "Save Changes and Leave" at bounding box center [303, 187] width 68 height 9
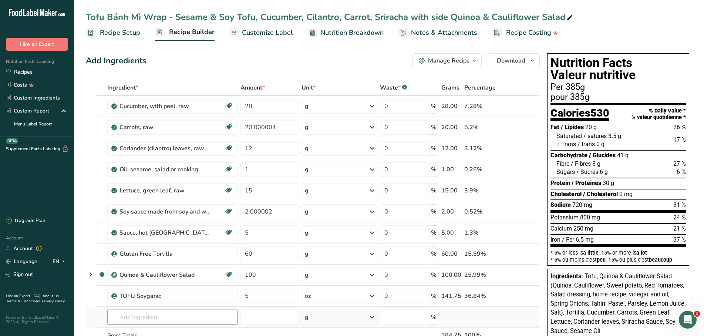
click at [149, 314] on input "text" at bounding box center [172, 317] width 130 height 15
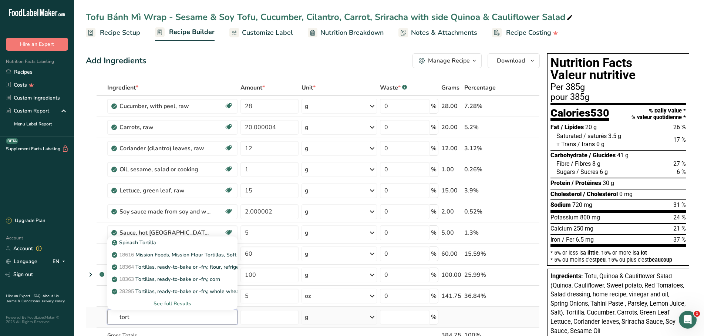
type input "tort"
click at [170, 303] on div "See full Results" at bounding box center [172, 304] width 118 height 8
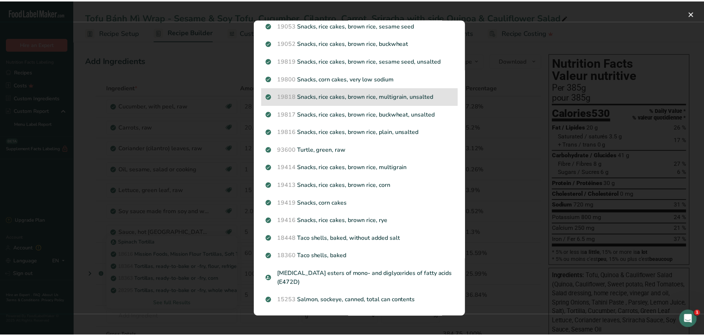
scroll to position [726, 0]
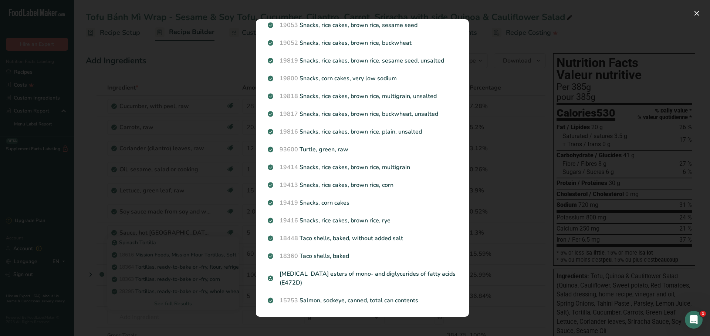
click at [167, 301] on div "Search results modal" at bounding box center [355, 168] width 710 height 336
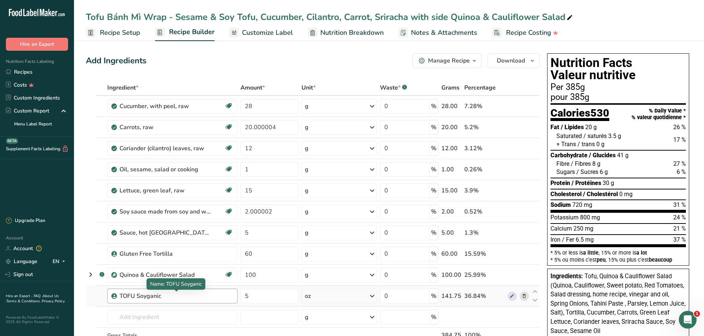
click at [170, 298] on div "TOFU Soyganic" at bounding box center [165, 295] width 92 height 9
click at [153, 322] on input "text" at bounding box center [172, 317] width 130 height 15
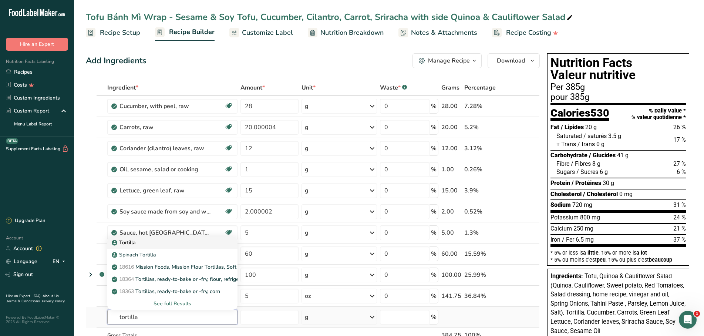
type input "tortilla"
click at [132, 239] on p "Tortilla" at bounding box center [124, 243] width 23 height 8
type input "Tortilla"
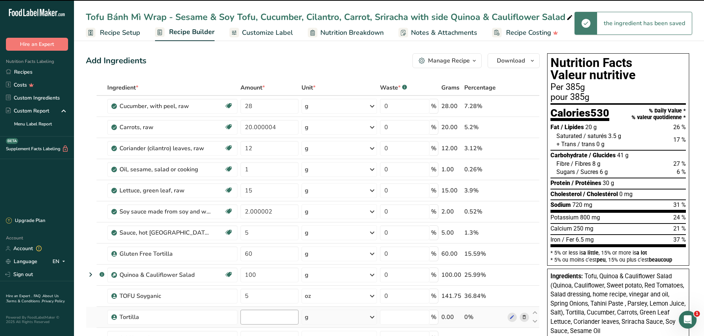
type input "0"
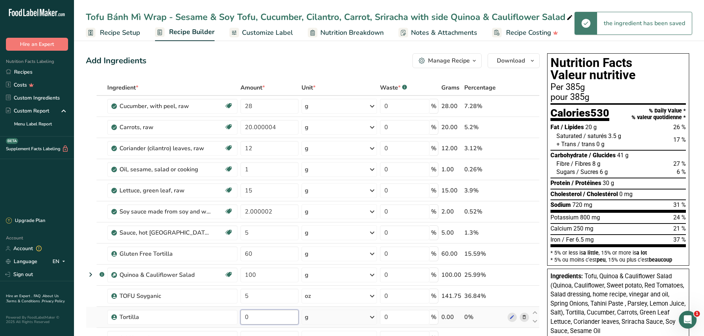
drag, startPoint x: 270, startPoint y: 317, endPoint x: 240, endPoint y: 318, distance: 30.3
click at [240, 318] on input "0" at bounding box center [269, 317] width 58 height 15
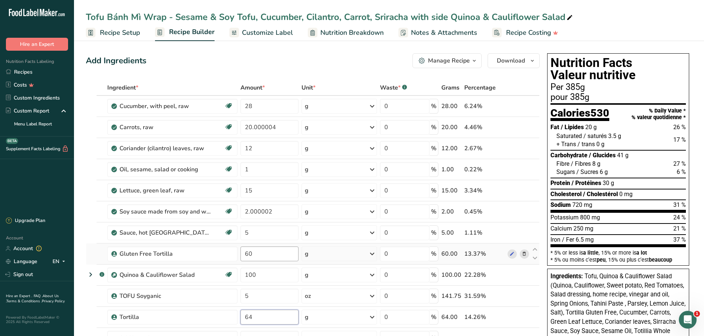
type input "64"
click at [264, 249] on input "60" at bounding box center [269, 253] width 58 height 15
click at [521, 253] on div "Ingredient * Amount * Unit * Waste * .a-a{fill:#347362;}.b-a{fill:#fff;} Grams …" at bounding box center [313, 237] width 454 height 315
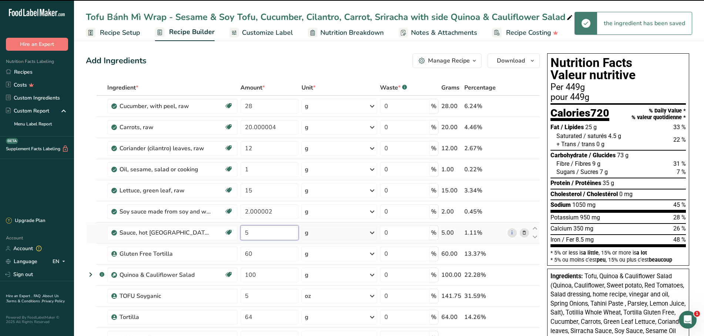
click at [245, 234] on input "5" at bounding box center [269, 232] width 58 height 15
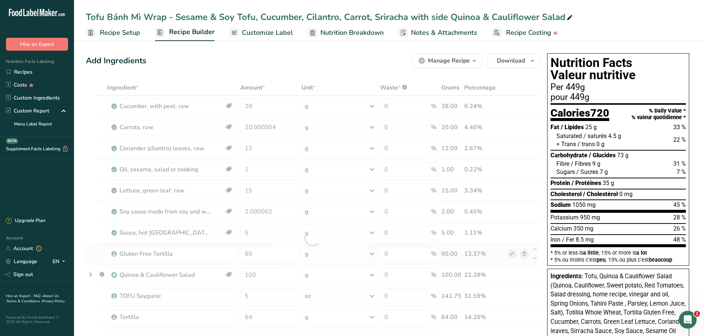
click at [524, 254] on div "Ingredient * Amount * Unit * Waste * .a-a{fill:#347362;}.b-a{fill:#fff;} Grams …" at bounding box center [313, 237] width 454 height 315
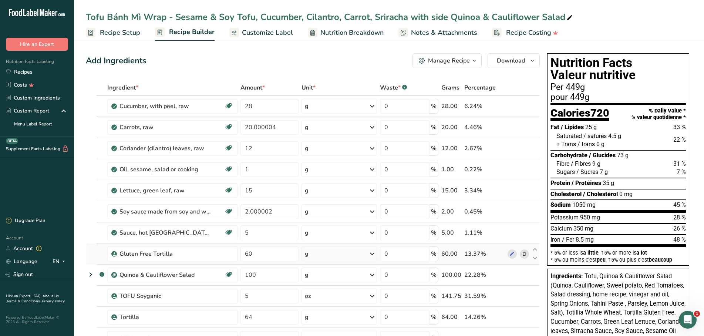
click at [524, 254] on icon at bounding box center [523, 254] width 5 height 8
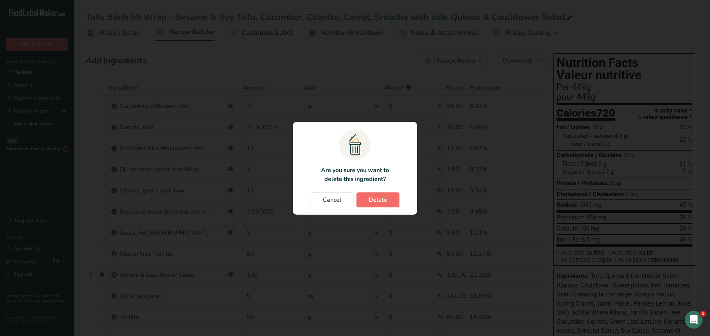
click at [389, 201] on button "Delete" at bounding box center [378, 199] width 43 height 15
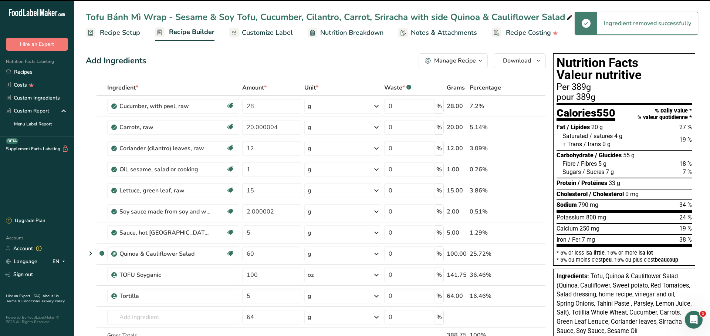
type input "100"
type input "5"
type input "64"
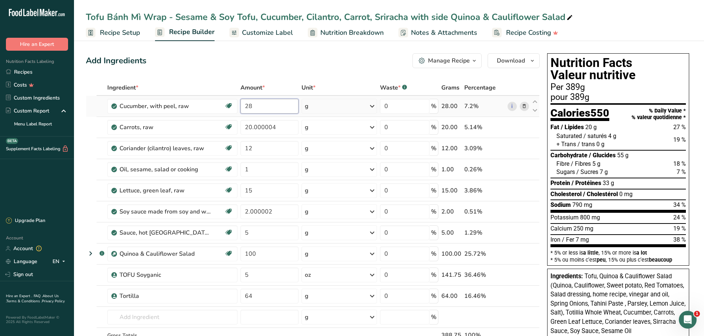
click at [249, 106] on input "28" at bounding box center [269, 106] width 58 height 15
type input "29"
click at [283, 149] on input "12" at bounding box center [269, 148] width 58 height 15
click at [271, 28] on span "Customize Label" at bounding box center [267, 33] width 51 height 10
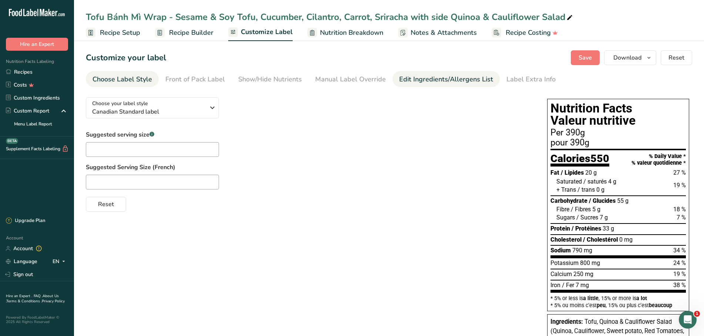
click at [405, 83] on div "Edit Ingredients/Allergens List" at bounding box center [446, 79] width 94 height 10
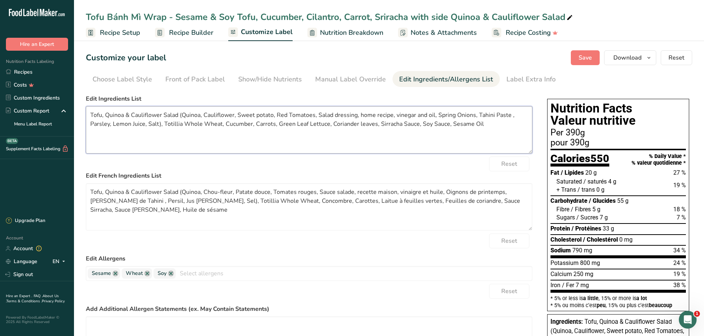
drag, startPoint x: 465, startPoint y: 125, endPoint x: 37, endPoint y: 98, distance: 428.8
click at [86, 106] on textarea "Tofu, Quinoa & Cauliflower Salad (Quinoa, Cauliflower, Sweet potato, Red Tomato…" at bounding box center [309, 129] width 446 height 47
paste textarea "rtilla, Cucumber, Carrots, Green Leaf Lettuce, Coriander leaves, Sri"
type textarea "Tofu, Quinoa & Cauliflower Salad (Quinoa, Cauliflower, Sweet potato, Red Tomato…"
drag, startPoint x: 141, startPoint y: 216, endPoint x: 38, endPoint y: 167, distance: 114.8
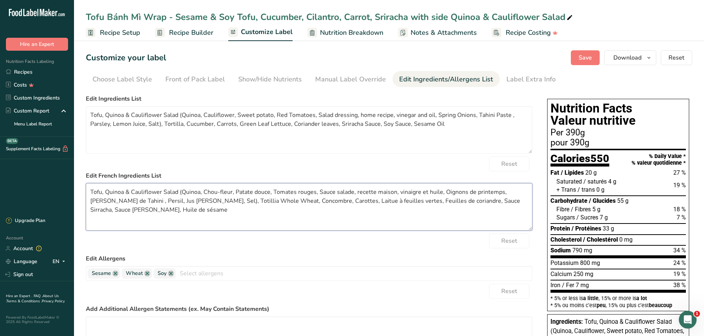
click at [86, 183] on textarea "Tofu, Quinoa & Cauliflower Salad (Quinoa, Chou-fleur, Patate douce, Tomates rou…" at bounding box center [309, 206] width 446 height 47
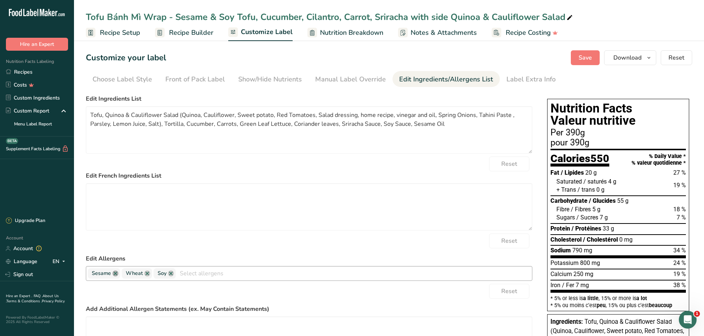
click at [114, 273] on link at bounding box center [115, 273] width 6 height 6
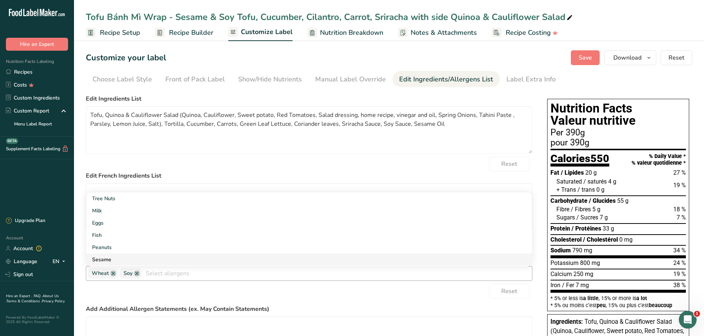
click at [108, 262] on link "Sesame" at bounding box center [309, 259] width 446 height 12
click at [301, 290] on div "Reset" at bounding box center [309, 291] width 446 height 15
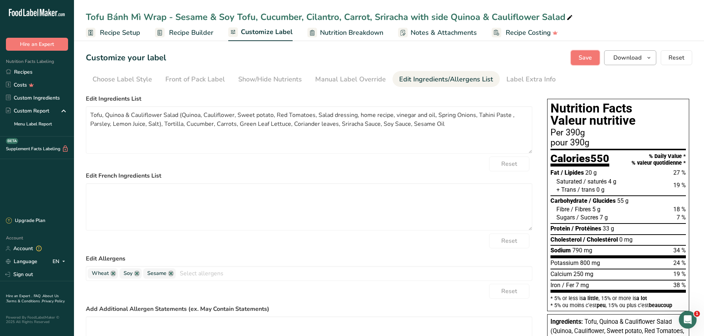
click at [584, 54] on span "Save" at bounding box center [584, 57] width 13 height 9
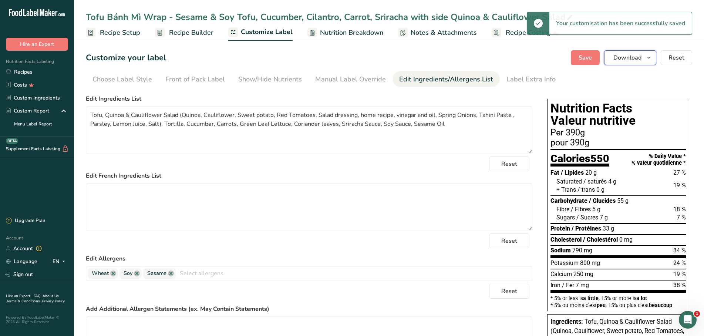
click at [615, 58] on span "Download" at bounding box center [627, 57] width 28 height 9
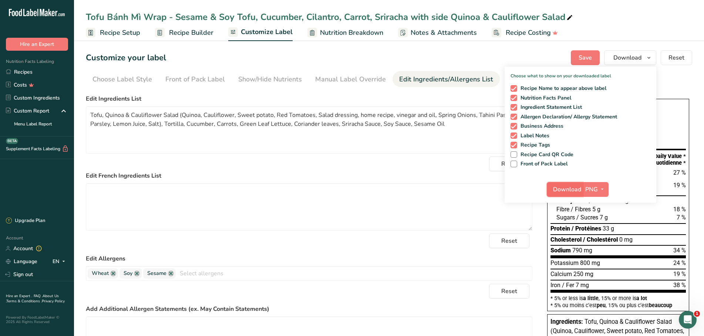
click at [566, 192] on span "Download" at bounding box center [567, 189] width 28 height 9
click at [36, 72] on link "Recipes" at bounding box center [37, 71] width 74 height 13
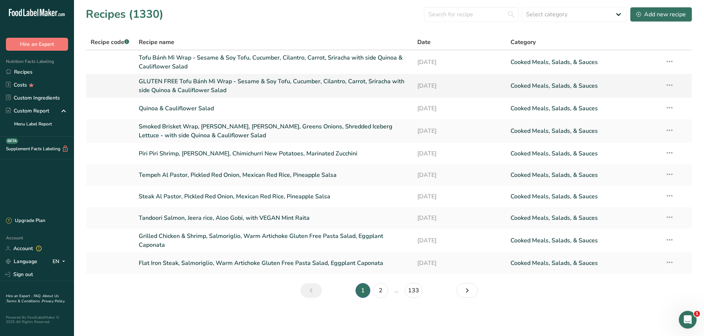
click at [165, 82] on link "GLUTEN FREE Tofu Bánh Mì Wrap - Sesame & Soy Tofu, Cucumber, Cilantro, Carrot, …" at bounding box center [274, 86] width 270 height 18
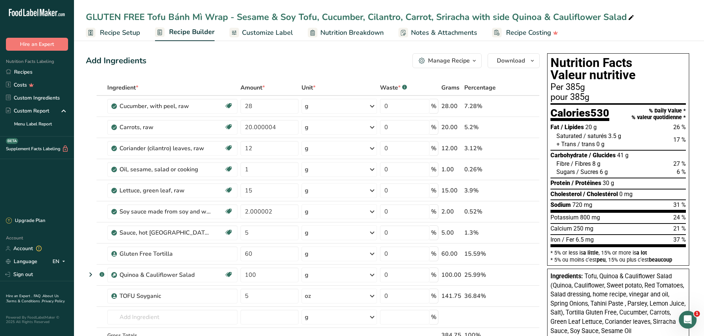
click at [242, 35] on span "Customize Label" at bounding box center [267, 33] width 51 height 10
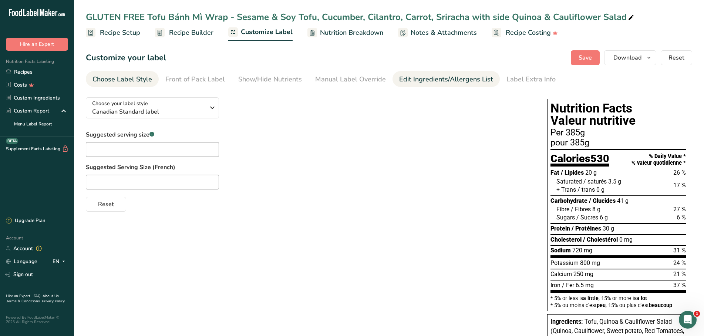
click at [417, 78] on div "Edit Ingredients/Allergens List" at bounding box center [446, 79] width 94 height 10
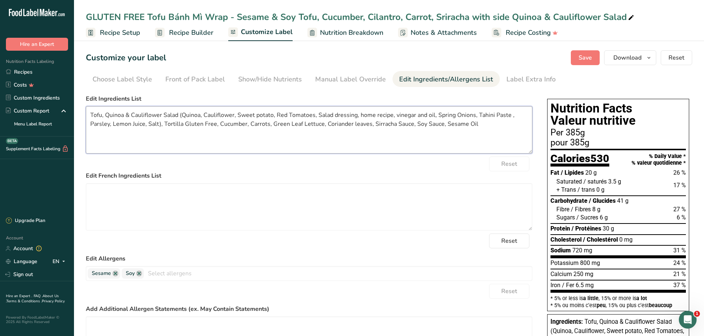
click at [375, 125] on textarea "Tofu, Quinoa & Cauliflower Salad (Quinoa, Cauliflower, Sweet potato, Red Tomato…" at bounding box center [309, 129] width 446 height 47
click at [417, 144] on textarea "Tofu, Quinoa & Cauliflower Salad (Quinoa, Cauliflower, Sweet potato, Red Tomato…" at bounding box center [309, 129] width 446 height 47
type textarea "Tofu, Quinoa & Cauliflower Salad (Quinoa, Cauliflower, Sweet potato, Red Tomato…"
click at [224, 209] on textarea at bounding box center [309, 206] width 446 height 47
click at [589, 58] on span "Save" at bounding box center [584, 57] width 13 height 9
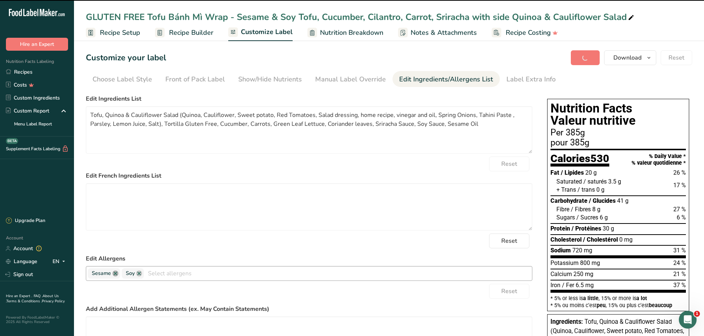
click at [114, 274] on link at bounding box center [115, 273] width 6 height 6
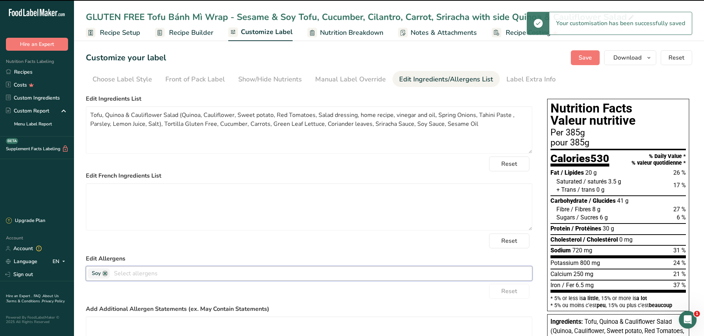
click at [115, 272] on input "text" at bounding box center [321, 272] width 422 height 11
click at [157, 272] on input "text" at bounding box center [321, 272] width 422 height 11
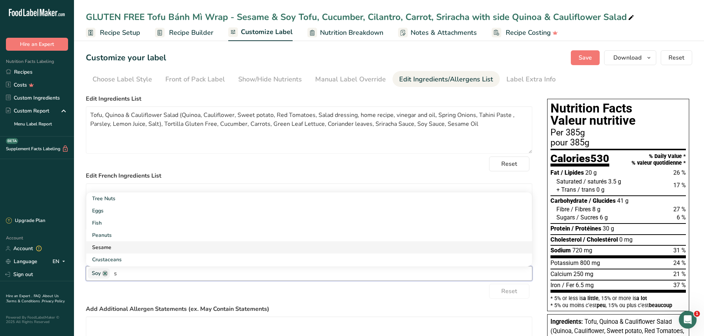
type input "s"
click at [109, 243] on link "Sesame" at bounding box center [309, 247] width 446 height 12
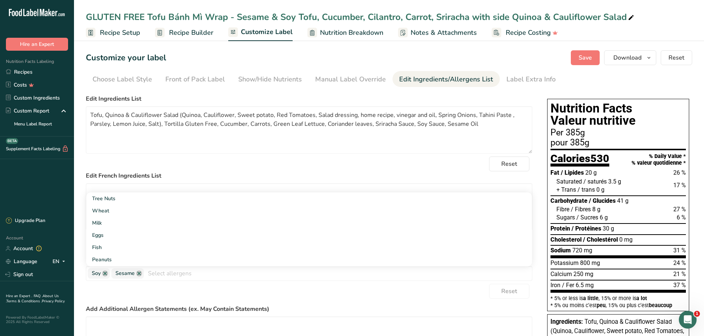
click at [159, 165] on div "Reset" at bounding box center [309, 163] width 446 height 15
click at [168, 205] on textarea at bounding box center [309, 206] width 446 height 47
click at [582, 55] on span "Save" at bounding box center [584, 57] width 13 height 9
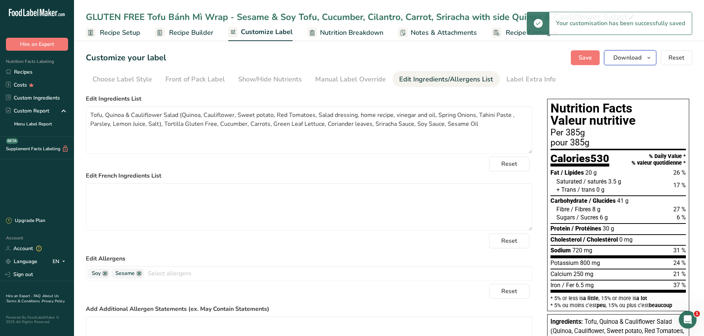
click at [627, 60] on span "Download" at bounding box center [627, 57] width 28 height 9
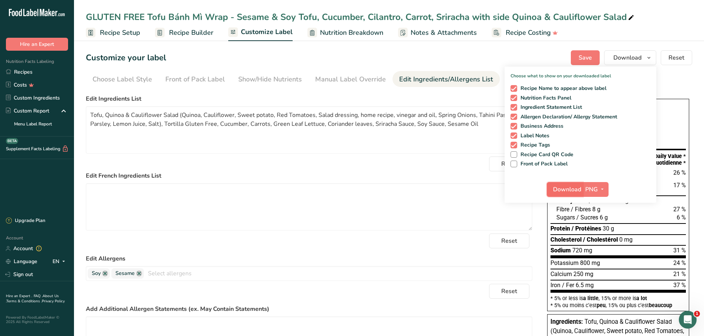
click at [568, 186] on span "Download" at bounding box center [567, 189] width 28 height 9
click at [341, 182] on div "Edit French Ingredients List" at bounding box center [309, 200] width 446 height 59
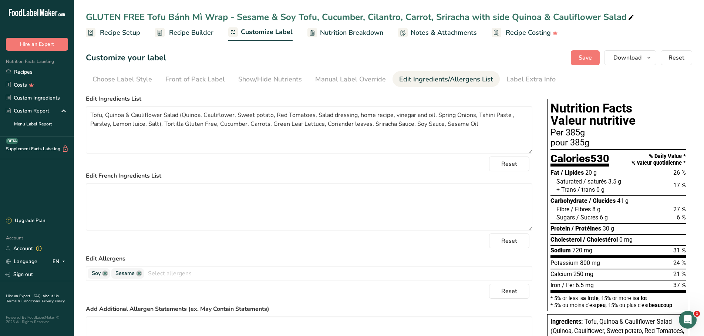
click at [628, 16] on icon at bounding box center [631, 18] width 7 height 10
drag, startPoint x: 627, startPoint y: 16, endPoint x: 86, endPoint y: -9, distance: 541.7
click at [86, 10] on input "GLUTEN FREE Tofu Bánh Mì Wrap - Sesame & Soy Tofu, Cucumber, Cilantro, Carrot, …" at bounding box center [389, 16] width 606 height 13
click at [22, 73] on link "Recipes" at bounding box center [37, 71] width 74 height 13
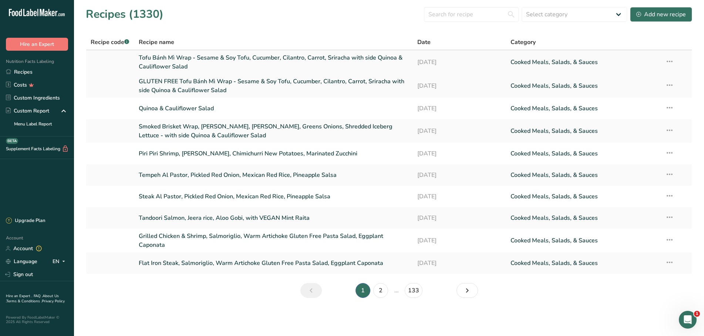
click at [180, 56] on link "Tofu Bánh Mì Wrap - Sesame & Soy Tofu, Cucumber, Cilantro, Carrot, Sriracha wit…" at bounding box center [274, 62] width 270 height 18
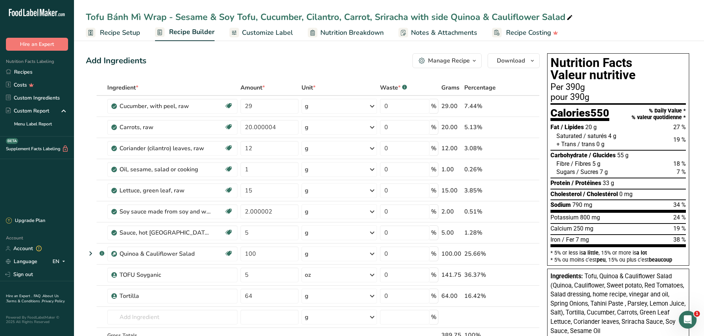
click at [567, 19] on icon at bounding box center [569, 18] width 7 height 10
drag, startPoint x: 541, startPoint y: 14, endPoint x: 16, endPoint y: -6, distance: 525.5
click at [86, 10] on input "Tofu Bánh Mì Wrap - Sesame & Soy Tofu, Cucumber, Cilantro, Carrot, Sriracha wit…" at bounding box center [389, 16] width 606 height 13
click at [20, 72] on link "Recipes" at bounding box center [37, 71] width 74 height 13
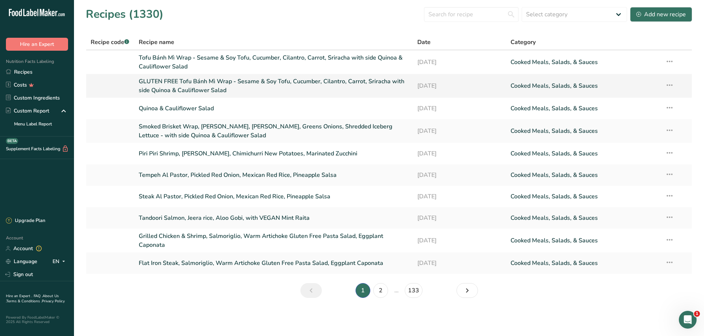
click at [175, 79] on link "GLUTEN FREE Tofu Bánh Mì Wrap - Sesame & Soy Tofu, Cucumber, Cilantro, Carrot, …" at bounding box center [274, 86] width 270 height 18
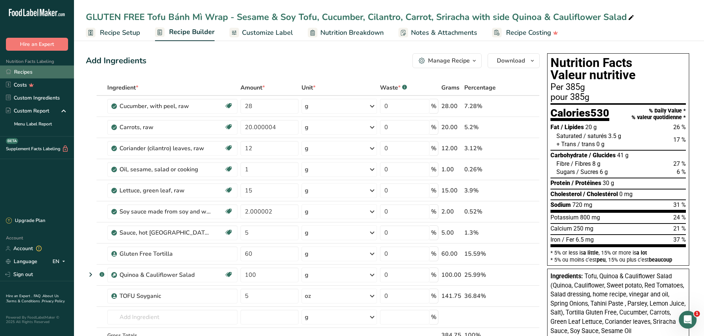
click at [28, 70] on link "Recipes" at bounding box center [37, 71] width 74 height 13
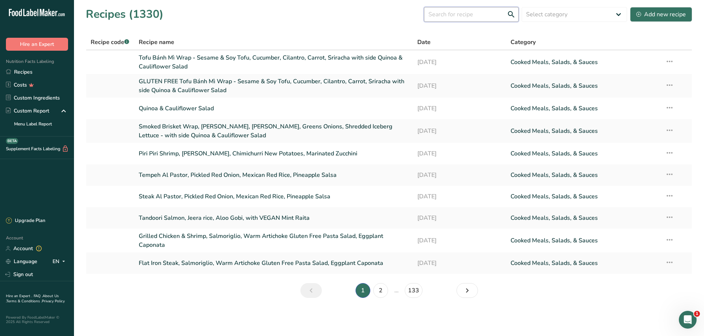
click at [464, 14] on input "text" at bounding box center [471, 14] width 95 height 15
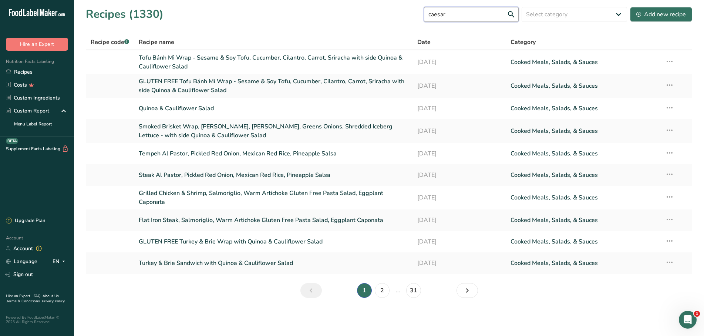
type input "caesar wrap"
click at [510, 14] on input "caesar wrap" at bounding box center [471, 14] width 95 height 15
drag, startPoint x: 457, startPoint y: 15, endPoint x: 416, endPoint y: 14, distance: 41.4
click at [424, 14] on input "caesar wrap" at bounding box center [471, 14] width 95 height 15
drag, startPoint x: 464, startPoint y: 11, endPoint x: 409, endPoint y: 13, distance: 54.8
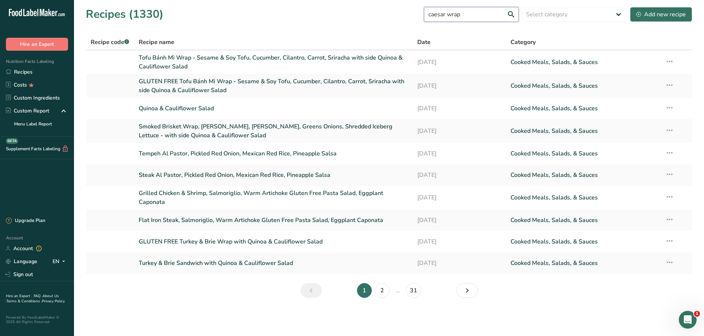
click at [424, 13] on input "caesar wrap" at bounding box center [471, 14] width 95 height 15
click at [506, 12] on input "caesar wrap" at bounding box center [471, 14] width 95 height 15
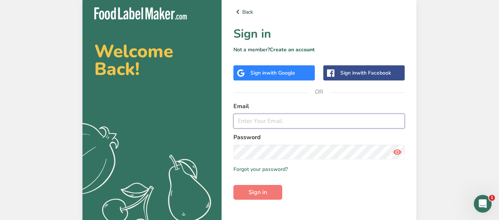
click at [260, 121] on input "email" at bounding box center [318, 121] width 171 height 15
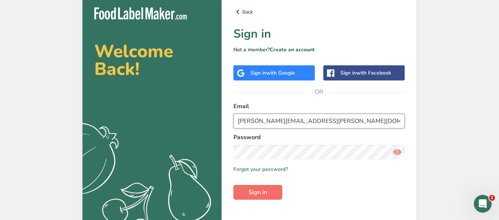
type input "[PERSON_NAME][EMAIL_ADDRESS][PERSON_NAME][DOMAIN_NAME]"
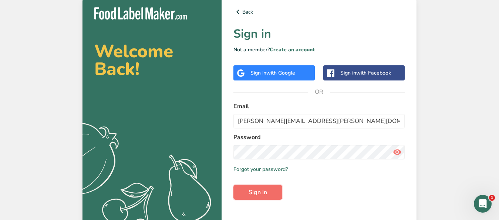
click at [270, 190] on button "Sign in" at bounding box center [257, 192] width 49 height 15
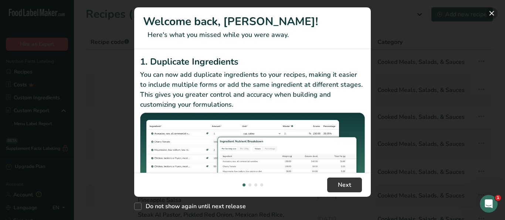
click at [493, 12] on button "New Features" at bounding box center [492, 13] width 12 height 12
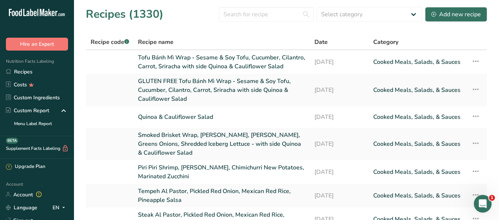
click at [262, 6] on section "Recipes (1330) Select category All Baked Goods Beverages Confectionery Cooked M…" at bounding box center [286, 169] width 425 height 338
click at [251, 13] on input "text" at bounding box center [266, 14] width 95 height 15
paste input "caesar wrap"
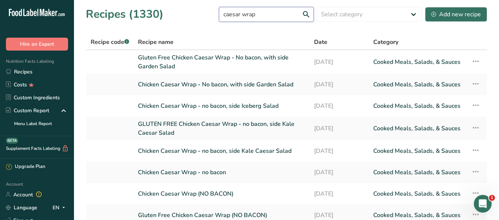
type input "caesar wrap"
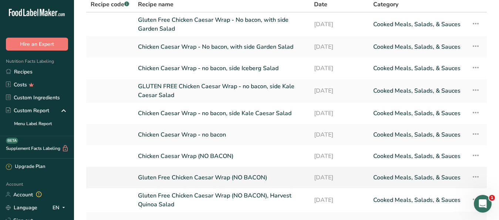
scroll to position [75, 0]
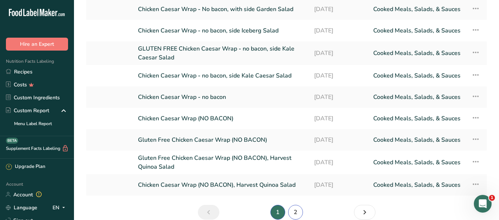
click at [296, 206] on link "2" at bounding box center [295, 212] width 15 height 15
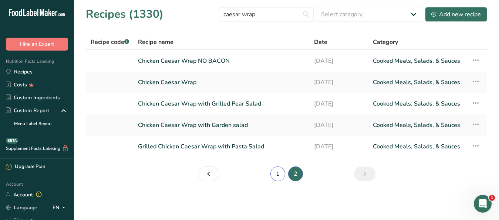
click at [274, 175] on link "1" at bounding box center [277, 174] width 15 height 15
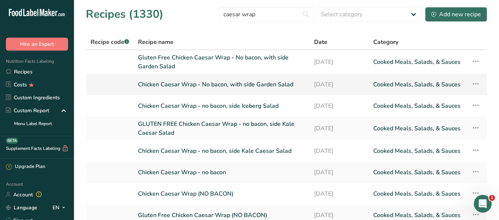
click at [161, 83] on link "Chicken Caesar Wrap - No bacon, with side Garden Salad" at bounding box center [221, 85] width 167 height 16
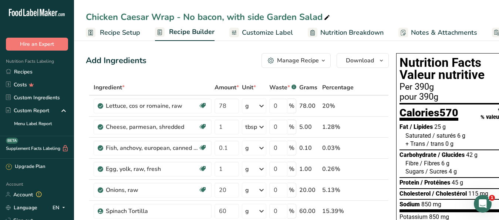
click at [289, 61] on div "Manage Recipe" at bounding box center [298, 60] width 42 height 9
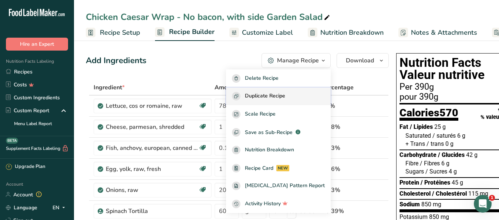
click at [277, 98] on span "Duplicate Recipe" at bounding box center [265, 96] width 40 height 9
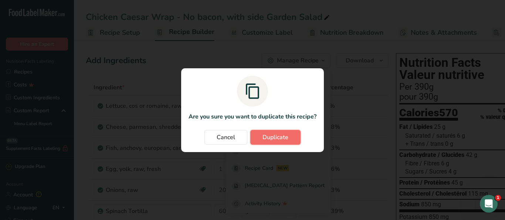
click at [280, 132] on button "Duplicate" at bounding box center [275, 137] width 50 height 15
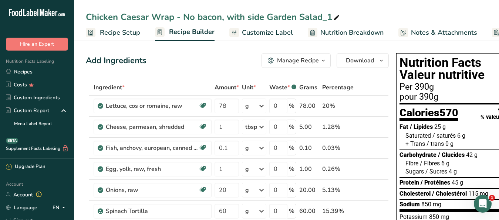
click at [268, 33] on span "Customize Label" at bounding box center [267, 33] width 51 height 10
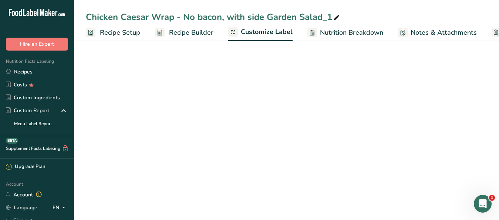
scroll to position [0, 71]
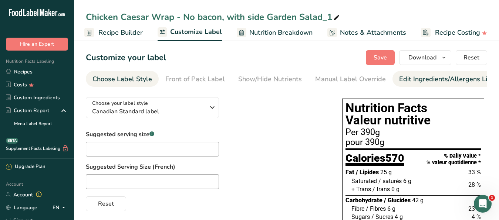
click at [422, 77] on div "Edit Ingredients/Allergens List" at bounding box center [446, 79] width 94 height 10
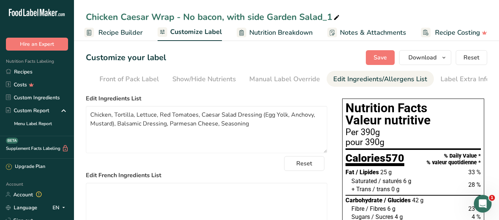
scroll to position [0, 68]
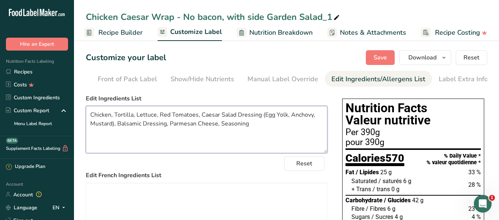
drag, startPoint x: 249, startPoint y: 132, endPoint x: 80, endPoint y: 123, distance: 168.9
click at [86, 123] on textarea "Chicken, Tortilla, Lettuce, Red Tomatoes, Caesar Salad Dressing (Egg Yolk, Anch…" at bounding box center [207, 129] width 242 height 47
click at [263, 119] on textarea "Chicken, Tortilla, Lettuce, Red Tomatoes, Caesar Salad Dressing (Egg Yolk, Anch…" at bounding box center [207, 129] width 242 height 47
click at [338, 16] on icon at bounding box center [336, 18] width 7 height 10
drag, startPoint x: 338, startPoint y: 16, endPoint x: 268, endPoint y: 16, distance: 69.5
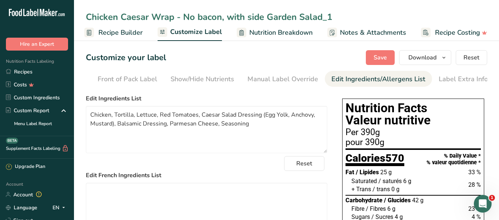
click at [268, 16] on input "Chicken Caesar Wrap - No bacon, with side Garden Salad_1" at bounding box center [286, 16] width 401 height 13
drag, startPoint x: 223, startPoint y: 17, endPoint x: 185, endPoint y: 20, distance: 38.6
click at [185, 20] on input "Chicken Caesar Wrap - No bacon, with side Quinoa & Cauliflower Salad" at bounding box center [286, 16] width 401 height 13
type input "Chicken Caesar Wrap - No bacon, with side Quinoa & Cauliflower Salad"
click at [183, 15] on div "Chicken Caesar Wrap - No bacon, with side Quinoa & Cauliflower Salad" at bounding box center [238, 16] width 304 height 13
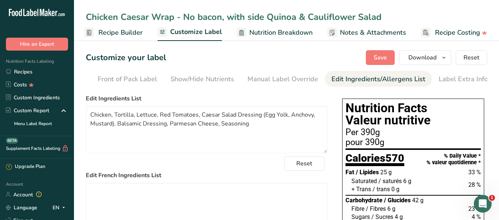
drag, startPoint x: 183, startPoint y: 15, endPoint x: 222, endPoint y: 23, distance: 39.2
click at [222, 23] on input "Chicken Caesar Wrap - No bacon, with side Quinoa & Cauliflower Salad" at bounding box center [286, 16] width 401 height 13
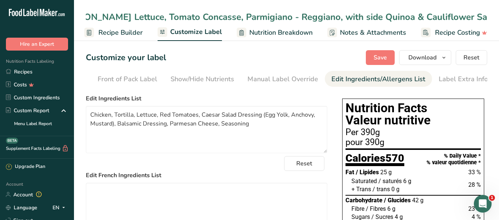
scroll to position [0, 129]
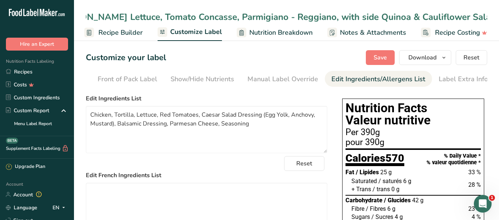
drag, startPoint x: 233, startPoint y: 17, endPoint x: 505, endPoint y: 19, distance: 271.5
click at [487, 19] on input "Chicken Caesar Wrap - Bacon, Romaine Lettuce, Tomato Concasse, Parmigiano - Reg…" at bounding box center [286, 16] width 401 height 13
type input "Chicken Caesar Wrap - Bacon, Romaine Lettuce, Tomato Concasse, Parmigiano - Reg…"
click at [124, 33] on span "Recipe Builder" at bounding box center [120, 33] width 44 height 10
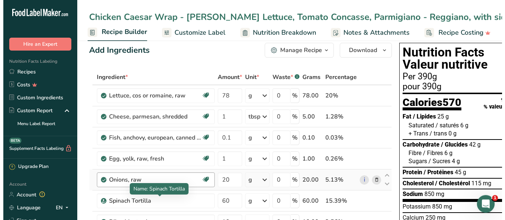
scroll to position [38, 0]
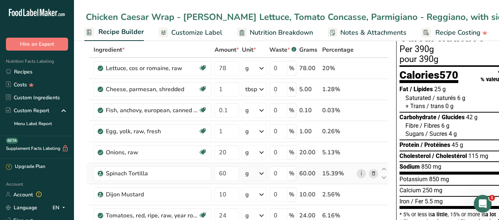
click at [372, 173] on icon at bounding box center [373, 174] width 5 height 8
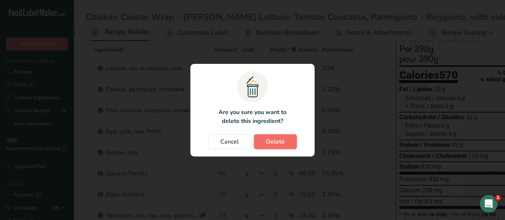
click at [281, 142] on span "Delete" at bounding box center [275, 142] width 18 height 9
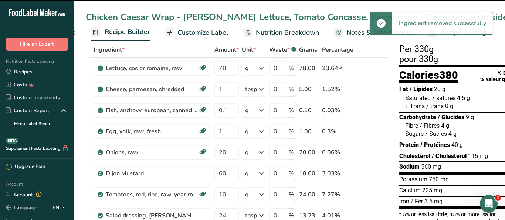
type input "10"
type input "24"
type input "0.9"
type input "4.5"
type input "2"
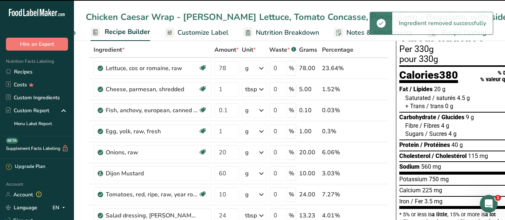
type input "9"
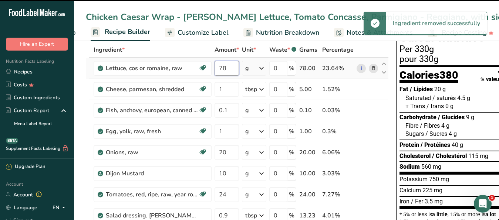
click at [230, 69] on input "78" at bounding box center [227, 68] width 24 height 15
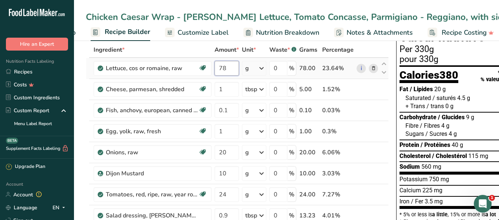
drag, startPoint x: 229, startPoint y: 70, endPoint x: 218, endPoint y: 70, distance: 11.1
click at [218, 70] on input "78" at bounding box center [227, 68] width 24 height 15
type input "20"
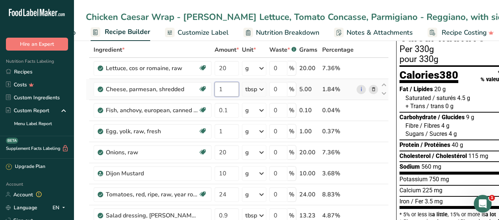
click at [230, 90] on input "1" at bounding box center [227, 89] width 24 height 15
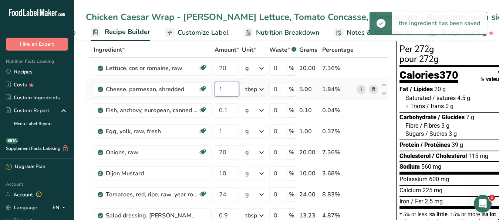
drag, startPoint x: 225, startPoint y: 90, endPoint x: 219, endPoint y: 89, distance: 5.9
click at [219, 89] on input "1" at bounding box center [227, 89] width 24 height 15
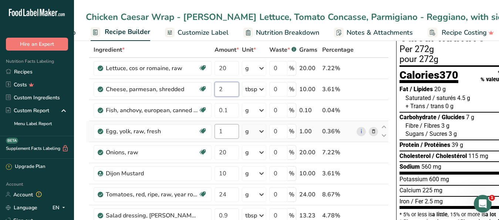
type input "2"
click at [231, 135] on input "1" at bounding box center [227, 131] width 24 height 15
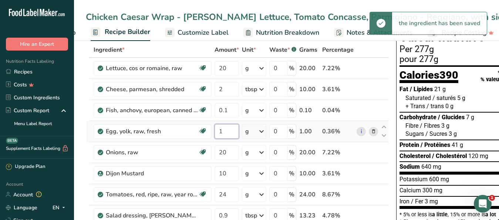
drag, startPoint x: 224, startPoint y: 133, endPoint x: 219, endPoint y: 132, distance: 6.0
click at [219, 132] on input "1" at bounding box center [227, 131] width 24 height 15
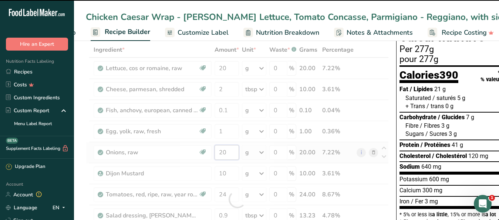
drag, startPoint x: 227, startPoint y: 153, endPoint x: 215, endPoint y: 154, distance: 12.7
click at [215, 154] on input "20" at bounding box center [227, 152] width 24 height 15
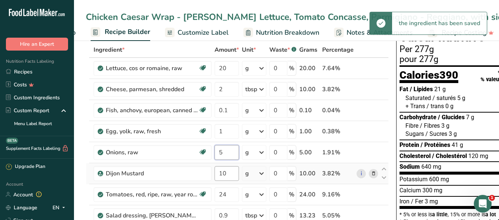
type input "5"
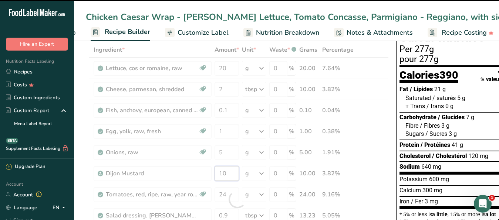
drag, startPoint x: 227, startPoint y: 177, endPoint x: 211, endPoint y: 175, distance: 16.4
click at [215, 176] on input "10" at bounding box center [227, 173] width 24 height 15
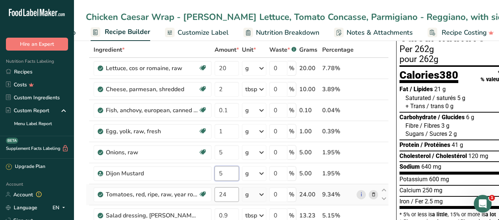
type input "5"
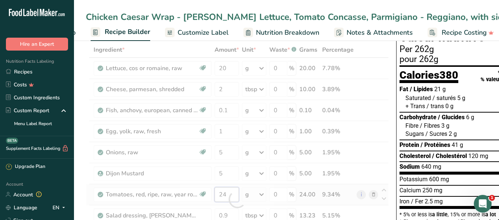
click at [226, 192] on input "24" at bounding box center [227, 195] width 24 height 15
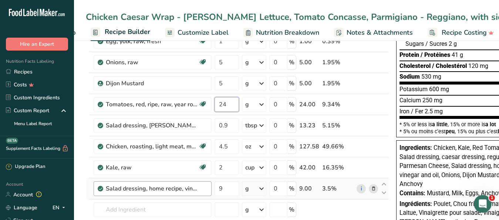
scroll to position [151, 0]
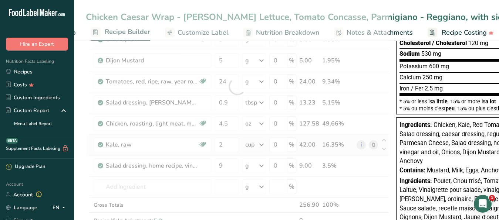
click at [372, 143] on div "Ingredient * Amount * Unit * Waste * .a-a{fill:#347362;}.b-a{fill:#fff;} Grams …" at bounding box center [237, 86] width 303 height 315
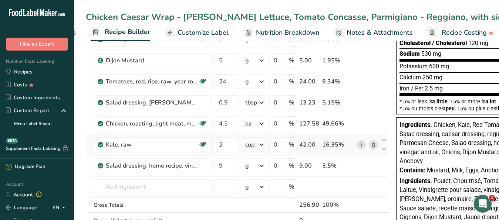
click at [373, 145] on icon at bounding box center [373, 145] width 5 height 8
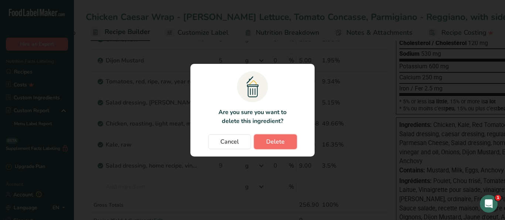
click at [280, 142] on span "Delete" at bounding box center [275, 142] width 18 height 9
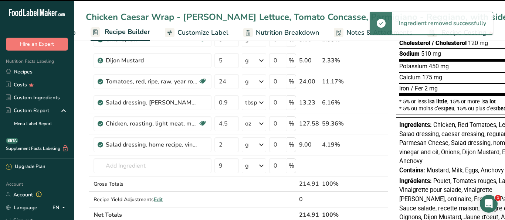
type input "9"
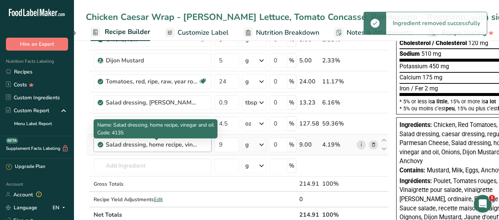
click at [180, 146] on div "Salad dressing, home recipe, vinegar and oil" at bounding box center [152, 145] width 92 height 9
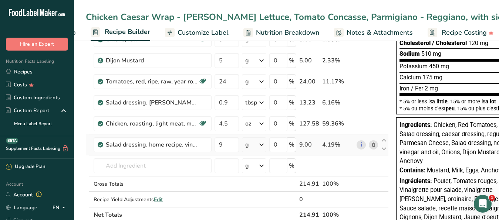
click at [372, 145] on icon at bounding box center [373, 145] width 5 height 8
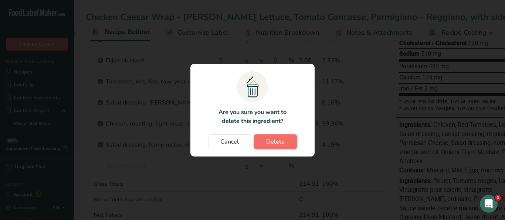
click at [279, 142] on span "Delete" at bounding box center [275, 142] width 18 height 9
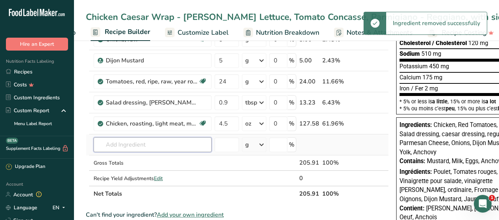
click at [111, 148] on input "text" at bounding box center [153, 145] width 118 height 15
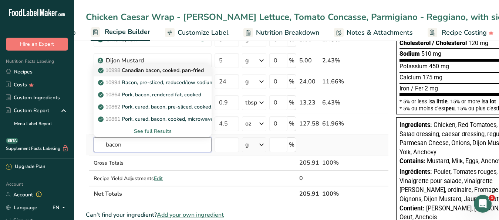
type input "bacon"
click at [151, 69] on p "10998 Canadian bacon, cooked, pan-fried" at bounding box center [151, 71] width 104 height 8
type input "Canadian bacon, cooked, pan-fried"
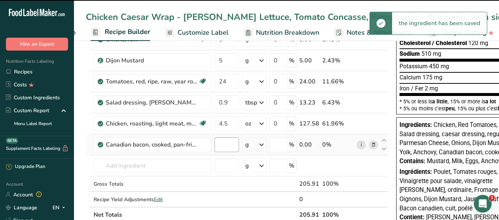
type input "0"
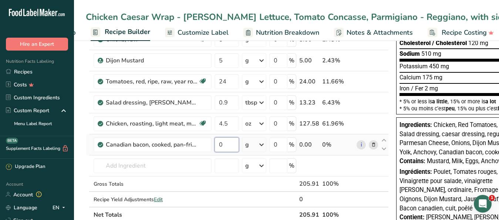
drag, startPoint x: 224, startPoint y: 148, endPoint x: 208, endPoint y: 143, distance: 17.0
click at [215, 143] on input "0" at bounding box center [227, 145] width 24 height 15
click at [262, 146] on div "Ingredient * Amount * Unit * Waste * .a-a{fill:#347362;}.b-a{fill:#fff;} Grams …" at bounding box center [237, 76] width 303 height 294
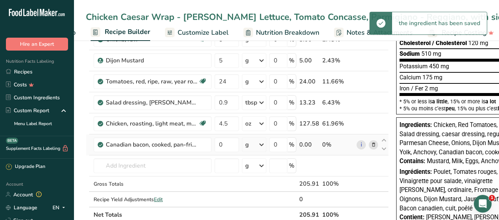
click at [262, 146] on icon at bounding box center [261, 144] width 9 height 13
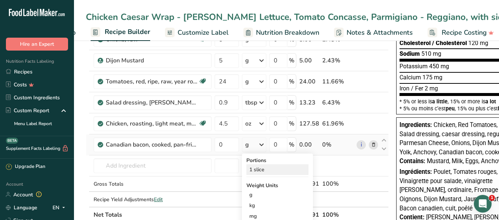
click at [261, 166] on div "1 slice" at bounding box center [277, 170] width 62 height 11
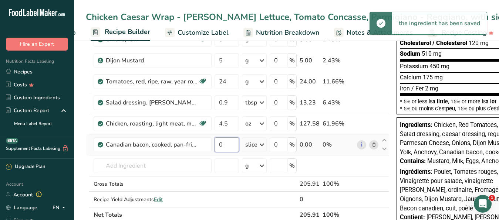
drag, startPoint x: 224, startPoint y: 149, endPoint x: 214, endPoint y: 148, distance: 10.0
click at [215, 148] on input "0" at bounding box center [227, 145] width 24 height 15
type input "1"
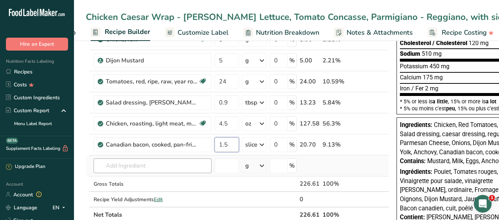
type input "1.5"
click at [168, 163] on input "text" at bounding box center [153, 166] width 118 height 15
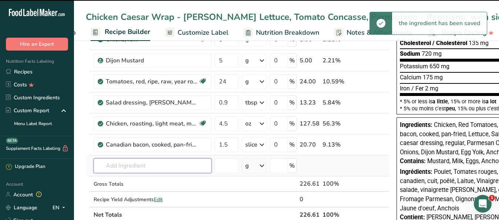
type input "c"
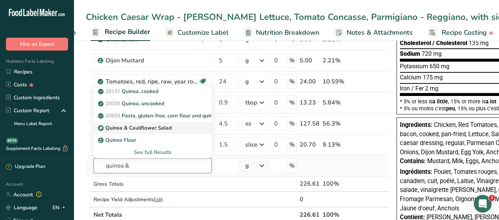
type input "quinoa &"
click at [152, 129] on p "Quinoa & Cauliflower Salad" at bounding box center [135, 128] width 72 height 8
type input "Quinoa & Cauliflower Salad"
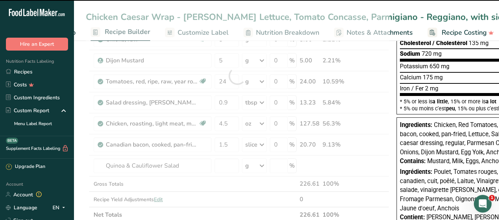
scroll to position [0, 0]
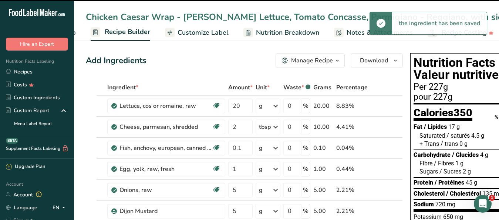
type input "0"
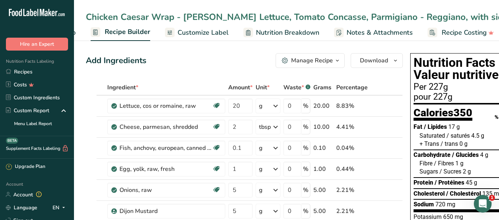
scroll to position [151, 0]
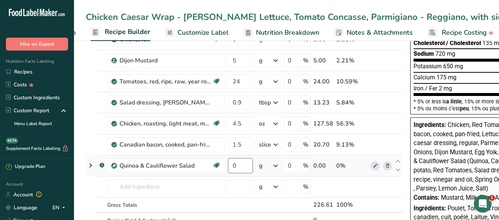
drag, startPoint x: 237, startPoint y: 165, endPoint x: 227, endPoint y: 163, distance: 9.8
click at [228, 163] on input "0" at bounding box center [240, 166] width 24 height 15
type input "100"
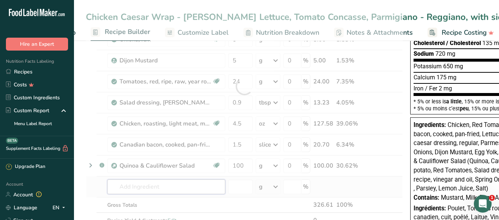
click at [142, 187] on input "text" at bounding box center [166, 187] width 118 height 15
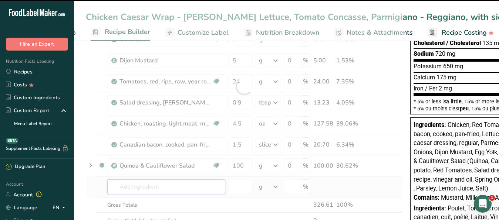
type input "t"
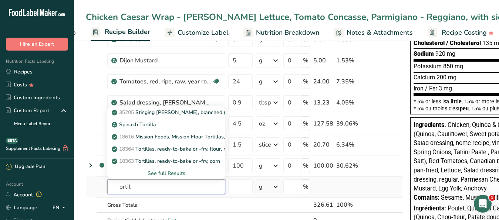
drag, startPoint x: 135, startPoint y: 192, endPoint x: 92, endPoint y: 190, distance: 42.6
click at [107, 190] on input "ortil" at bounding box center [166, 187] width 118 height 15
type input "tortilla"
click at [136, 113] on div "Tortilla" at bounding box center [160, 113] width 94 height 8
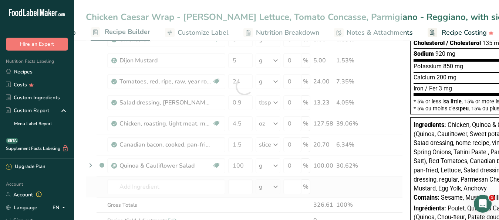
type input "Tortilla"
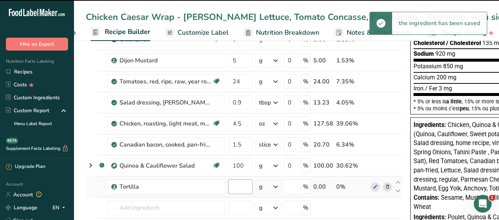
type input "0"
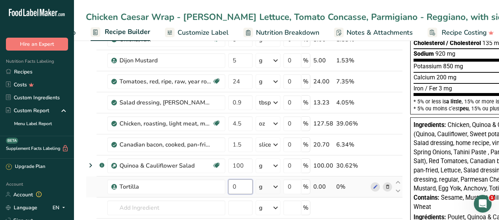
drag, startPoint x: 243, startPoint y: 188, endPoint x: 228, endPoint y: 188, distance: 14.4
click at [228, 188] on input "0" at bounding box center [240, 187] width 24 height 15
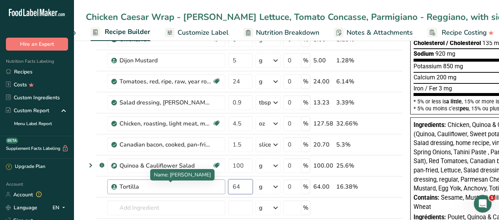
type input "64"
click at [198, 190] on div "Tortilla" at bounding box center [165, 187] width 92 height 9
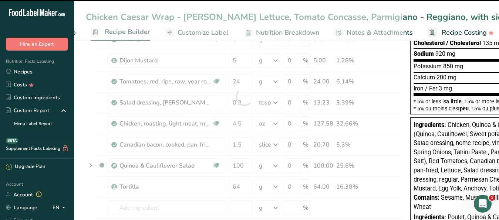
scroll to position [0, 0]
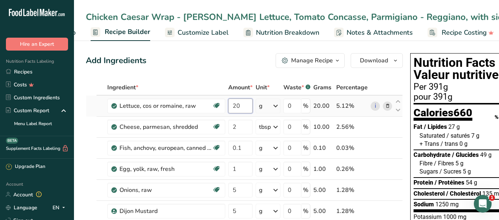
drag, startPoint x: 241, startPoint y: 109, endPoint x: 237, endPoint y: 108, distance: 3.8
click at [237, 108] on input "20" at bounding box center [240, 106] width 24 height 15
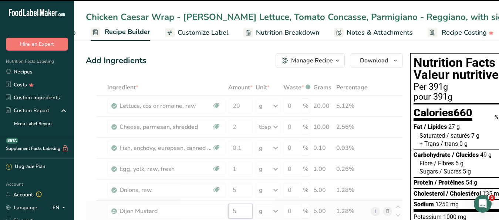
click at [232, 210] on input "5" at bounding box center [240, 211] width 24 height 15
click at [242, 103] on input "20" at bounding box center [240, 106] width 24 height 15
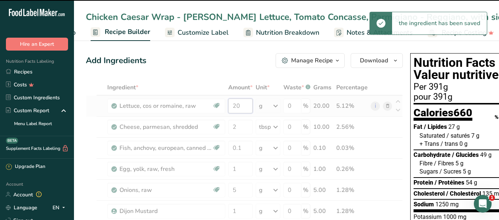
type input "5"
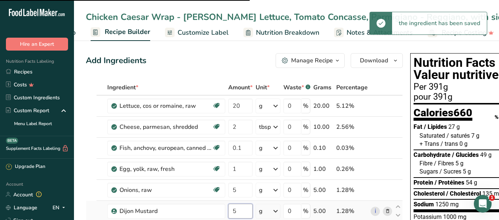
click at [242, 211] on input "5" at bounding box center [240, 211] width 24 height 15
click at [237, 211] on input "5" at bounding box center [240, 211] width 24 height 15
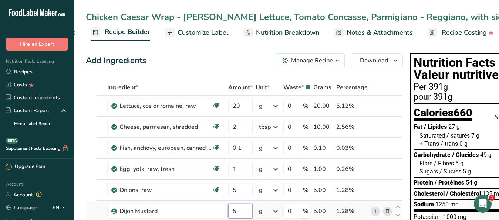
click at [244, 215] on input "5" at bounding box center [240, 211] width 24 height 15
type input "1"
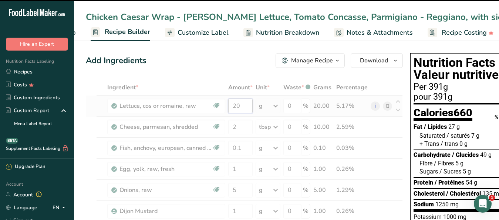
click at [242, 105] on input "20" at bounding box center [240, 106] width 24 height 15
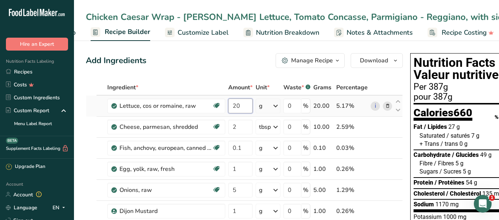
drag, startPoint x: 242, startPoint y: 105, endPoint x: 237, endPoint y: 107, distance: 5.0
click at [237, 107] on input "20" at bounding box center [240, 106] width 24 height 15
type input "28"
click at [246, 134] on input "2" at bounding box center [240, 127] width 24 height 15
click at [214, 36] on span "Customize Label" at bounding box center [203, 33] width 51 height 10
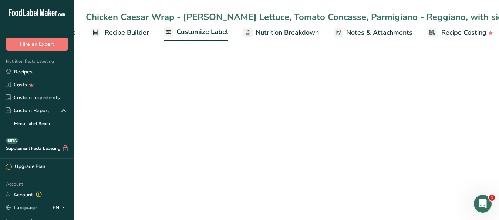
scroll to position [0, 71]
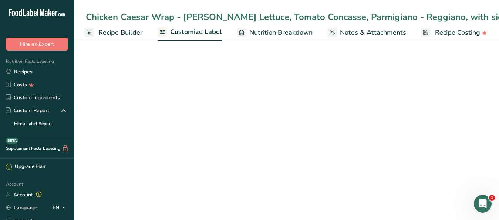
click at [421, 80] on div "Edit Ingredients/Allergens List" at bounding box center [446, 79] width 94 height 10
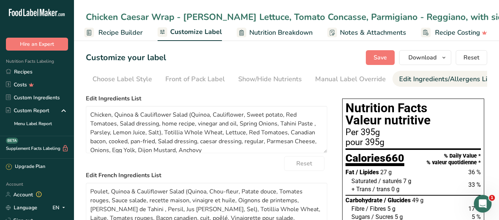
scroll to position [0, 68]
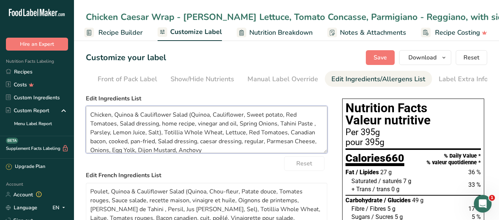
click at [170, 138] on textarea "Chicken, Quinoa & Cauliflower Salad (Quinoa, Cauliflower, Sweet potato, Red Tom…" at bounding box center [207, 129] width 242 height 47
click at [180, 138] on textarea "Chicken, Quinoa & Cauliflower Salad (Quinoa, Cauliflower, Sweet potato, Red Tom…" at bounding box center [207, 129] width 242 height 47
drag, startPoint x: 222, startPoint y: 138, endPoint x: 232, endPoint y: 146, distance: 12.4
click at [183, 137] on textarea "Chicken, Quinoa & Cauliflower Salad (Quinoa, Cauliflower, Sweet potato, Red Tom…" at bounding box center [207, 129] width 242 height 47
drag, startPoint x: 277, startPoint y: 140, endPoint x: 249, endPoint y: 136, distance: 28.3
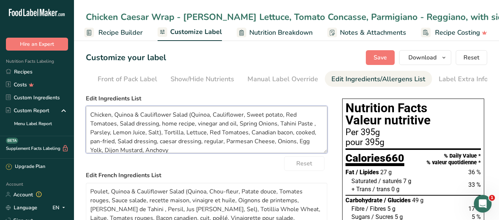
click at [249, 136] on textarea "Chicken, Quinoa & Cauliflower Salad (Quinoa, Cauliflower, Sweet potato, Red Tom…" at bounding box center [207, 129] width 242 height 47
drag, startPoint x: 264, startPoint y: 139, endPoint x: 202, endPoint y: 154, distance: 64.2
click at [202, 153] on textarea "Chicken, Quinoa & Cauliflower Salad (Quinoa, Cauliflower, Sweet potato, Red Tom…" at bounding box center [207, 129] width 242 height 47
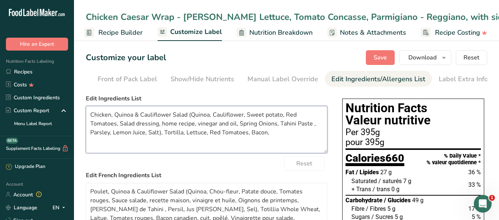
click at [272, 138] on textarea "Chicken, Quinoa & Cauliflower Salad (Quinoa, Cauliflower, Sweet potato, Red Tom…" at bounding box center [207, 129] width 242 height 47
click at [319, 140] on textarea "Chicken, Quinoa & Cauliflower Salad (Quinoa, Cauliflower, Sweet potato, Red Tom…" at bounding box center [207, 129] width 242 height 47
drag, startPoint x: 126, startPoint y: 150, endPoint x: 88, endPoint y: 120, distance: 48.5
click at [88, 120] on textarea "Chicken, Quinoa & Cauliflower Salad (Quinoa, Cauliflower, Sweet potato, Red Tom…" at bounding box center [207, 129] width 242 height 47
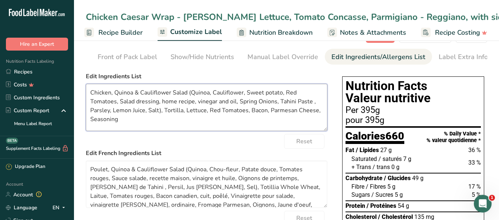
scroll to position [38, 0]
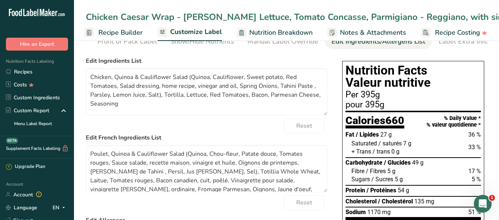
click at [102, 11] on div "Chicken Caesar Wrap - Bacon, Romaine Lettuce, Tomato Concasse, Parmigiano - Reg…" at bounding box center [360, 16] width 548 height 13
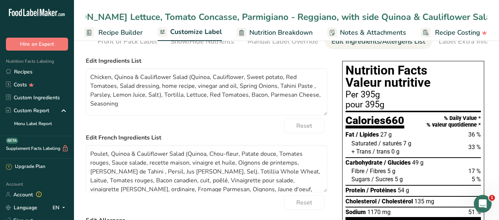
scroll to position [0, 0]
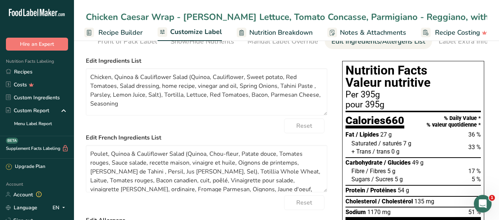
drag, startPoint x: 487, startPoint y: 16, endPoint x: 4, endPoint y: 33, distance: 482.9
click at [86, 24] on input "Chicken Caesar Wrap - Bacon, Romaine Lettuce, Tomato Concasse, Parmigiano - Reg…" at bounding box center [286, 16] width 401 height 13
click at [90, 109] on textarea "Chicken, Quinoa & Cauliflower Salad (Quinoa, Cauliflower, Sweet potato, Red Tom…" at bounding box center [207, 91] width 242 height 47
type textarea "Chicken, Quinoa & Cauliflower Salad (Quinoa, Cauliflower, Sweet potato, Red Tom…"
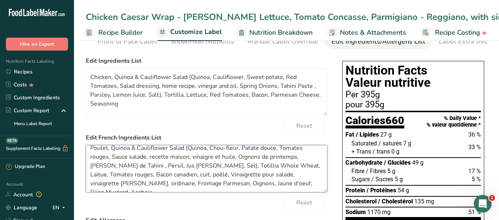
drag, startPoint x: 92, startPoint y: 161, endPoint x: 285, endPoint y: 203, distance: 197.4
click at [285, 193] on textarea "Poulet, Quinoa & Cauliflower Salad (Quinoa, Chou-fleur, Patate douce, Tomates r…" at bounding box center [207, 168] width 242 height 47
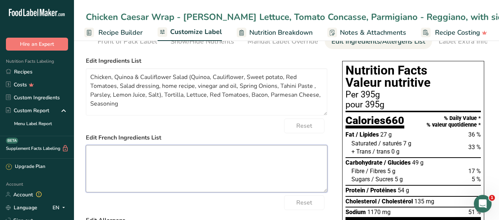
scroll to position [113, 0]
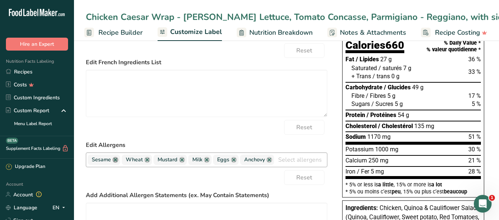
click at [114, 163] on link at bounding box center [115, 160] width 6 height 6
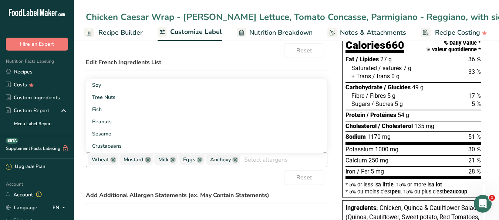
click at [147, 163] on link at bounding box center [148, 160] width 6 height 6
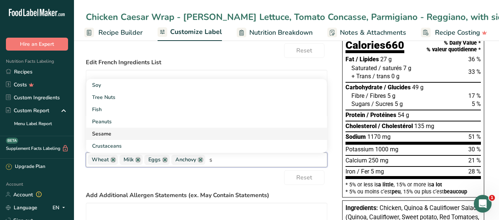
type input "s"
click at [108, 139] on link "Sesame" at bounding box center [206, 134] width 241 height 12
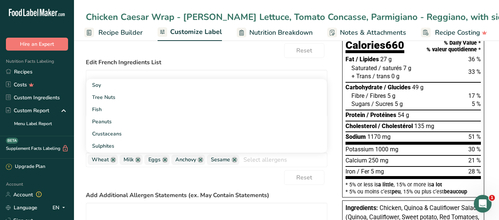
click at [263, 185] on div "Reset" at bounding box center [207, 177] width 242 height 15
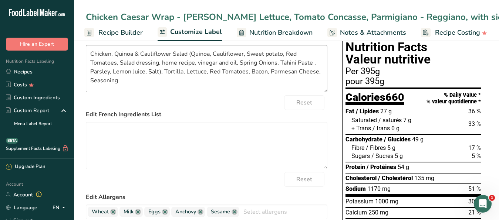
scroll to position [226, 0]
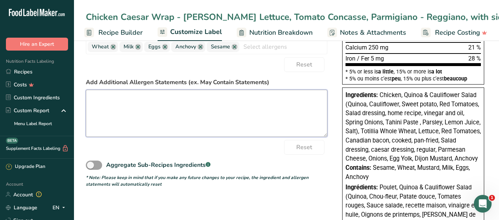
click at [115, 109] on textarea at bounding box center [207, 113] width 242 height 47
click at [158, 137] on textarea "CONTAINS PORK" at bounding box center [207, 113] width 242 height 47
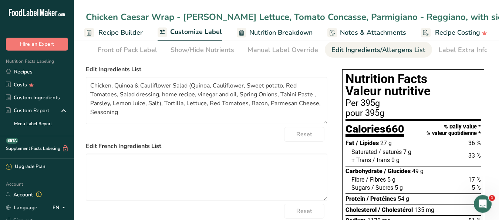
scroll to position [38, 0]
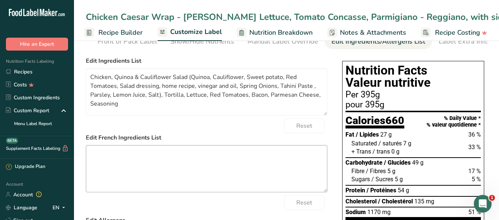
type textarea "CONTAINS PORK"
click at [217, 183] on textarea at bounding box center [207, 168] width 242 height 47
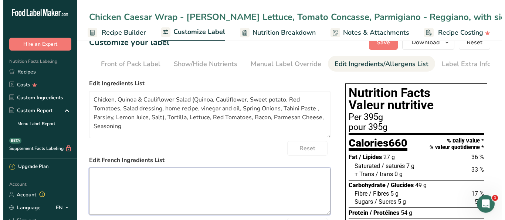
scroll to position [0, 0]
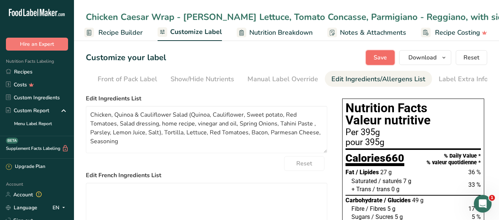
click at [382, 57] on span "Save" at bounding box center [380, 57] width 13 height 9
click at [414, 58] on span "Download" at bounding box center [422, 57] width 28 height 9
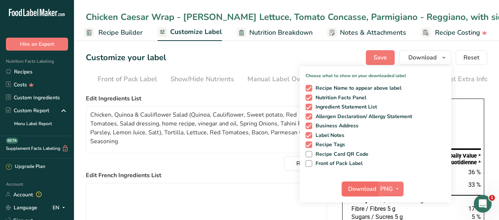
click at [359, 193] on span "Download" at bounding box center [362, 189] width 28 height 9
click at [128, 38] on span "Recipe Builder" at bounding box center [120, 33] width 44 height 10
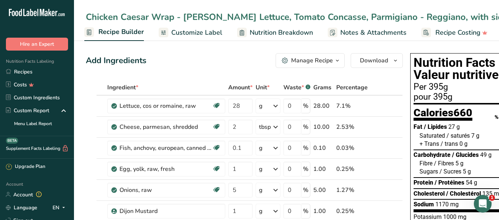
click at [320, 61] on div "Manage Recipe" at bounding box center [312, 60] width 42 height 9
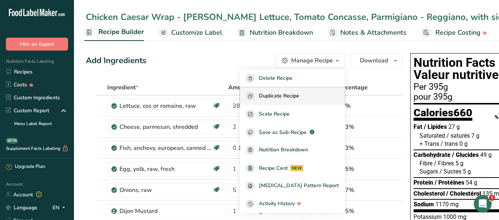
click at [305, 91] on button "Duplicate Recipe" at bounding box center [292, 97] width 105 height 18
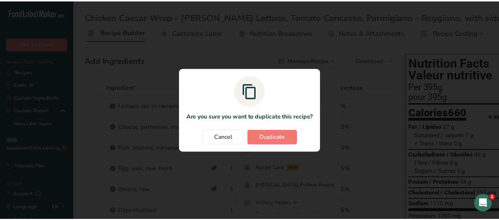
scroll to position [0, 64]
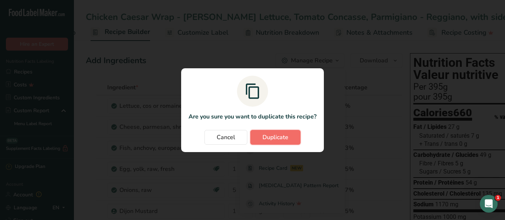
click at [274, 139] on span "Duplicate" at bounding box center [276, 137] width 26 height 9
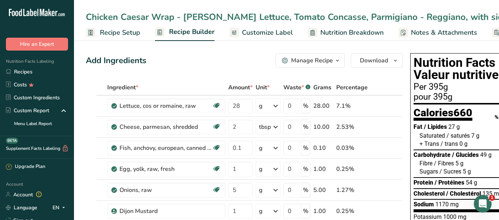
click at [88, 17] on div "Chicken Caesar Wrap - Bacon, Romaine Lettuce, Tomato Concasse, Parmigiano - Reg…" at bounding box center [365, 16] width 558 height 13
drag, startPoint x: 354, startPoint y: 16, endPoint x: 26, endPoint y: -2, distance: 328.5
click at [86, 10] on input "Chicken Caesar Wrap - Bacon, Romaine Lettuce, Tomato Concasse, Parmigiano - Reg…" at bounding box center [286, 16] width 401 height 13
click at [112, 12] on input "Chicken Caesar Wrap - Bacon, Romaine Lettuce, Tomato Concasse, Parmigiano - Reg…" at bounding box center [286, 16] width 401 height 13
click at [88, 16] on input "Chicken Caesar Wrap - Bacon, Romaine Lettuce, Tomato Concasse, Parmigiano - Reg…" at bounding box center [286, 16] width 401 height 13
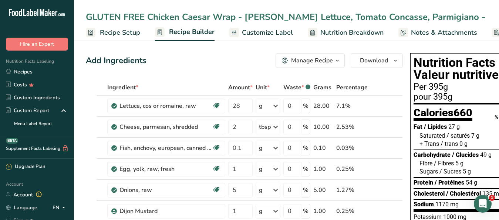
click at [88, 19] on input "GLUTEN FREE Chicken Caesar Wrap - Bacon, Romaine Lettuce, Tomato Concasse, Parm…" at bounding box center [286, 16] width 401 height 13
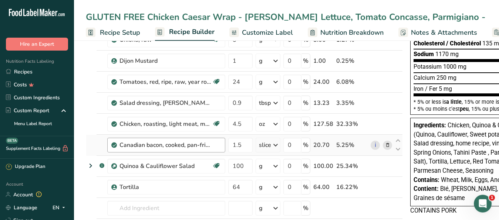
scroll to position [189, 0]
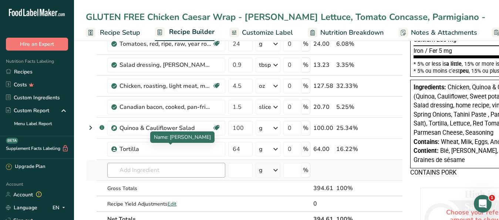
type input "GLUTEN FREE Chicken Caesar Wrap - Bacon, Romaine Lettuce, Tomato Concasse, Parm…"
click at [135, 173] on input "text" at bounding box center [166, 170] width 118 height 15
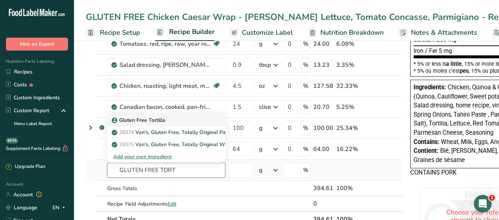
type input "GLUTEN FREE TORT"
click at [141, 117] on p "Gluten Free Tortilla" at bounding box center [139, 120] width 52 height 8
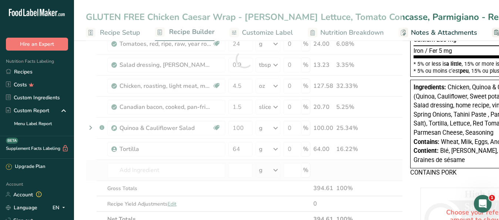
type input "Gluten Free Tortilla"
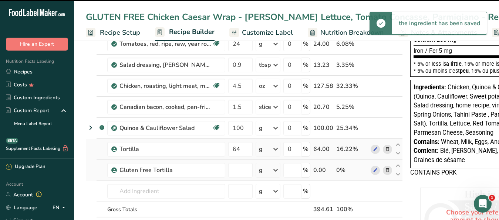
type input "0"
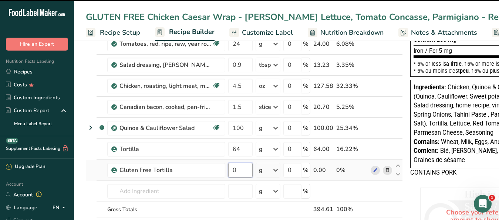
click at [228, 172] on input "0" at bounding box center [240, 170] width 24 height 15
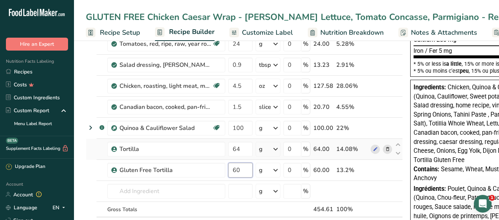
type input "60"
click at [387, 150] on div "Ingredient * Amount * Unit * Waste * .a-a{fill:#347362;}.b-a{fill:#fff;} Grams …" at bounding box center [244, 69] width 317 height 357
click at [386, 149] on icon at bounding box center [387, 150] width 5 height 8
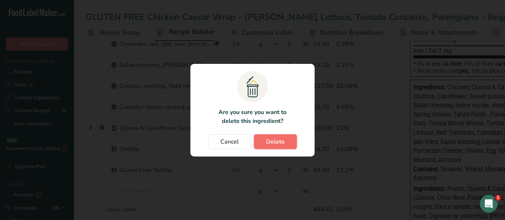
click at [279, 142] on span "Delete" at bounding box center [275, 142] width 18 height 9
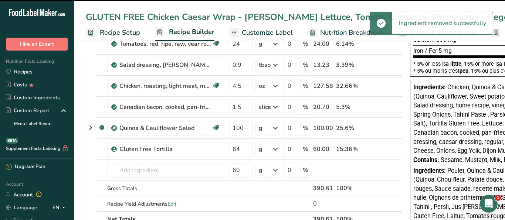
type input "60"
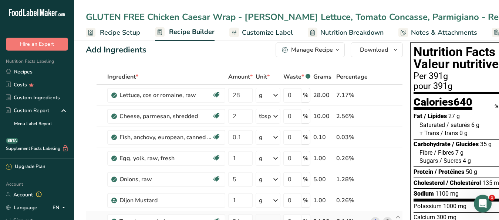
scroll to position [0, 0]
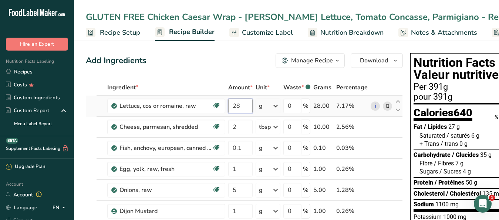
click at [238, 107] on input "28" at bounding box center [240, 106] width 24 height 15
type input "27"
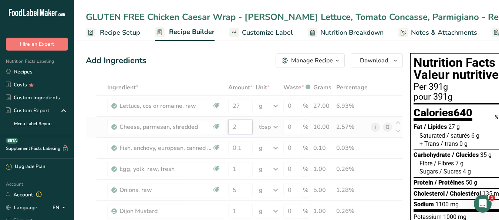
click at [246, 122] on input "2" at bounding box center [240, 127] width 24 height 15
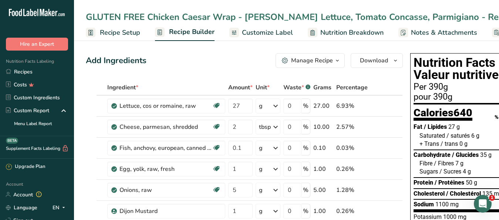
click at [274, 38] on span "Customize Label" at bounding box center [267, 33] width 51 height 10
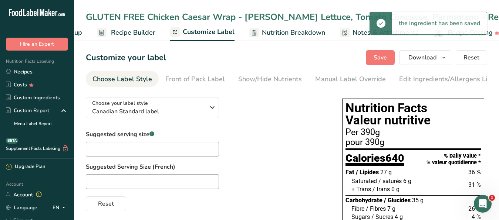
scroll to position [0, 71]
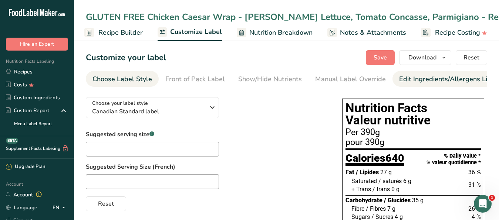
click at [410, 78] on div "Edit Ingredients/Allergens List" at bounding box center [446, 79] width 94 height 10
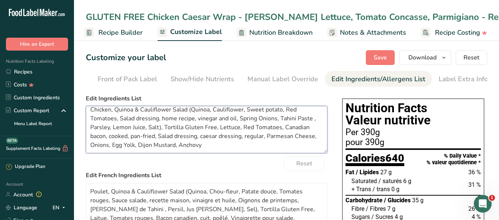
scroll to position [0, 0]
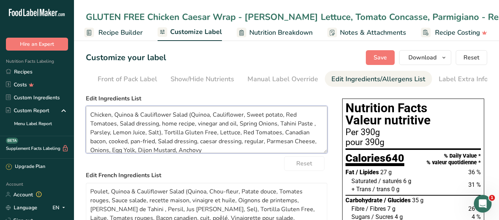
drag, startPoint x: 215, startPoint y: 154, endPoint x: 65, endPoint y: 106, distance: 157.7
click at [86, 106] on textarea "Chicken, Quinoa & Cauliflower Salad (Quinoa, Cauliflower, Sweet potato, Red Tom…" at bounding box center [207, 129] width 242 height 47
paste textarea "Caesar Wrap - Bacon, Romaine Lettuce, Tomato Concasse, Parmigiano - Reggiano, w…"
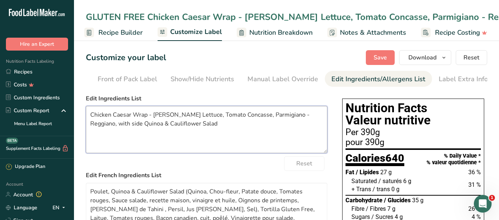
click at [137, 123] on textarea "Chicken Caesar Wrap - Bacon, Romaine Lettuce, Tomato Concasse, Parmigiano - Reg…" at bounding box center [207, 129] width 242 height 47
drag, startPoint x: 226, startPoint y: 131, endPoint x: 38, endPoint y: 111, distance: 188.6
click at [86, 111] on textarea "Chicken Caesar Wrap - Bacon, Romaine Lettuce, Tomato Concasse, Parmigiano - Reg…" at bounding box center [207, 129] width 242 height 47
drag, startPoint x: 264, startPoint y: 140, endPoint x: 254, endPoint y: 140, distance: 9.6
click at [263, 140] on textarea "Chicken Caesar Wrap - Bacon, Romaine Lettuce, Tomato Concasse, Parmigiano - Reg…" at bounding box center [207, 129] width 242 height 47
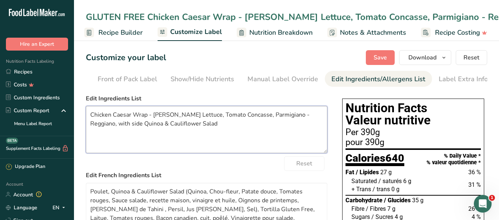
drag, startPoint x: 75, startPoint y: 125, endPoint x: 85, endPoint y: 119, distance: 11.4
click at [86, 119] on textarea "Chicken Caesar Wrap - Bacon, Romaine Lettuce, Tomato Concasse, Parmigiano - Reg…" at bounding box center [207, 129] width 242 height 47
paste textarea ", Quinoa & Cauliflower Salad (Quinoa, Cauliflower, Sweet potato, Red Tomatoes, …"
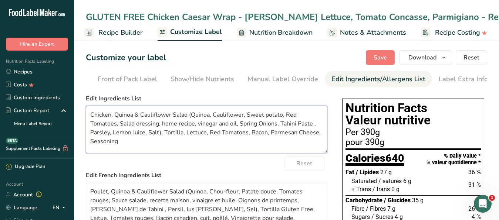
click at [165, 138] on textarea "Chicken, Quinoa & Cauliflower Salad (Quinoa, Cauliflower, Sweet potato, Red Tom…" at bounding box center [207, 129] width 242 height 47
click at [227, 153] on textarea "Chicken, Quinoa & Cauliflower Salad (Quinoa, Cauliflower, Sweet potato, Red Tom…" at bounding box center [207, 129] width 242 height 47
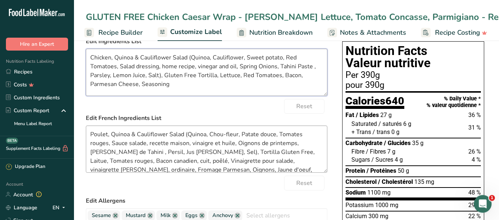
scroll to position [75, 0]
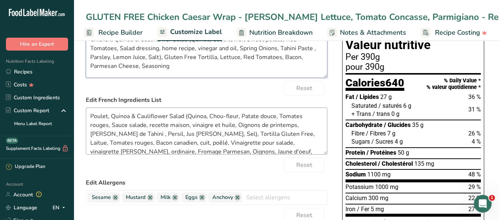
type textarea "Chicken, Quinoa & Cauliflower Salad (Quinoa, Cauliflower, Sweet potato, Red Tom…"
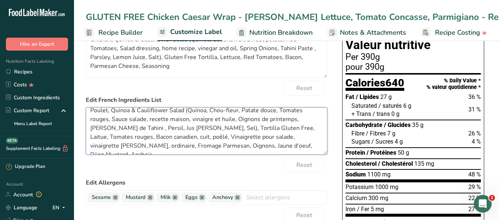
drag, startPoint x: 92, startPoint y: 126, endPoint x: 275, endPoint y: 162, distance: 186.6
click at [275, 155] on textarea "Poulet, Quinoa & Cauliflower Salad (Quinoa, Chou-fleur, Patate douce, Tomates r…" at bounding box center [207, 131] width 242 height 47
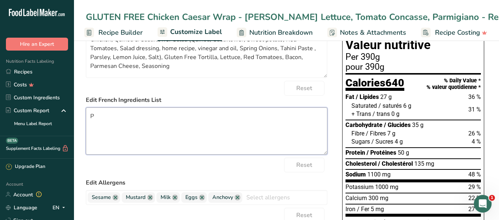
scroll to position [0, 0]
type textarea "P"
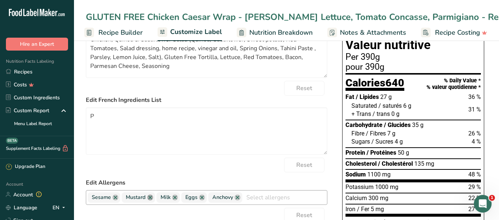
click at [151, 201] on link at bounding box center [150, 198] width 6 height 6
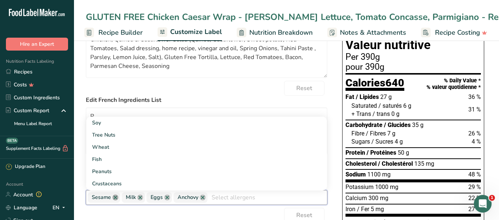
click at [115, 201] on link at bounding box center [115, 198] width 6 height 6
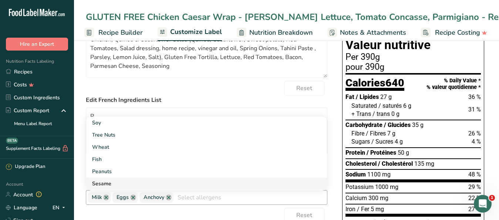
click at [105, 187] on link "Sesame" at bounding box center [206, 184] width 241 height 12
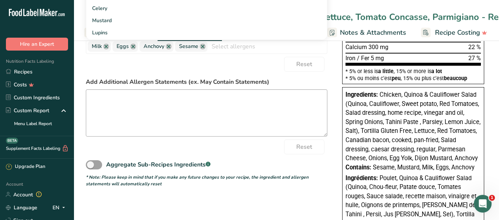
scroll to position [226, 0]
click at [108, 107] on textarea at bounding box center [207, 113] width 242 height 47
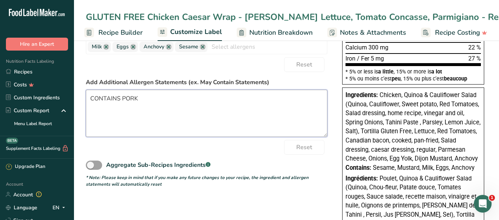
drag, startPoint x: 260, startPoint y: 111, endPoint x: 274, endPoint y: 116, distance: 15.5
click at [260, 111] on textarea "CONTAINS PORK" at bounding box center [207, 113] width 242 height 47
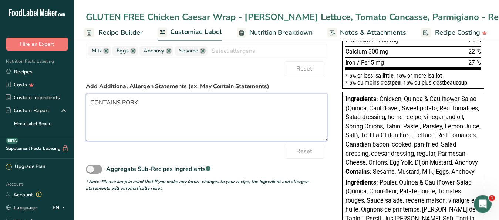
scroll to position [0, 0]
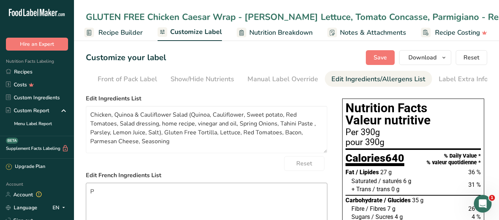
type textarea "CONTAINS PORK"
click at [132, 202] on textarea "P" at bounding box center [207, 206] width 242 height 47
drag, startPoint x: 112, startPoint y: 197, endPoint x: 40, endPoint y: 197, distance: 72.5
click at [86, 197] on textarea "P" at bounding box center [207, 206] width 242 height 47
click at [376, 57] on span "Save" at bounding box center [380, 57] width 13 height 9
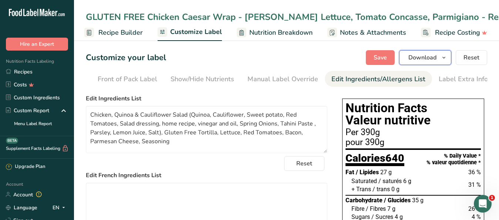
click at [415, 60] on span "Download" at bounding box center [422, 57] width 28 height 9
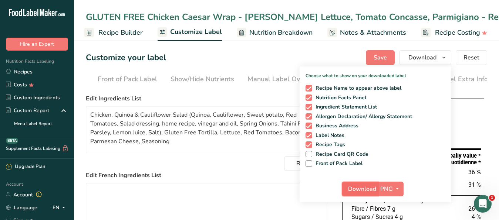
click at [361, 186] on span "Download" at bounding box center [362, 189] width 28 height 9
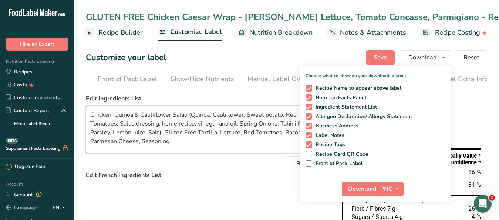
click at [186, 153] on textarea "Chicken, Quinoa & Cauliflower Salad (Quinoa, Cauliflower, Sweet potato, Red Tom…" at bounding box center [207, 129] width 242 height 47
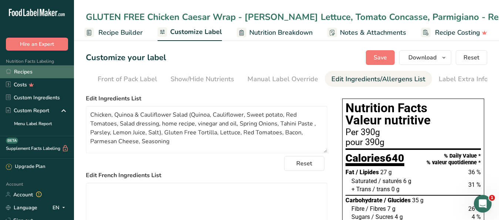
click at [31, 70] on link "Recipes" at bounding box center [37, 71] width 74 height 13
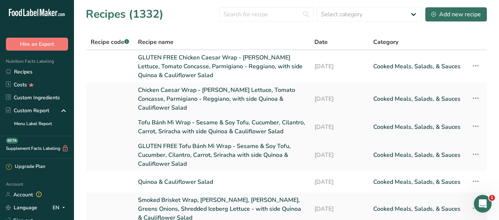
click at [124, 118] on link at bounding box center [110, 127] width 38 height 18
